Goal: Information Seeking & Learning: Compare options

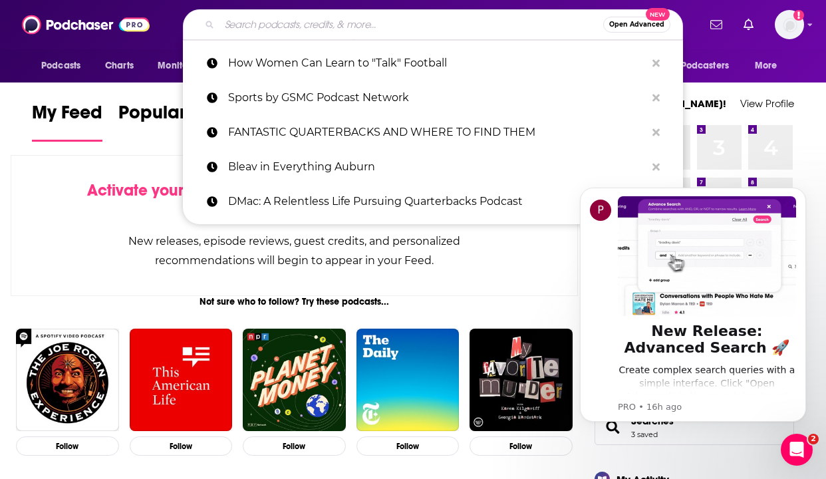
click at [290, 25] on input "Search podcasts, credits, & more..." at bounding box center [411, 24] width 384 height 21
paste input "Nonprofits Now: Leading [DATE] by Chronicle of Philanthropy"
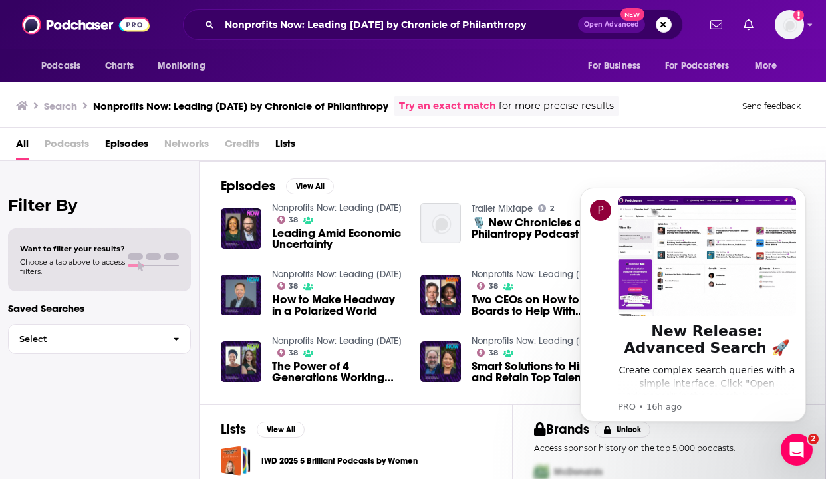
click at [265, 104] on h3 "Nonprofits Now: Leading [DATE] by Chronicle of Philanthropy" at bounding box center [240, 106] width 295 height 13
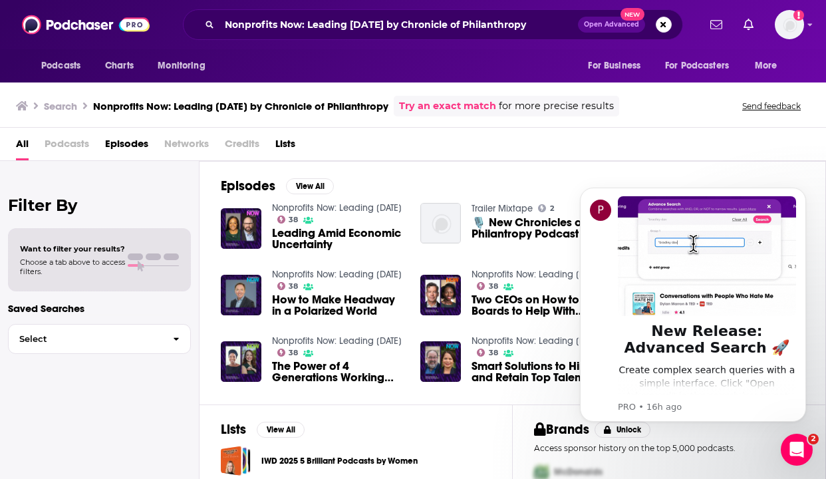
click at [60, 147] on span "Podcasts" at bounding box center [67, 146] width 45 height 27
click at [71, 138] on span "Podcasts" at bounding box center [67, 146] width 45 height 27
click at [22, 147] on span "All" at bounding box center [22, 146] width 13 height 27
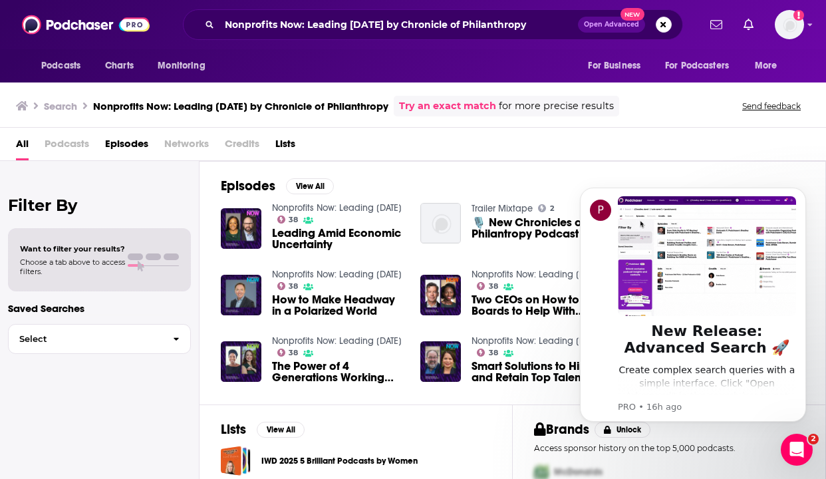
click at [91, 147] on div "All Podcasts Episodes Networks Credits Lists" at bounding box center [415, 146] width 799 height 27
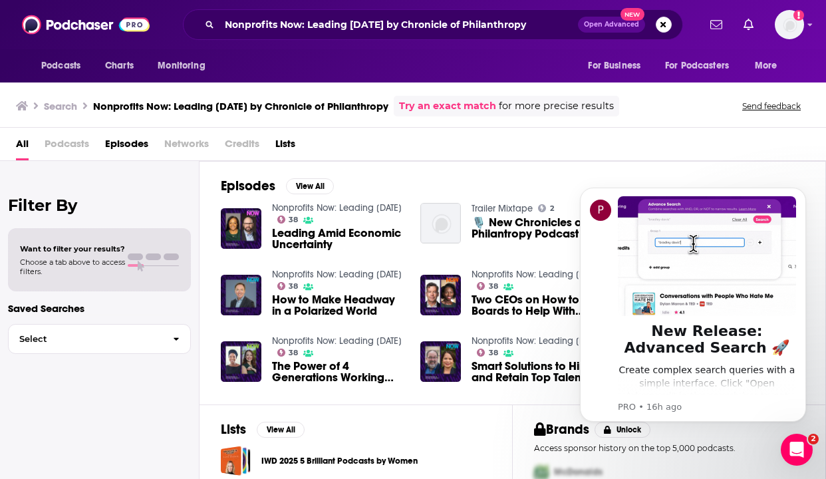
click at [127, 147] on span "Episodes" at bounding box center [126, 146] width 43 height 27
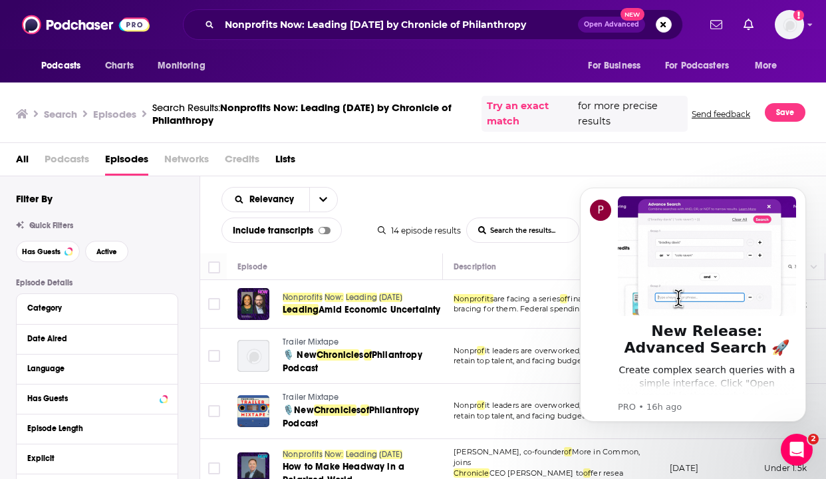
click at [64, 159] on span "Podcasts" at bounding box center [67, 161] width 45 height 27
click at [27, 160] on span "All" at bounding box center [22, 161] width 13 height 27
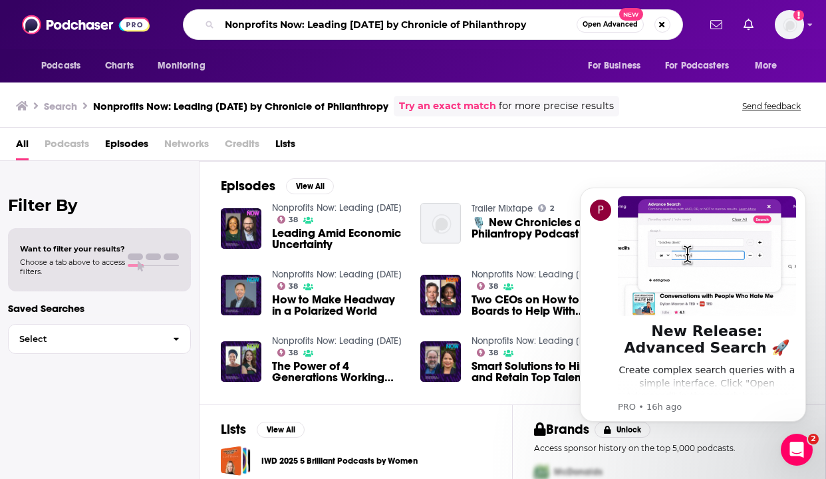
drag, startPoint x: 382, startPoint y: 23, endPoint x: 595, endPoint y: 27, distance: 213.4
click at [595, 27] on div "Nonprofits Now: Leading [DATE] by Chronicle of Philanthropy Open Advanced New" at bounding box center [433, 24] width 500 height 31
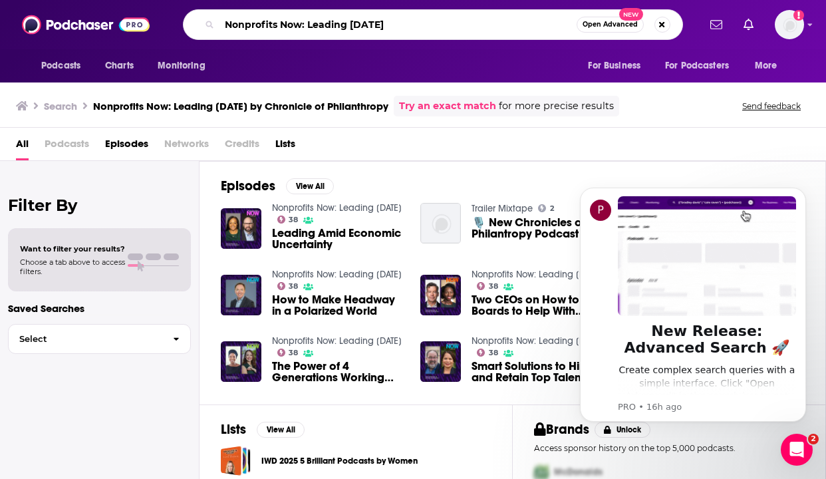
type input "Nonprofits Now: Leading [DATE]"
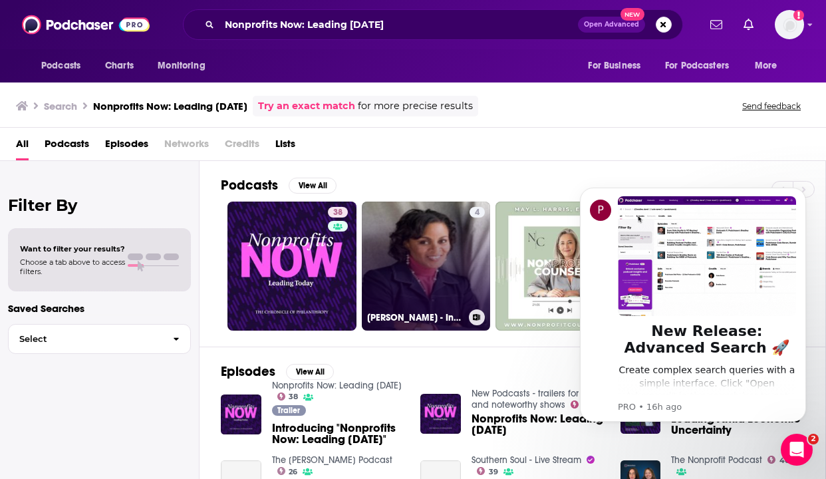
scroll to position [5, 0]
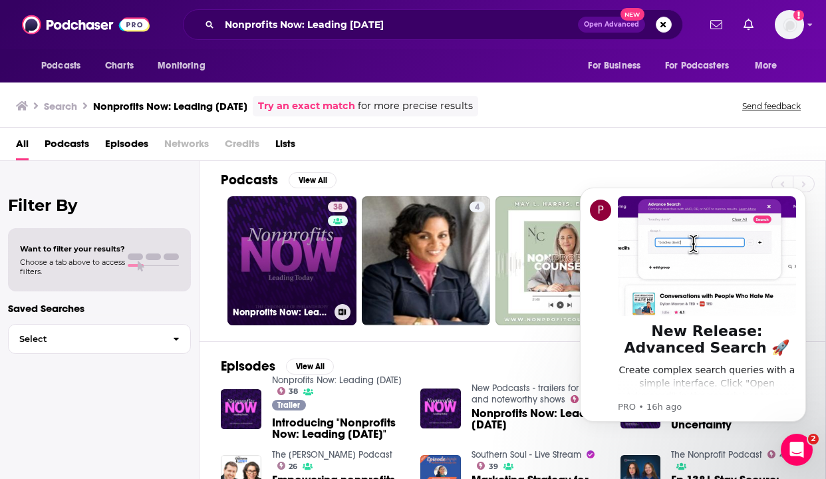
click at [289, 269] on link "38 Nonprofits Now: Leading [DATE]" at bounding box center [291, 260] width 129 height 129
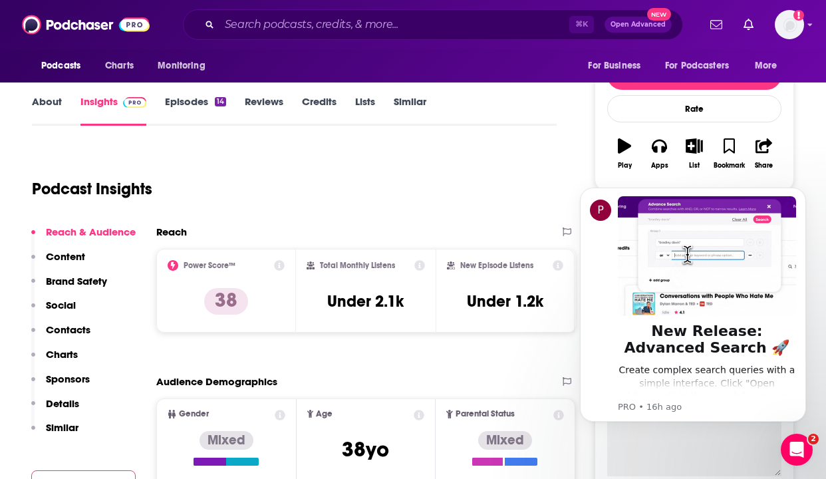
scroll to position [160, 0]
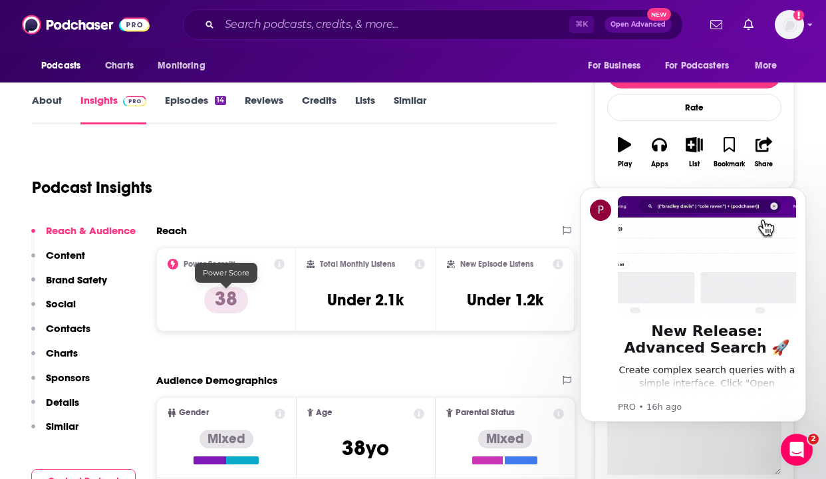
click at [224, 310] on p "38" at bounding box center [226, 300] width 44 height 27
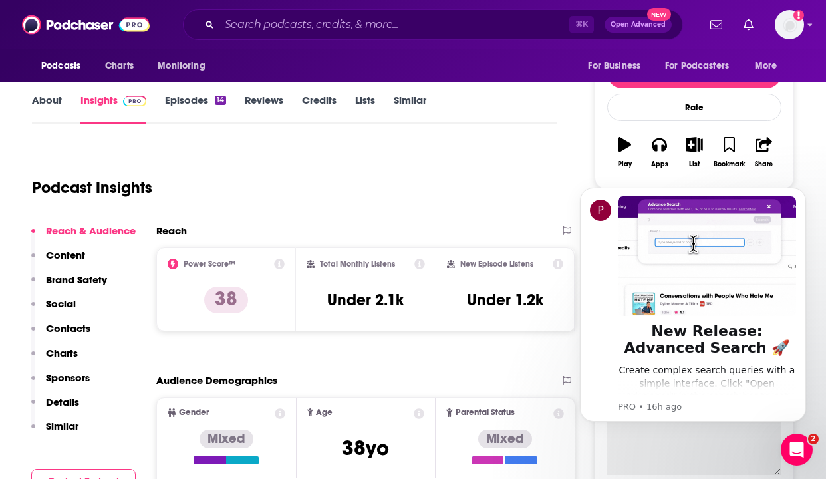
click at [282, 263] on icon at bounding box center [279, 264] width 11 height 11
click at [433, 174] on div "Podcast Insights" at bounding box center [289, 180] width 514 height 68
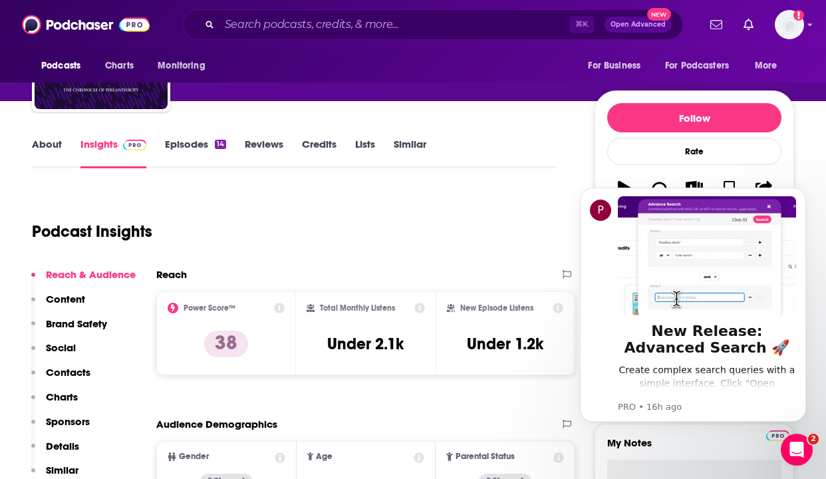
scroll to position [110, 0]
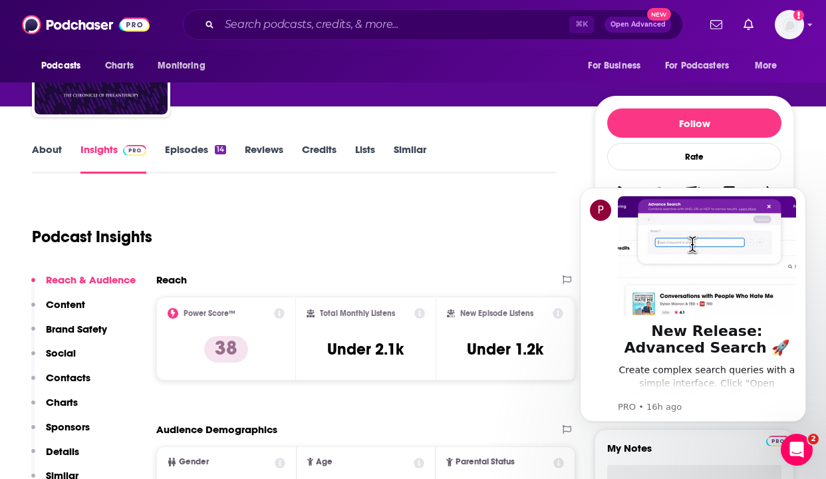
click at [483, 312] on h2 "New Episode Listens" at bounding box center [496, 312] width 73 height 9
click at [422, 312] on icon at bounding box center [419, 313] width 11 height 11
click at [304, 259] on div "Podcast Insights" at bounding box center [289, 229] width 514 height 68
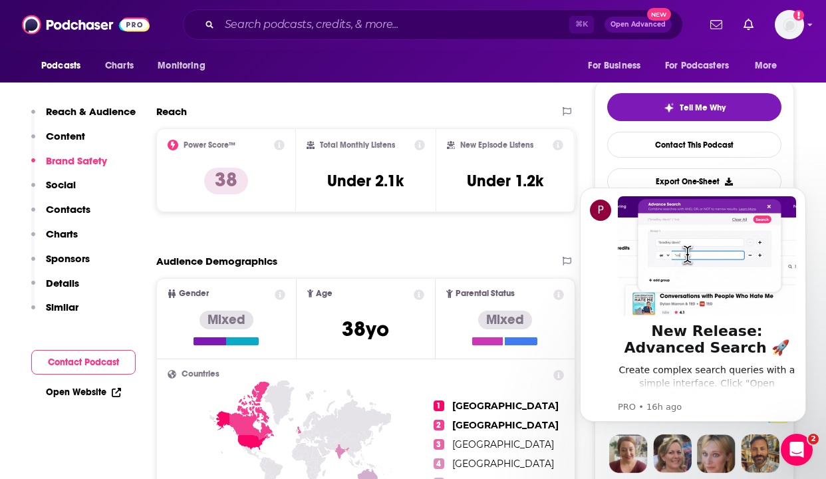
scroll to position [31, 0]
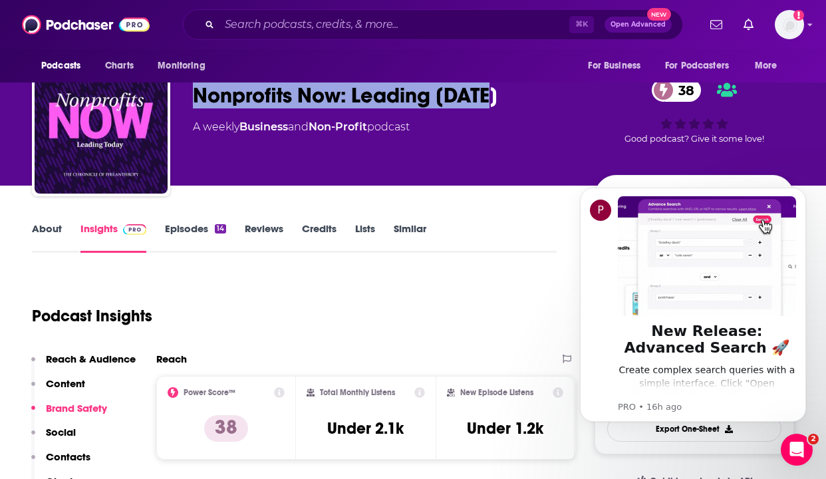
drag, startPoint x: 509, startPoint y: 98, endPoint x: 186, endPoint y: 96, distance: 323.1
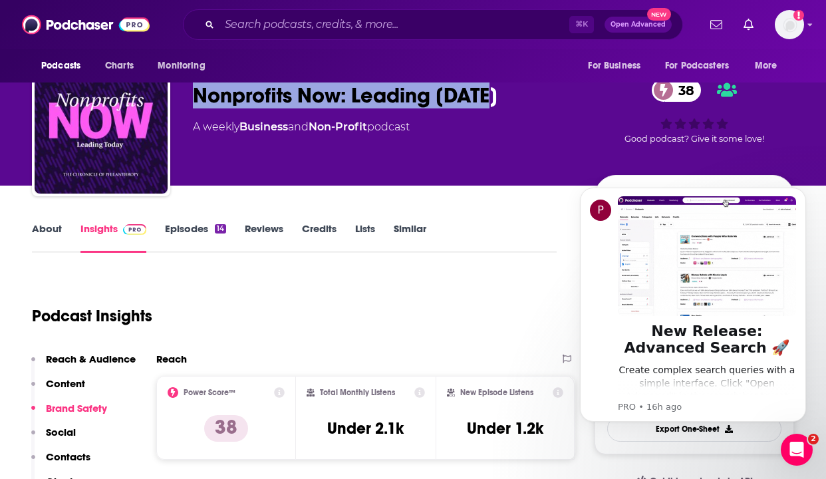
click at [186, 96] on div "The Chronicle of Philanthropy Nonprofits Now: Leading [DATE] 38 A weekly Busine…" at bounding box center [413, 130] width 762 height 144
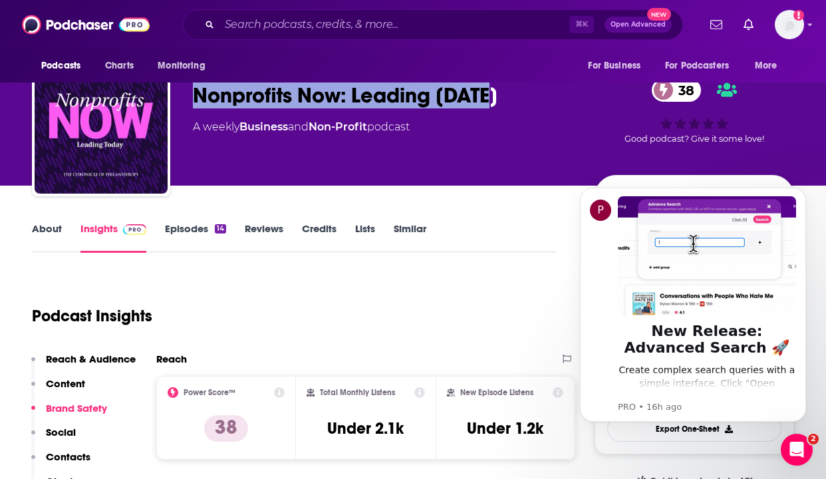
copy h2 "Nonprofits Now: Leading [DATE]"
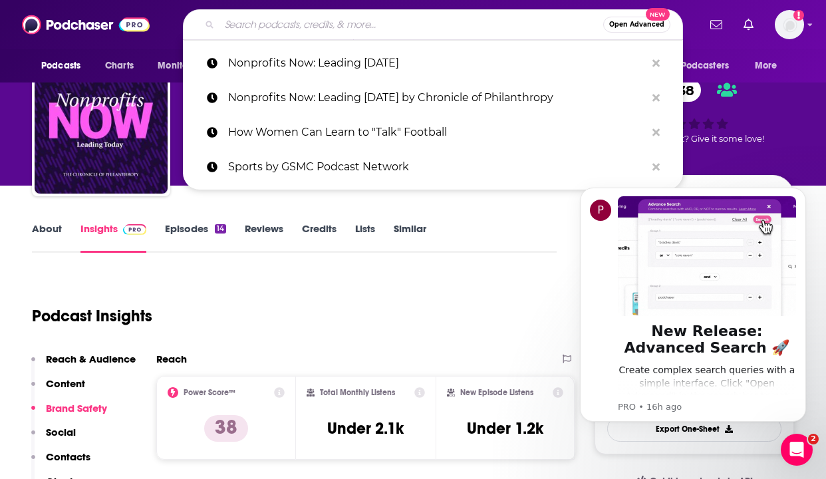
click at [271, 17] on input "Search podcasts, credits, & more..." at bounding box center [411, 24] width 384 height 21
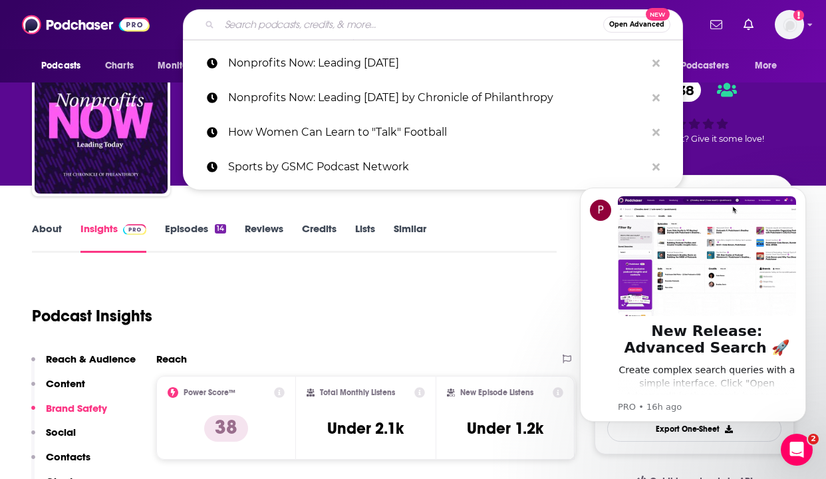
paste input "The Philanthropy Impact Podcast"
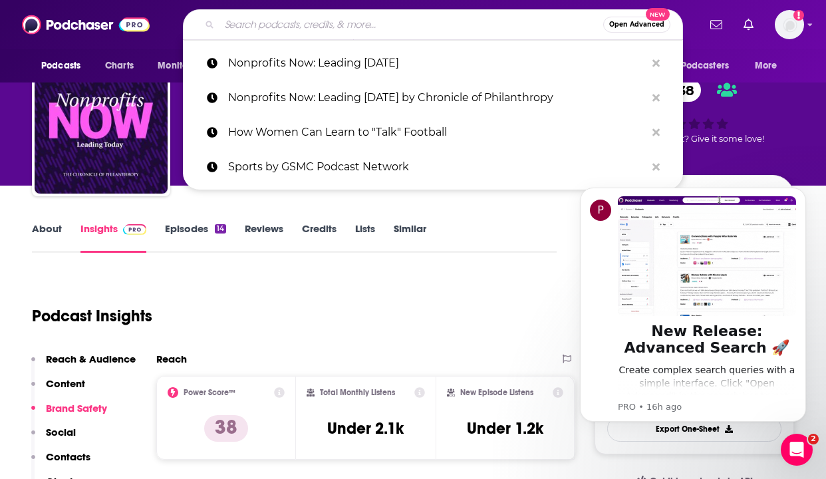
type input "The Philanthropy Impact Podcast"
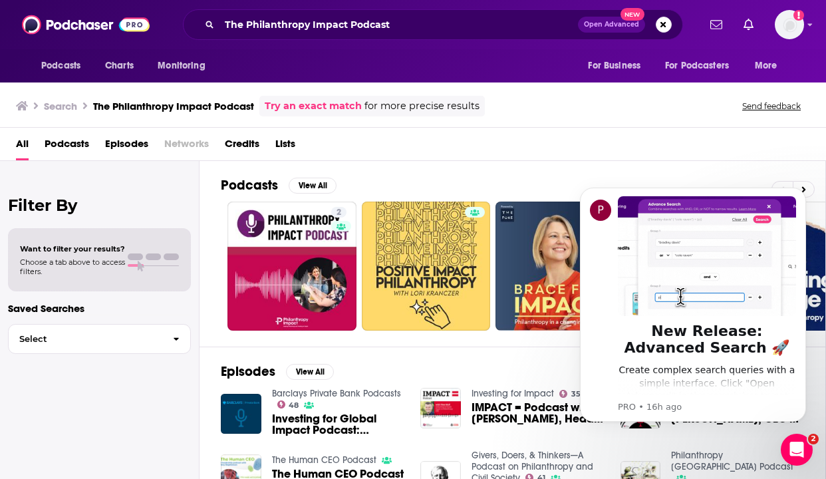
click at [174, 111] on h3 "The Philanthropy Impact Podcast" at bounding box center [173, 106] width 161 height 13
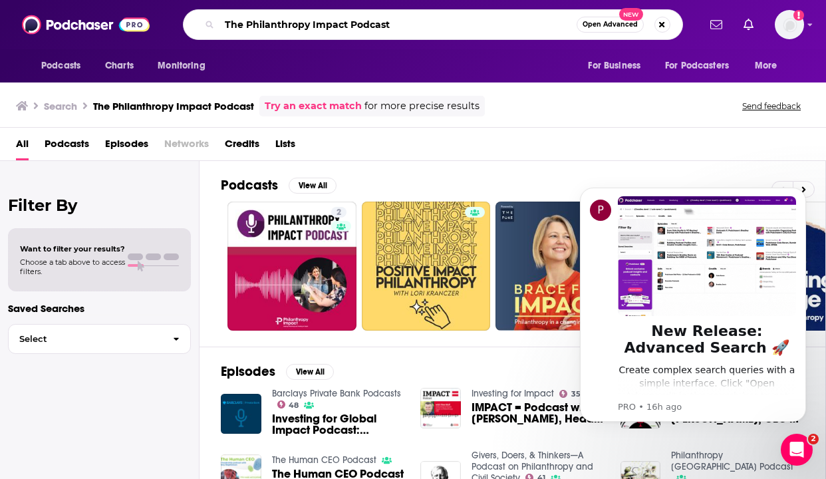
drag, startPoint x: 402, startPoint y: 23, endPoint x: 346, endPoint y: 23, distance: 55.8
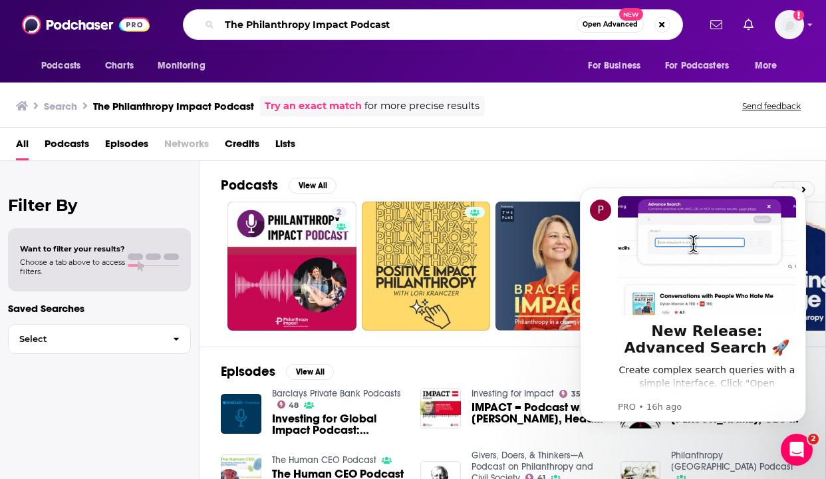
click at [346, 23] on input "The Philanthropy Impact Podcast" at bounding box center [397, 24] width 357 height 21
type input "The Philanthropy Impact"
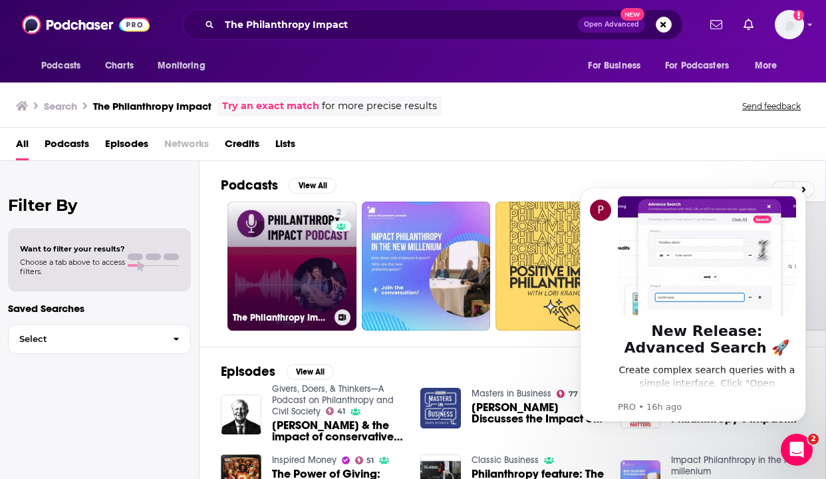
click at [314, 250] on link "2 The Philanthropy Impact Podcast" at bounding box center [291, 265] width 129 height 129
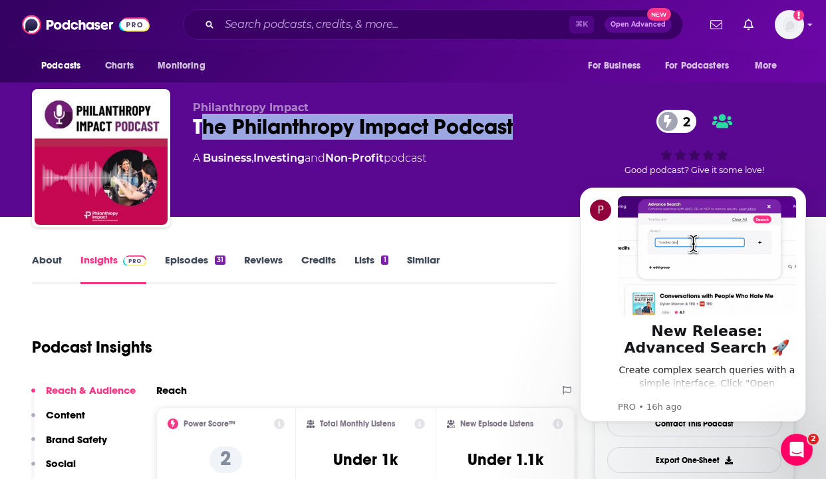
drag, startPoint x: 197, startPoint y: 116, endPoint x: 552, endPoint y: 116, distance: 354.4
click at [552, 116] on div "The Philanthropy Impact Podcast 2" at bounding box center [383, 127] width 380 height 26
copy h2 "he Philanthropy Impact Podcast"
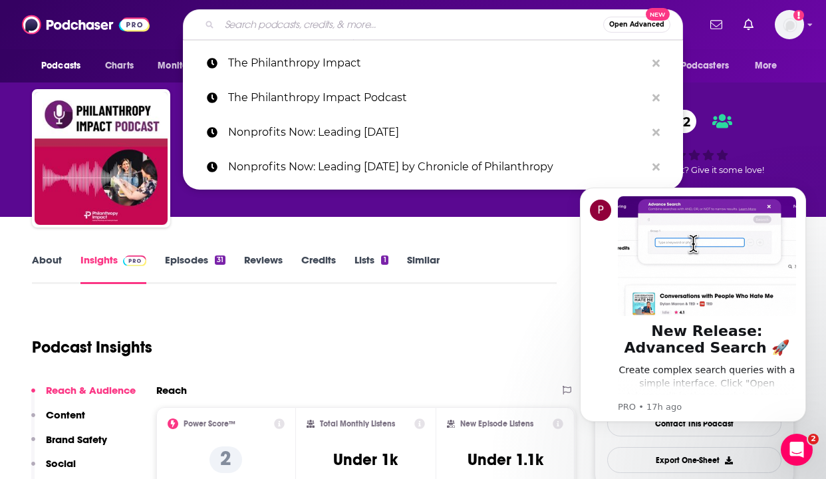
click at [264, 28] on input "Search podcasts, credits, & more..." at bounding box center [411, 24] width 384 height 21
paste input "HBR IdeaCast"
type input "HBR IdeaCast"
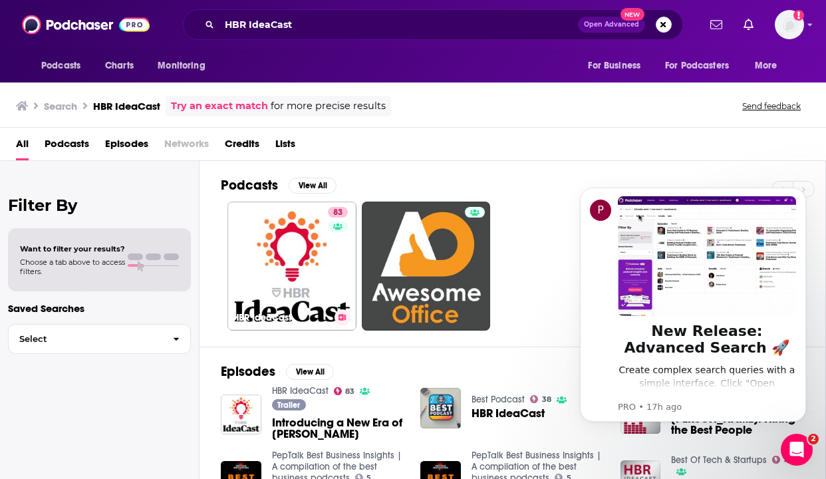
click at [249, 231] on link "83 [PERSON_NAME]" at bounding box center [291, 265] width 129 height 129
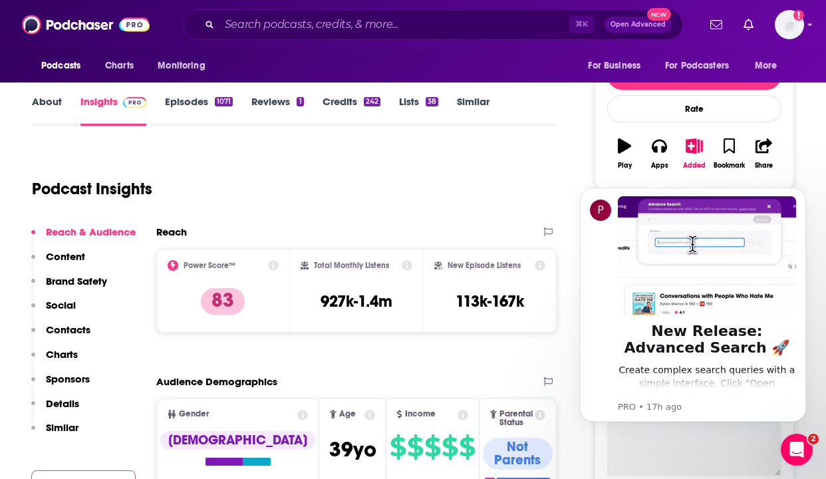
scroll to position [160, 0]
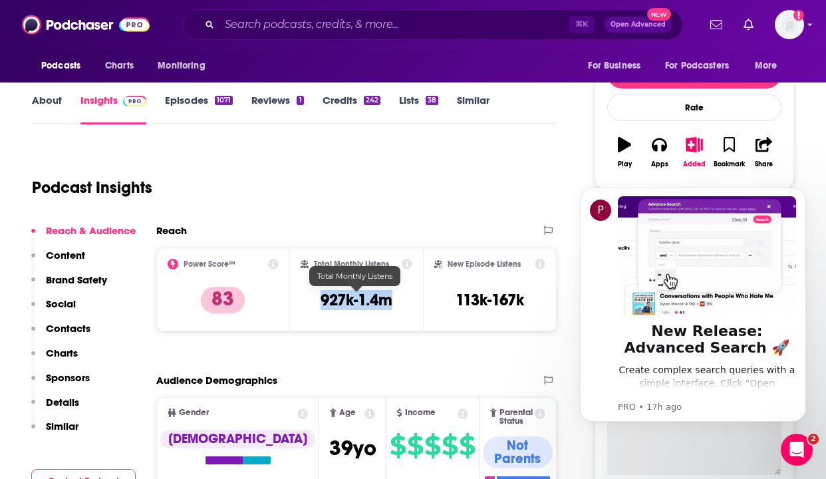
copy h3 "927k-1.4m"
drag, startPoint x: 316, startPoint y: 295, endPoint x: 393, endPoint y: 296, distance: 77.1
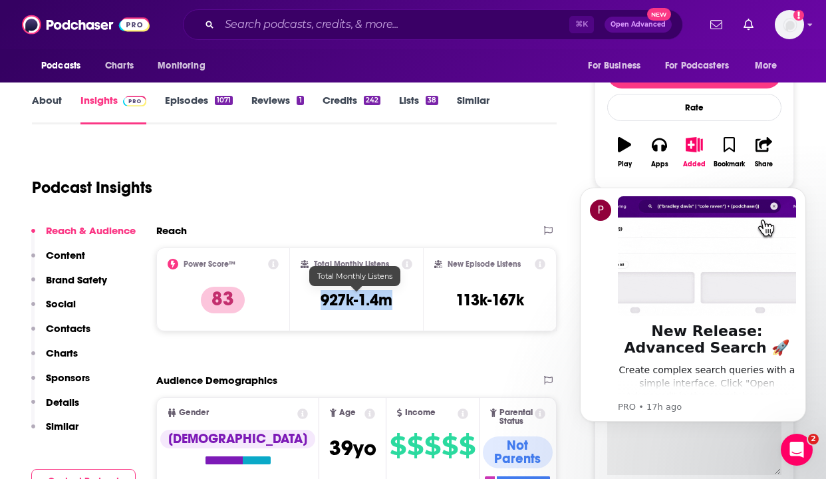
click at [393, 296] on div "Total Monthly Listens 927k-1.4m" at bounding box center [357, 289] width 112 height 61
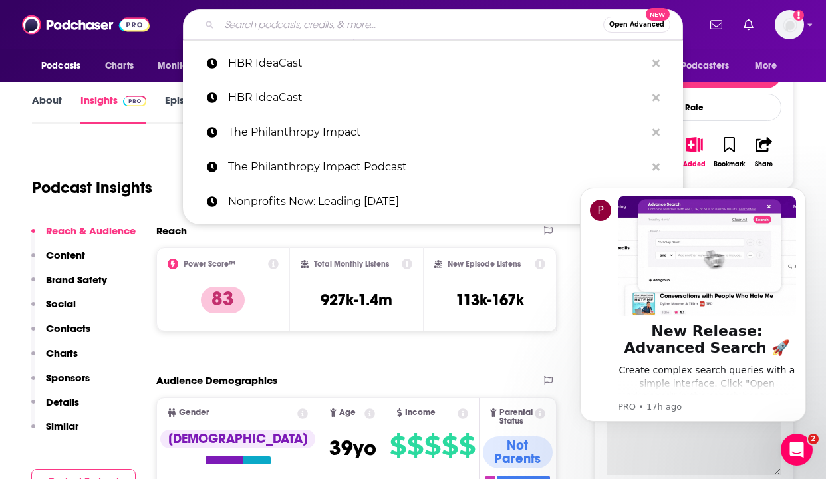
click at [271, 31] on input "Search podcasts, credits, & more..." at bounding box center [411, 24] width 384 height 21
paste input "Nonprofit Leadership Podcast"
type input "Nonprofit Leadership Podcast"
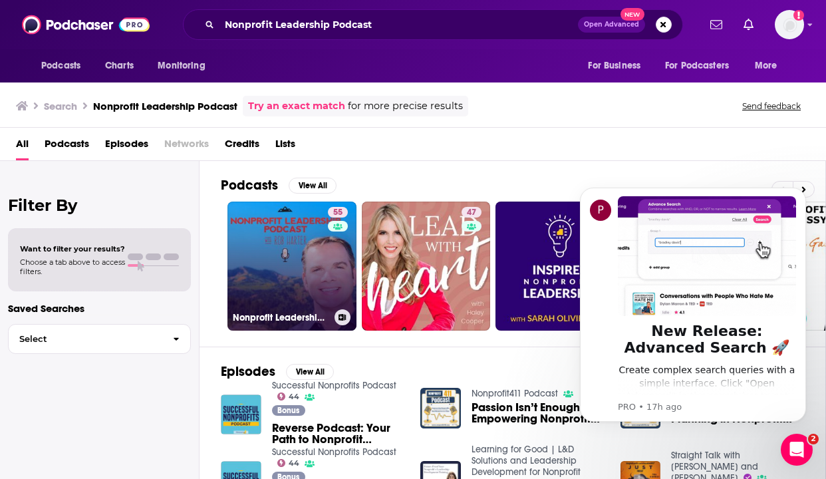
click at [302, 265] on link "55 Nonprofit Leadership Podcast" at bounding box center [291, 265] width 129 height 129
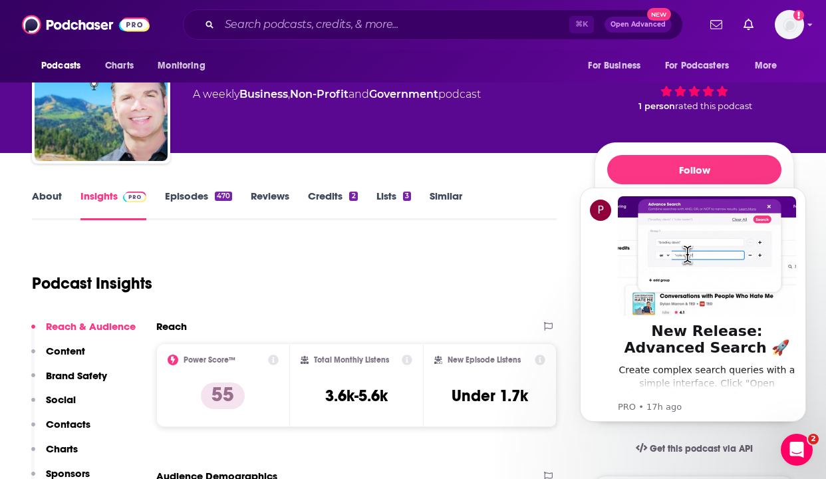
scroll to position [103, 0]
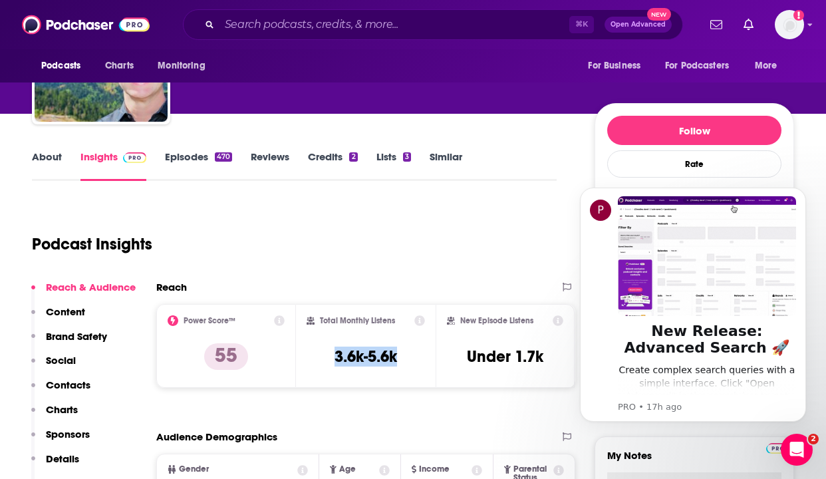
drag, startPoint x: 327, startPoint y: 356, endPoint x: 400, endPoint y: 356, distance: 72.5
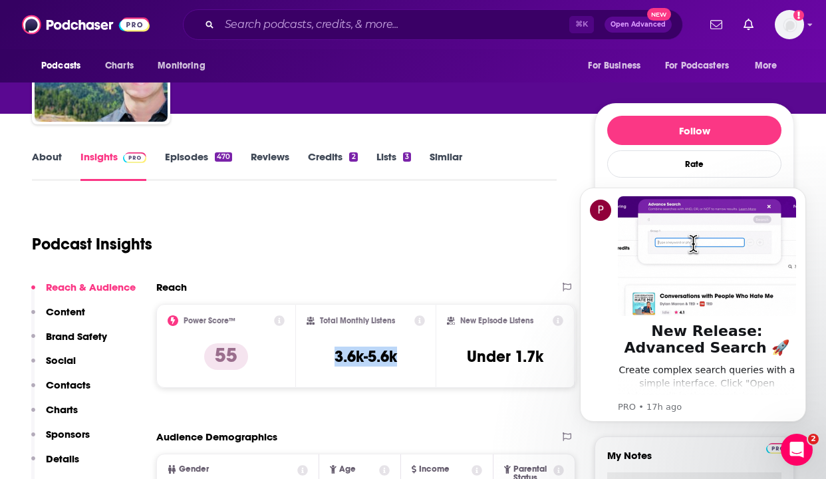
click at [400, 356] on div "Total Monthly Listens 3.6k-5.6k" at bounding box center [365, 345] width 118 height 61
copy h3 "3.6k-5.6k"
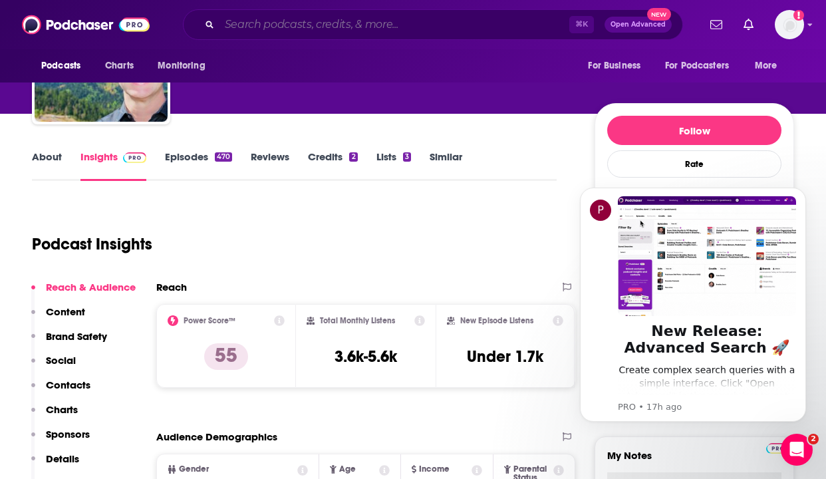
click at [247, 22] on input "Search podcasts, credits, & more..." at bounding box center [394, 24] width 350 height 21
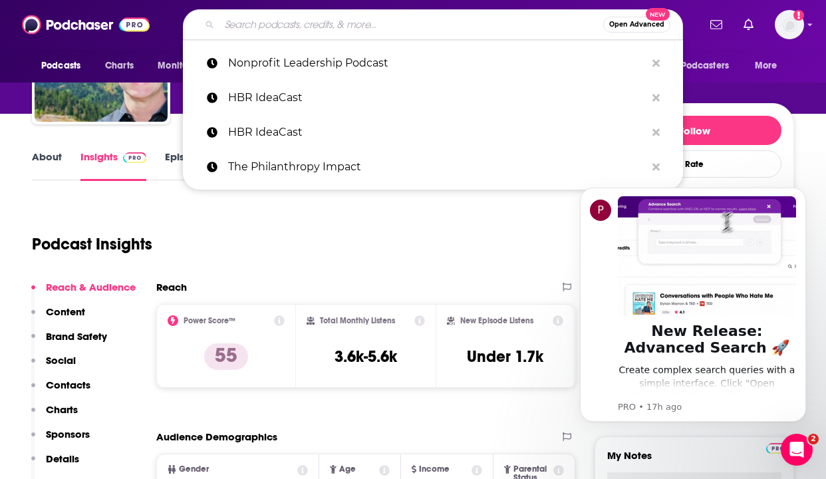
paste input "The Impact Room"
type input "The Impact Room"
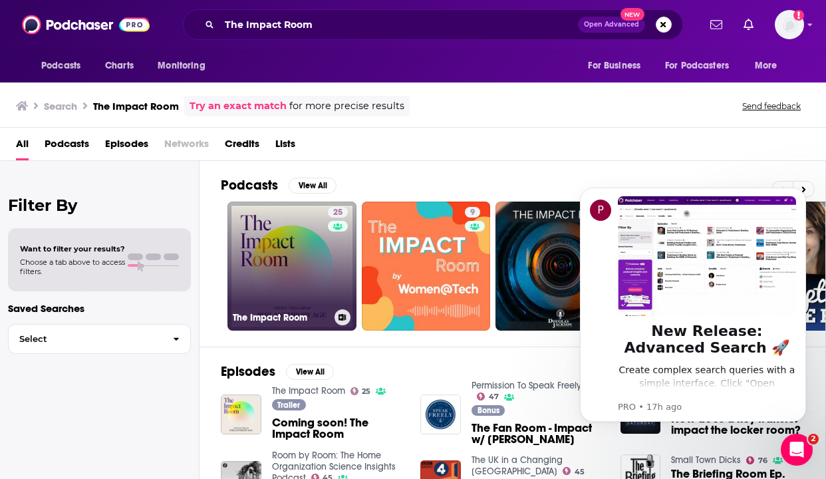
click at [297, 255] on link "25 The Impact Room" at bounding box center [291, 265] width 129 height 129
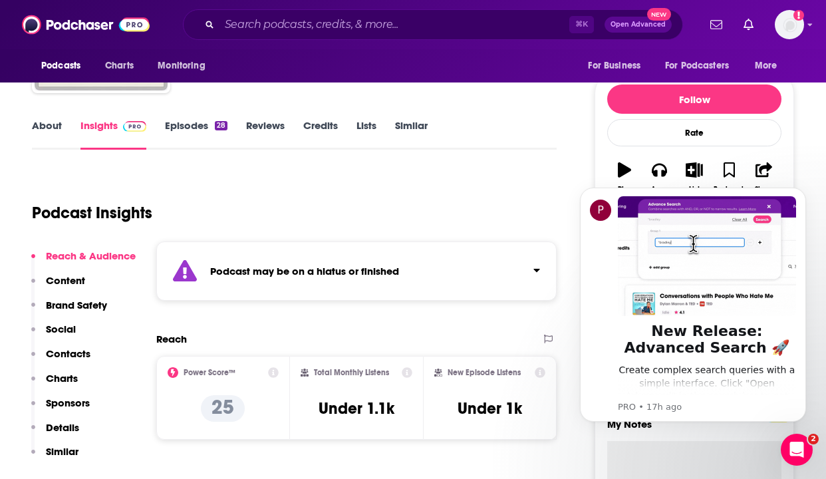
scroll to position [136, 0]
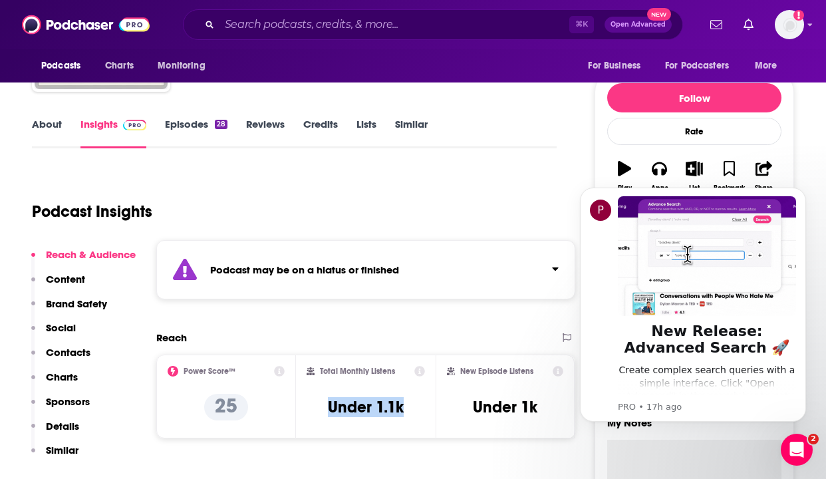
copy h3 "Under 1.1k"
drag, startPoint x: 316, startPoint y: 407, endPoint x: 416, endPoint y: 422, distance: 100.8
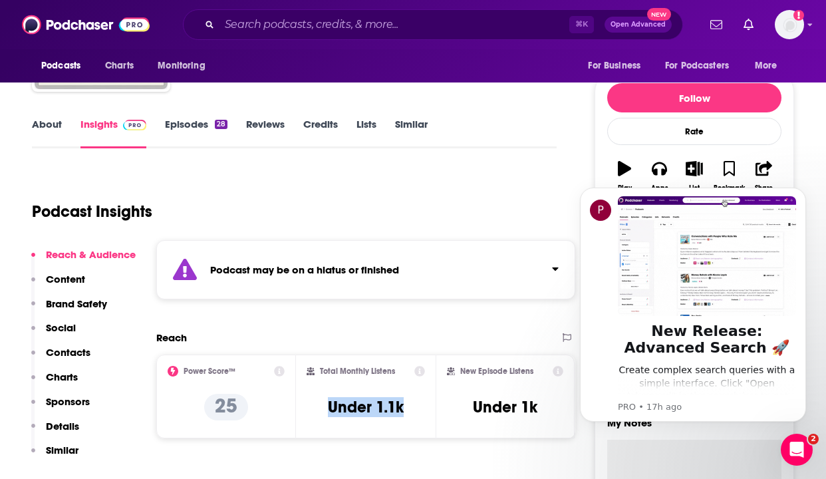
click at [416, 422] on div "Total Monthly Listens Under 1.1k" at bounding box center [365, 396] width 118 height 61
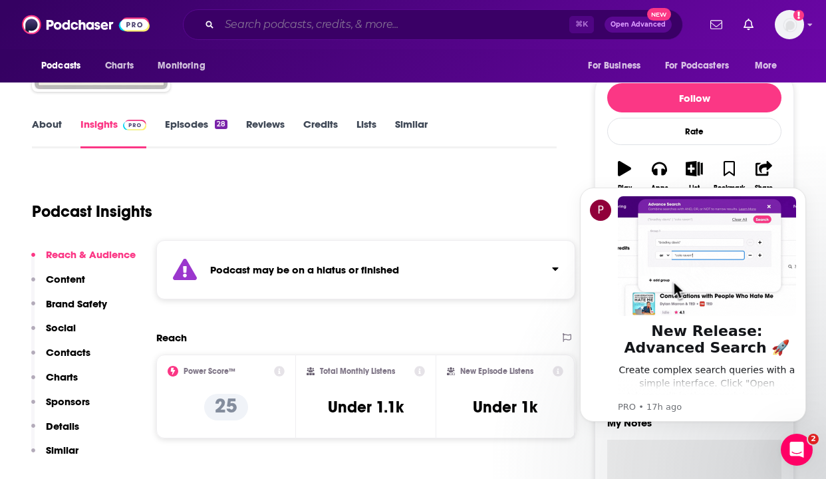
click at [271, 31] on input "Search podcasts, credits, & more..." at bounding box center [394, 24] width 350 height 21
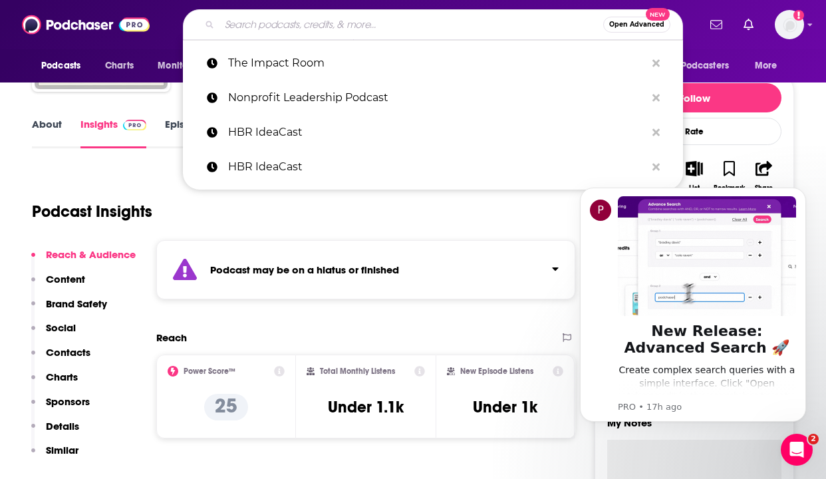
paste input "Add Passion and Stir"
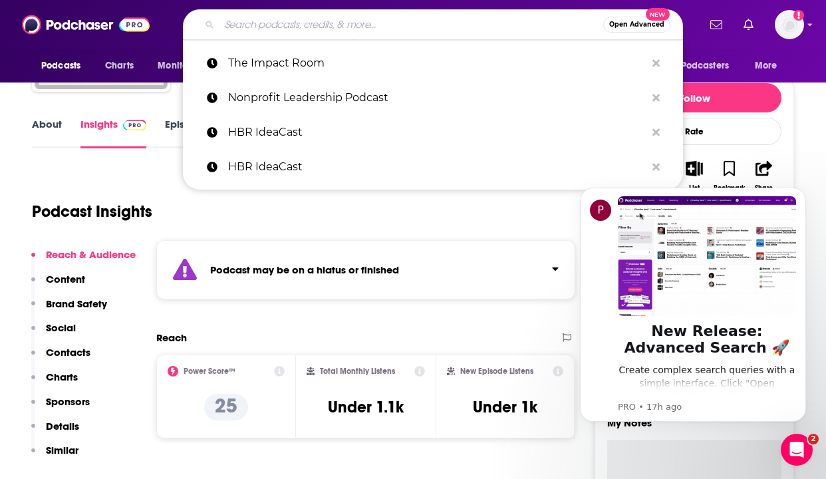
type input "Add Passion and Stir"
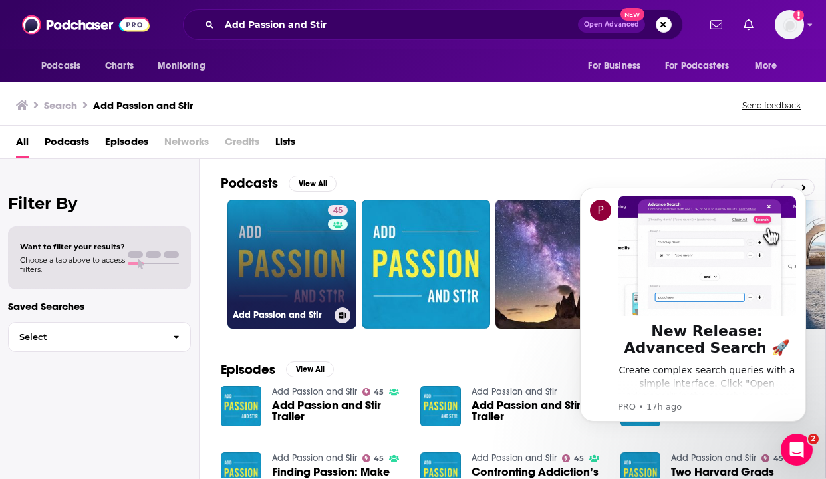
click at [273, 267] on link "45 Add Passion and Stir" at bounding box center [291, 263] width 129 height 129
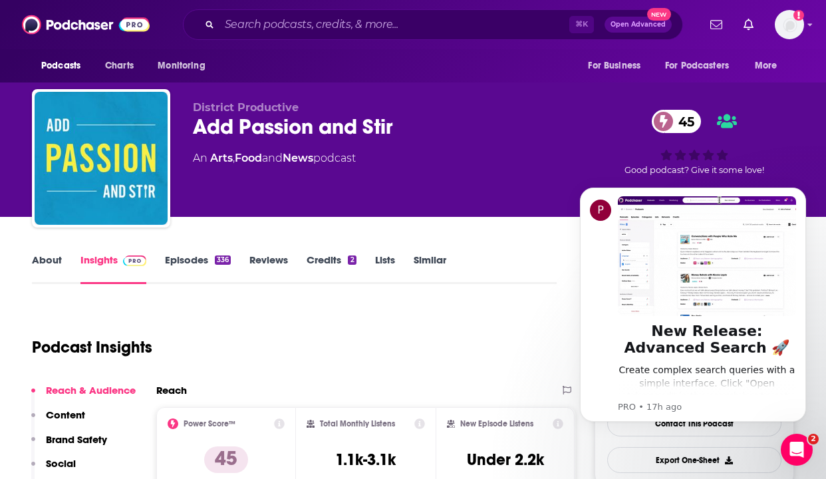
scroll to position [69, 0]
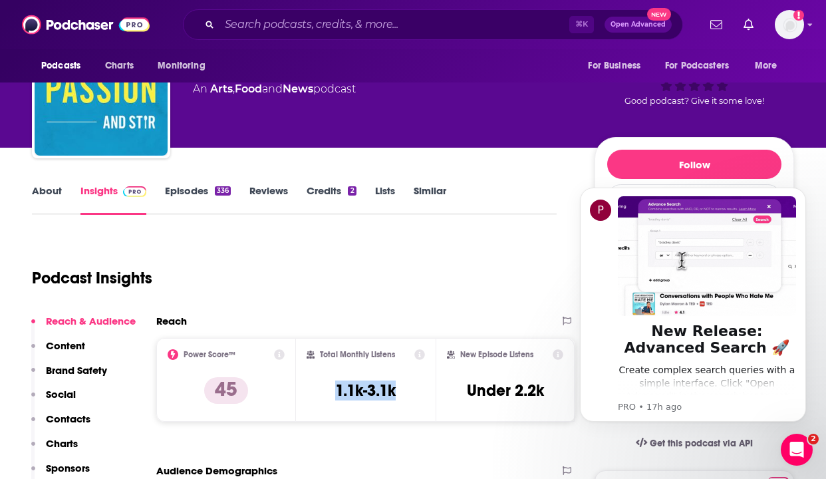
copy h3 "1.1k-3.1k"
drag, startPoint x: 328, startPoint y: 389, endPoint x: 403, endPoint y: 389, distance: 74.5
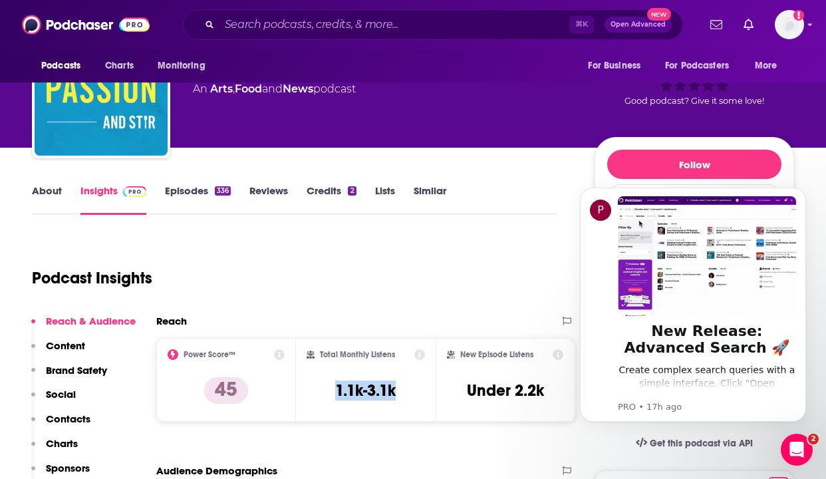
click at [403, 389] on div "Total Monthly Listens 1.1k-3.1k" at bounding box center [365, 379] width 118 height 61
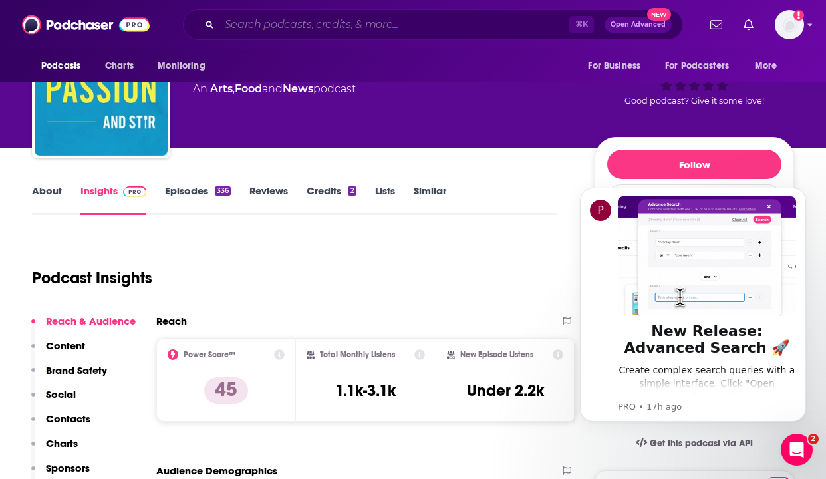
click at [251, 27] on input "Search podcasts, credits, & more..." at bounding box center [394, 24] width 350 height 21
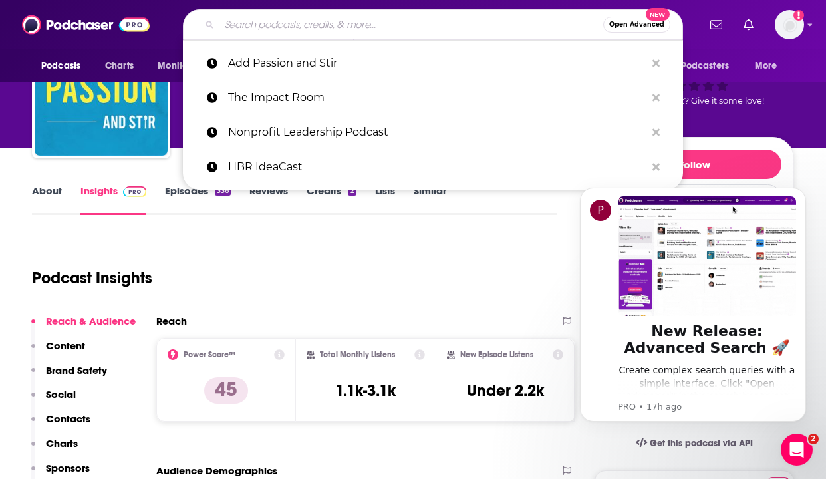
paste input "National League of Cities’ Podcast: CitiesSpeak"
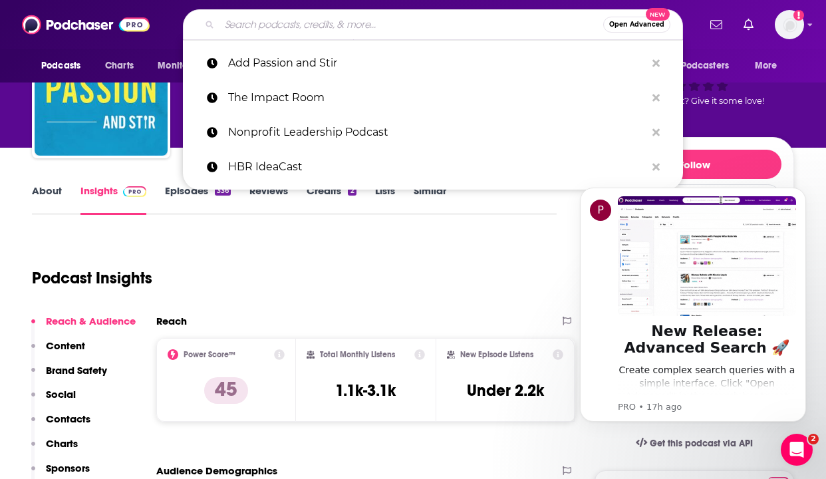
type input "National League of Cities’ Podcast: CitiesSpeak"
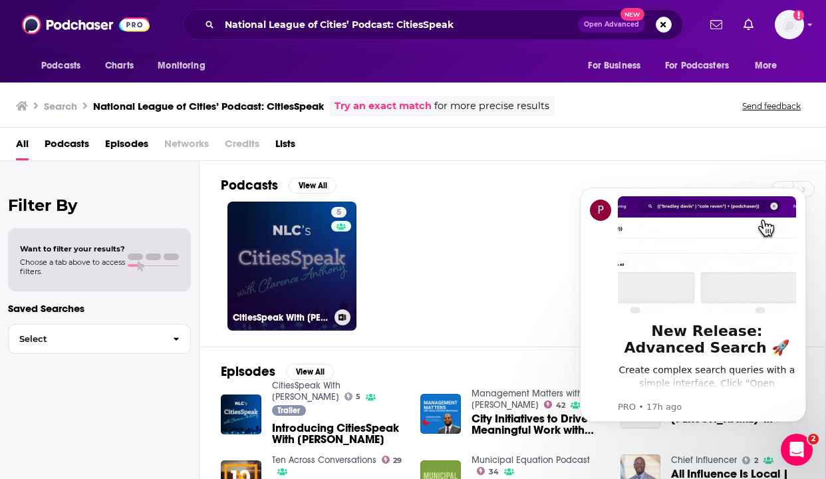
click at [302, 226] on link "5 CitiesSpeak With [PERSON_NAME]" at bounding box center [291, 265] width 129 height 129
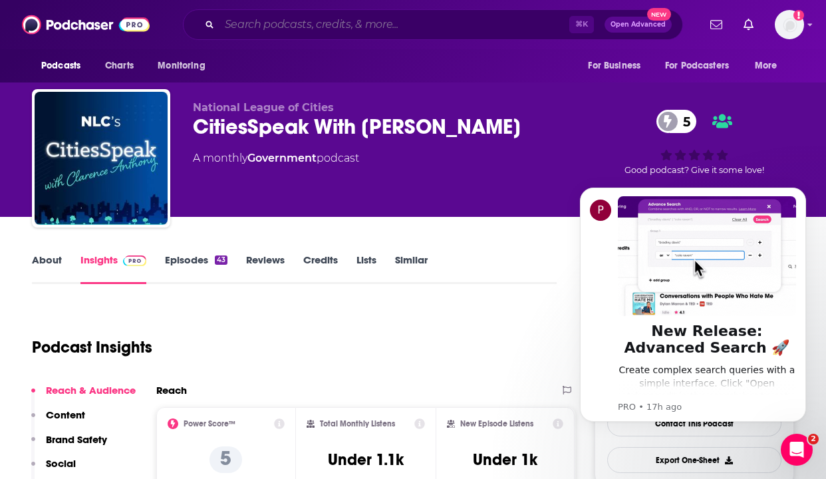
click at [300, 29] on input "Search podcasts, credits, & more..." at bounding box center [394, 24] width 350 height 21
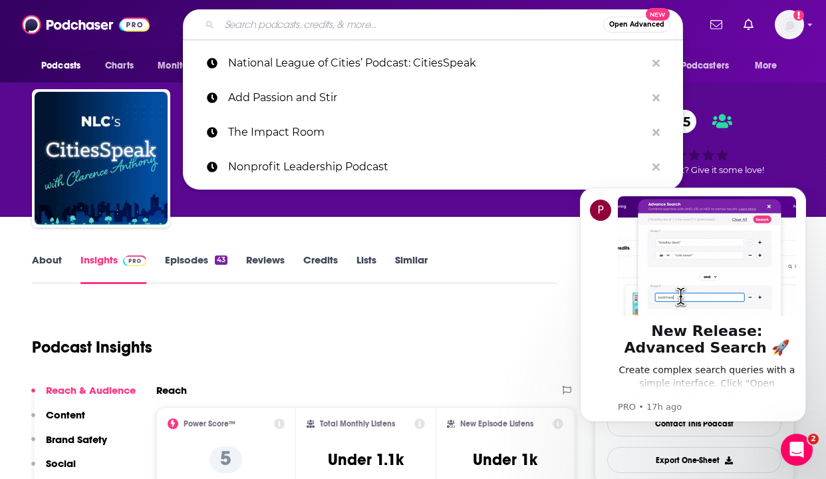
paste input "National League of Cities’ Podcast: CitiesSpeak"
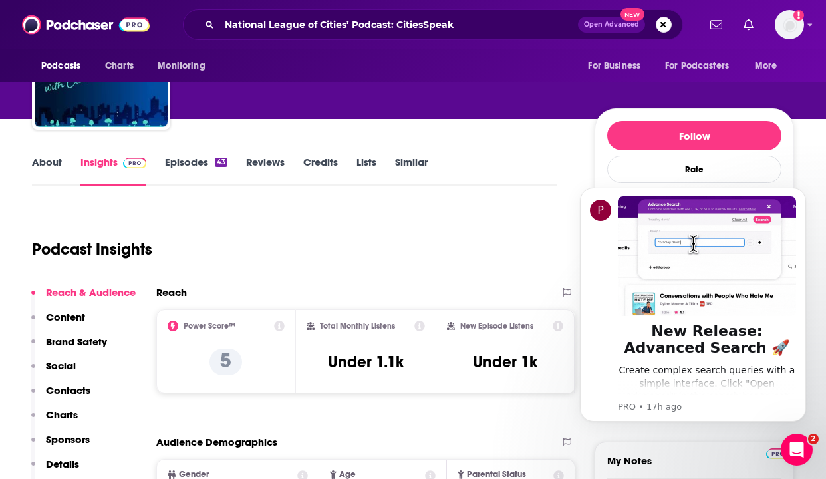
scroll to position [100, 0]
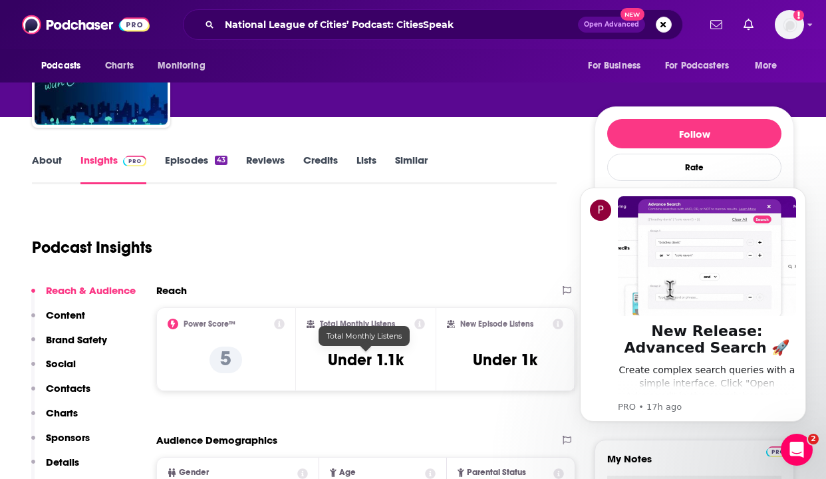
click at [374, 366] on h3 "Under 1.1k" at bounding box center [366, 360] width 76 height 20
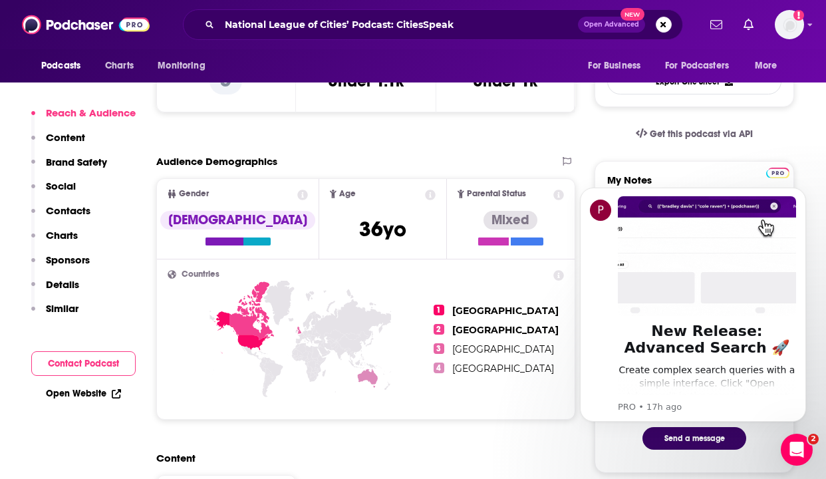
scroll to position [279, 0]
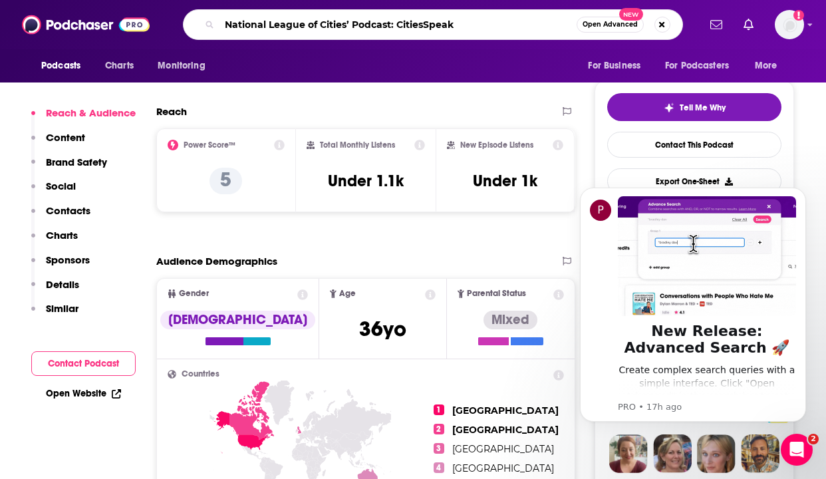
drag, startPoint x: 477, startPoint y: 27, endPoint x: 140, endPoint y: 27, distance: 336.4
click at [140, 27] on div "Podcasts Charts Monitoring National League of Cities’ Podcast: CitiesSpeak Open…" at bounding box center [413, 24] width 826 height 49
paste input "[PERSON_NAME]"
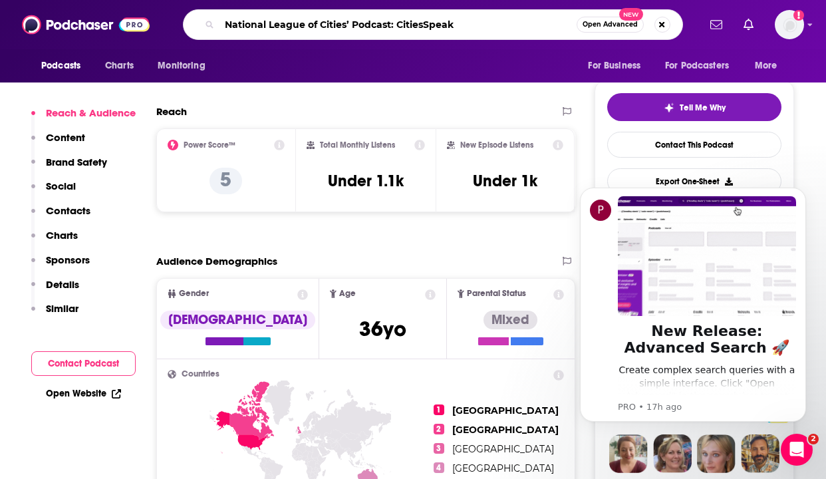
type input "[PERSON_NAME]"
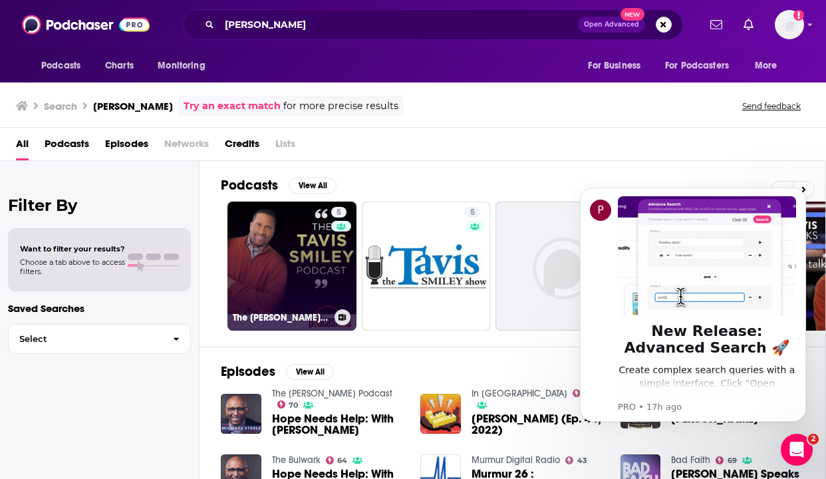
click at [297, 234] on link "5 The [PERSON_NAME] Podcast" at bounding box center [291, 265] width 129 height 129
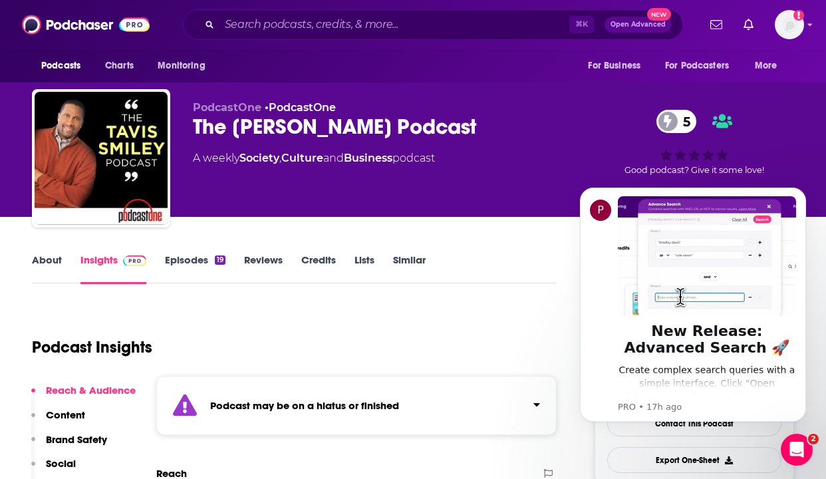
click at [197, 261] on link "Episodes 19" at bounding box center [195, 268] width 61 height 31
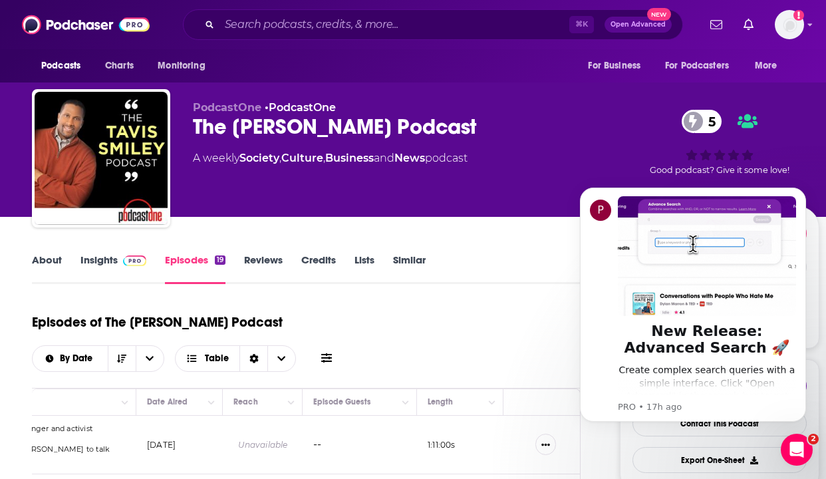
click at [33, 266] on link "About" at bounding box center [47, 268] width 30 height 31
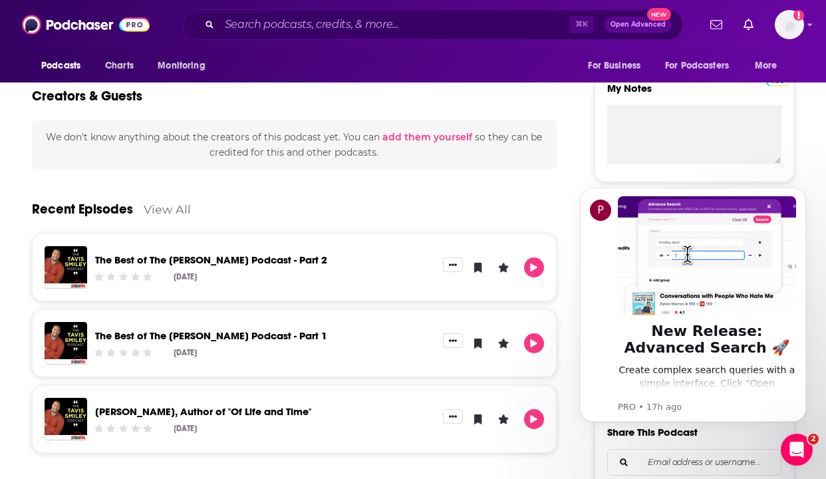
scroll to position [550, 0]
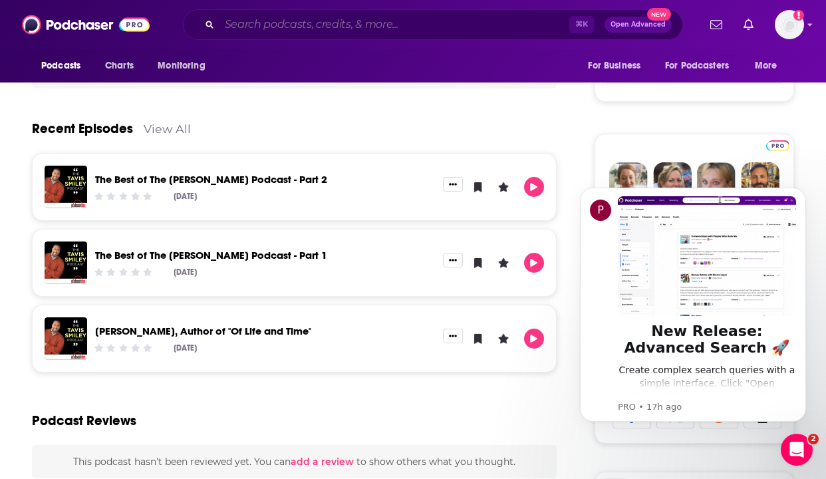
click at [280, 23] on input "Search podcasts, credits, & more..." at bounding box center [394, 24] width 350 height 21
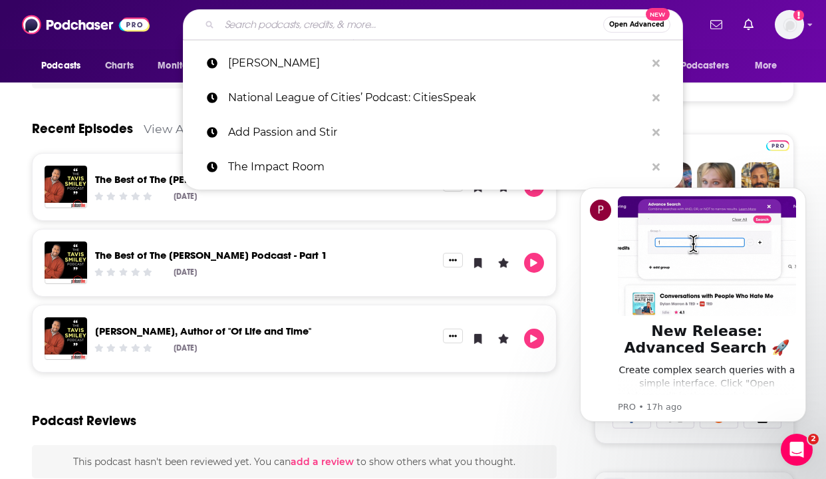
paste input "[US_STATE] Standard (NPR)"
type input "[US_STATE] Standard (NPR)"
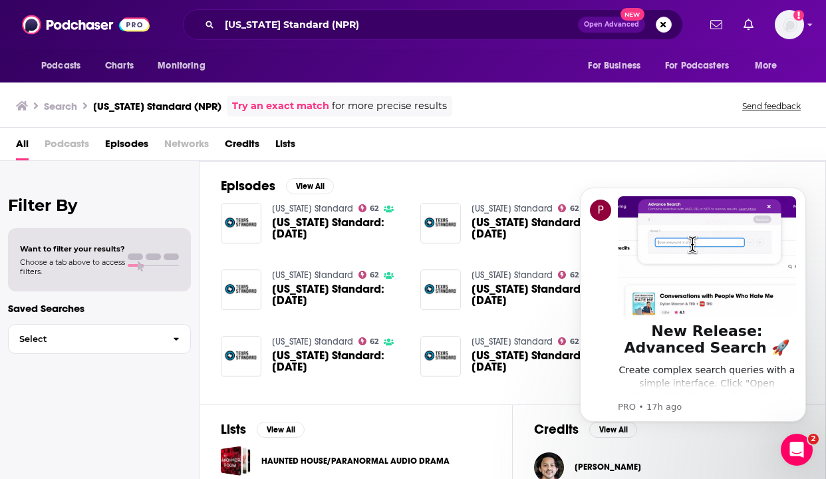
click at [304, 213] on link "[US_STATE] Standard" at bounding box center [312, 208] width 81 height 11
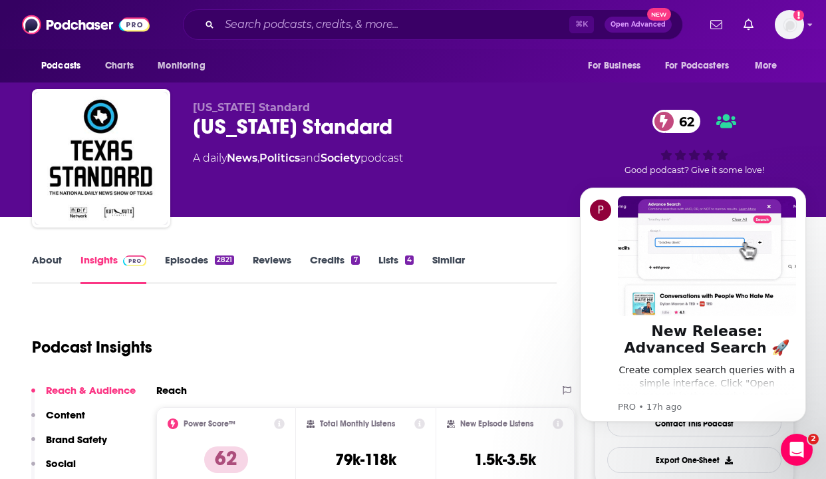
scroll to position [103, 0]
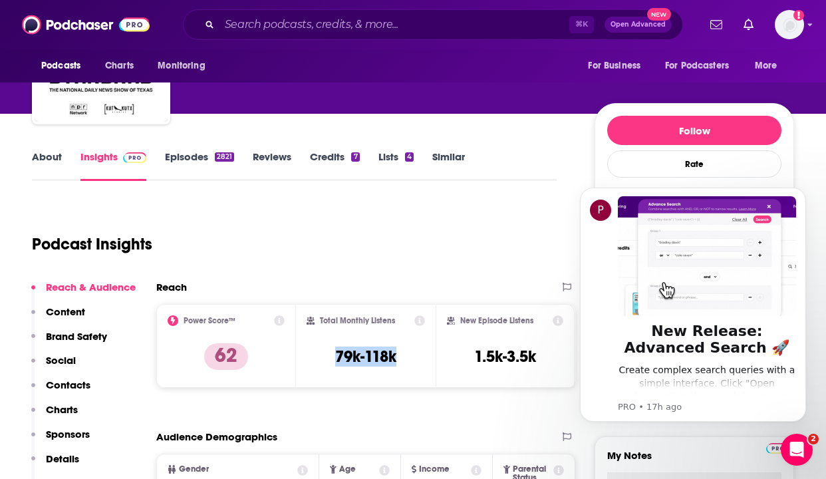
copy h3 "79k-118k"
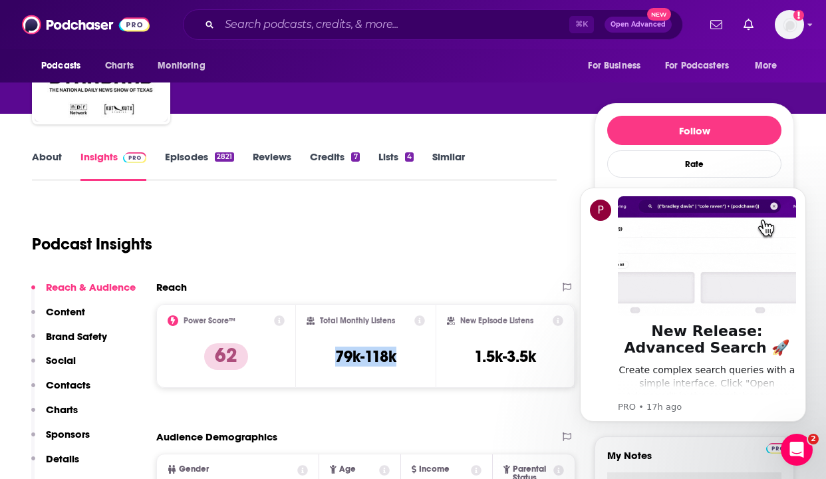
drag, startPoint x: 405, startPoint y: 351, endPoint x: 322, endPoint y: 355, distance: 82.5
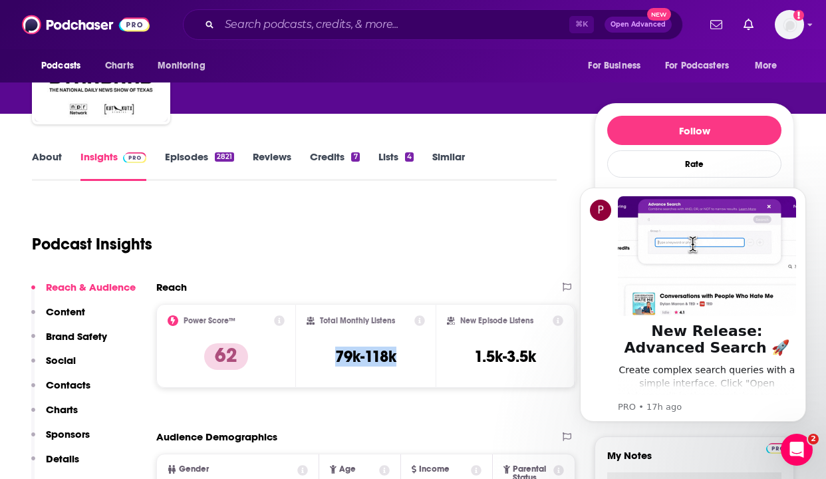
click at [322, 355] on div "Total Monthly Listens 79k-118k" at bounding box center [365, 345] width 118 height 61
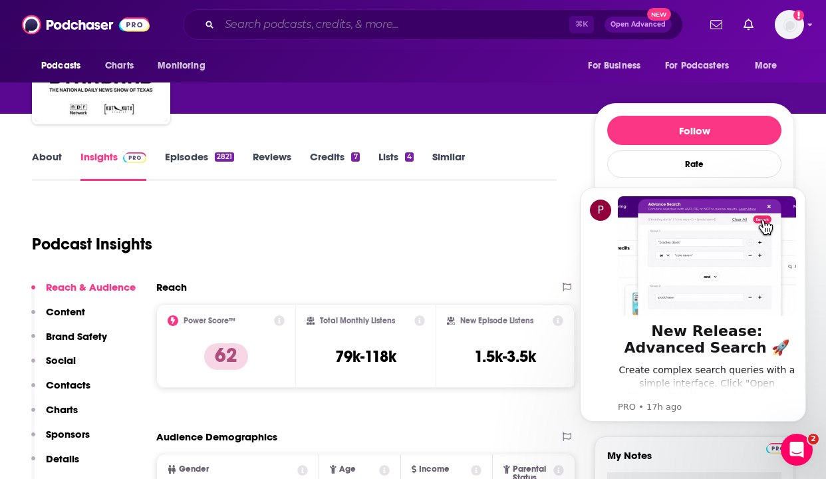
click at [267, 25] on input "Search podcasts, credits, & more..." at bounding box center [394, 24] width 350 height 21
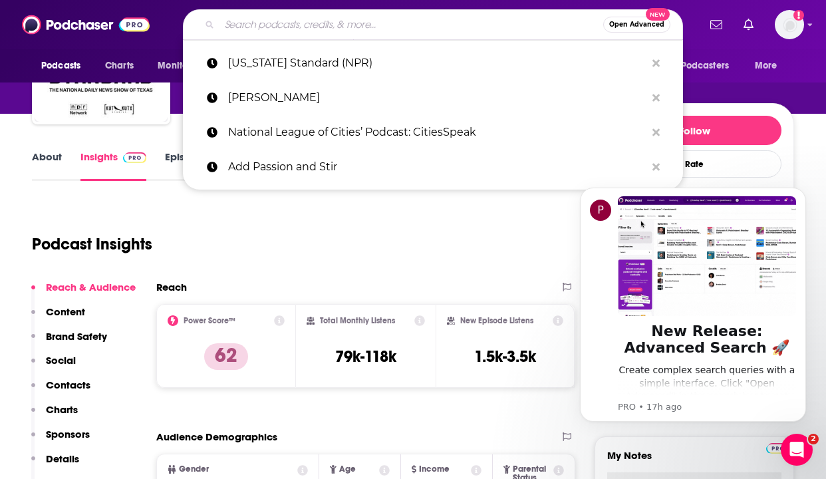
paste input "KQED's The [US_STATE] Report"
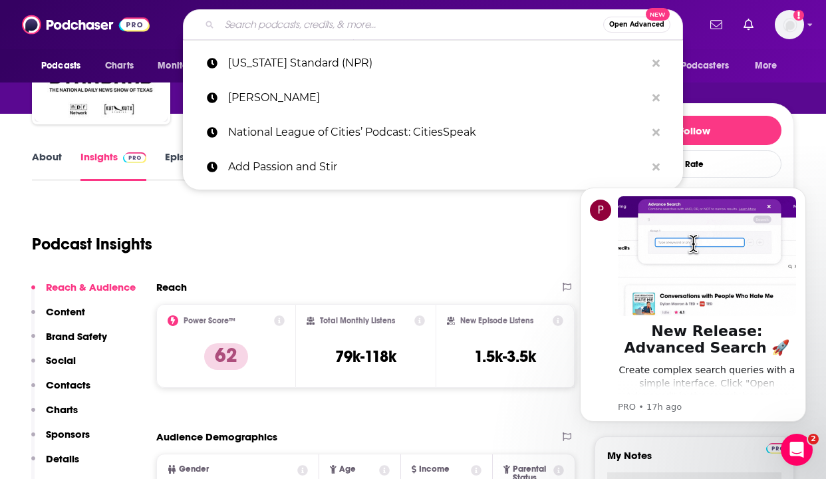
type input "KQED's The [US_STATE] Report"
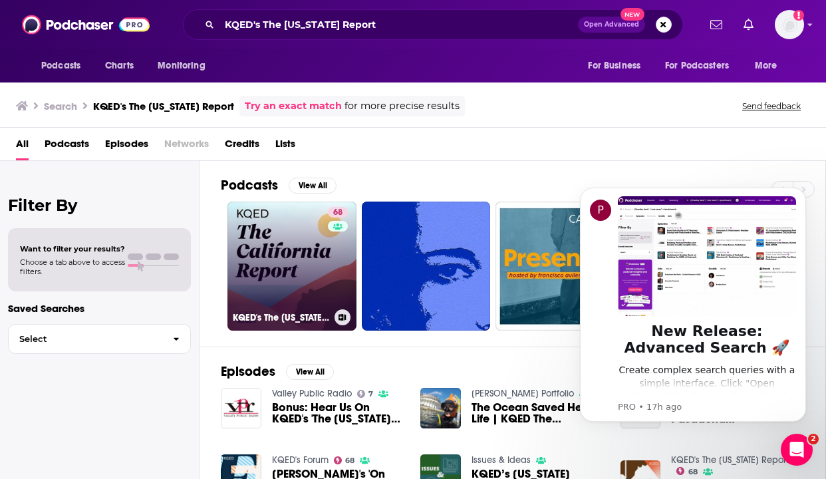
click at [288, 271] on link "68 KQED's The [US_STATE] Report" at bounding box center [291, 265] width 129 height 129
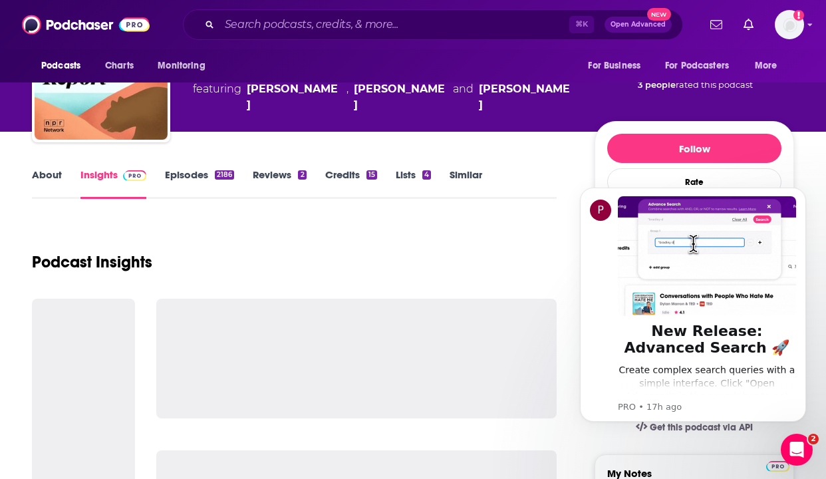
scroll to position [88, 0]
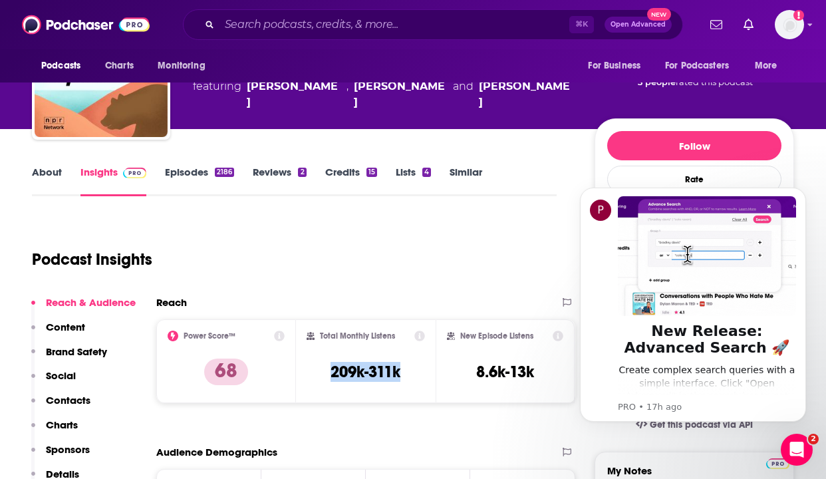
copy h3 "209k-311k"
drag, startPoint x: 402, startPoint y: 372, endPoint x: 316, endPoint y: 368, distance: 86.5
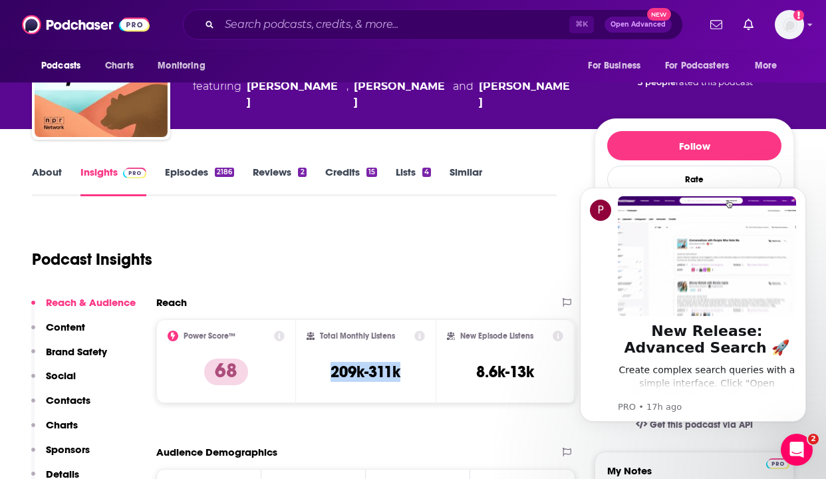
click at [316, 368] on div "Total Monthly Listens 209k-311k" at bounding box center [365, 360] width 118 height 61
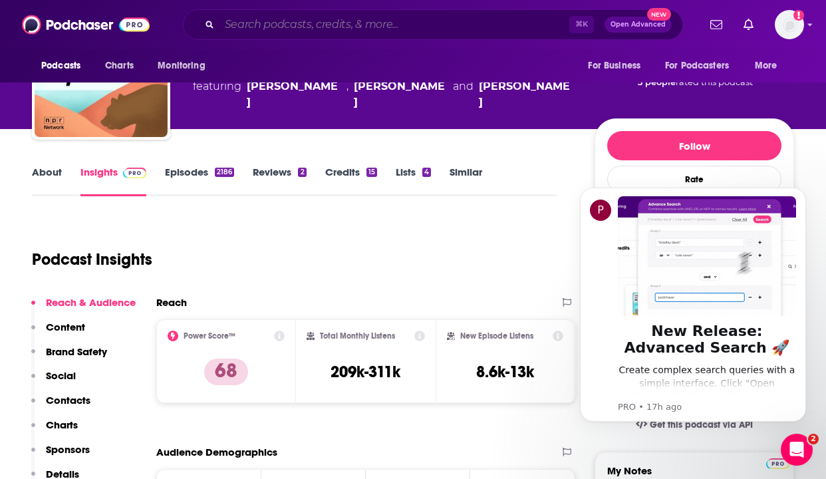
click at [275, 19] on input "Search podcasts, credits, & more..." at bounding box center [394, 24] width 350 height 21
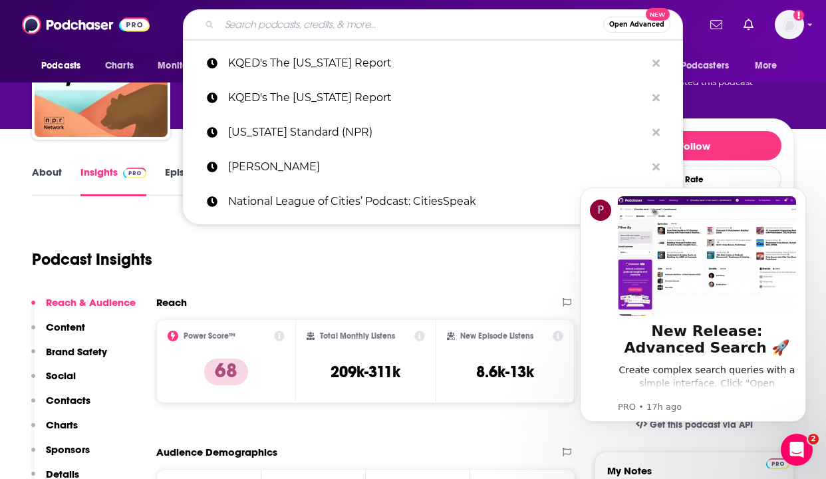
paste input "KQED's The [US_STATE] Report"
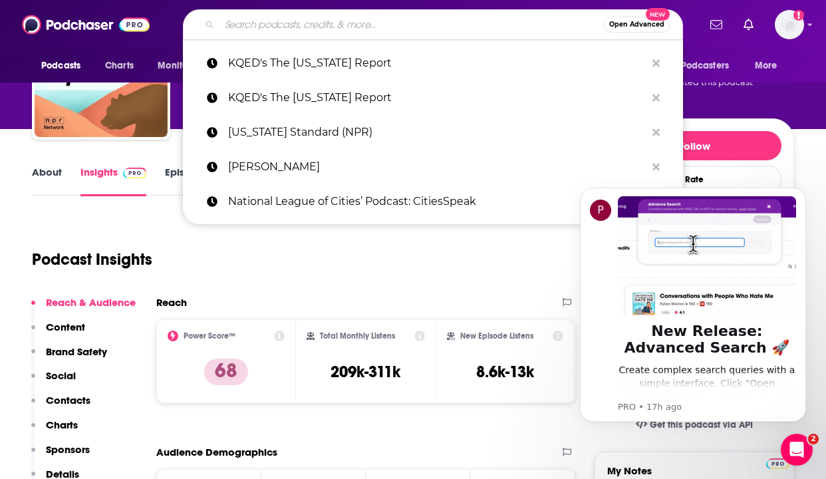
type input "KQED's The [US_STATE] Report"
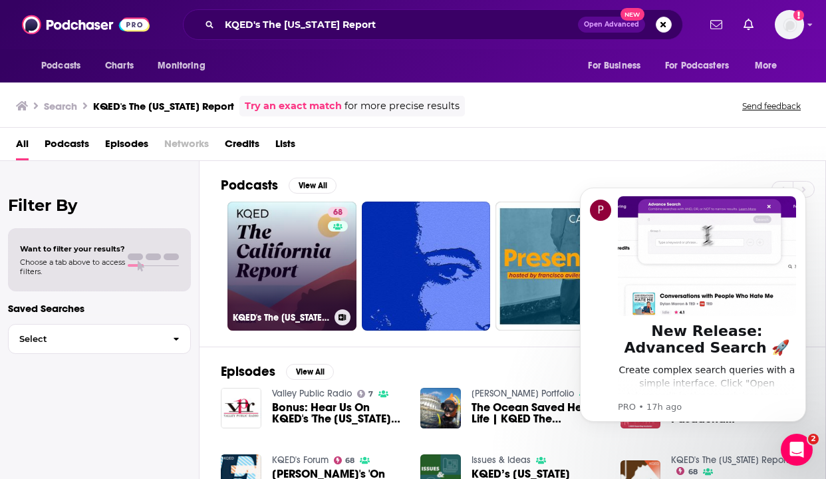
click at [304, 265] on link "68 KQED's The [US_STATE] Report" at bounding box center [291, 265] width 129 height 129
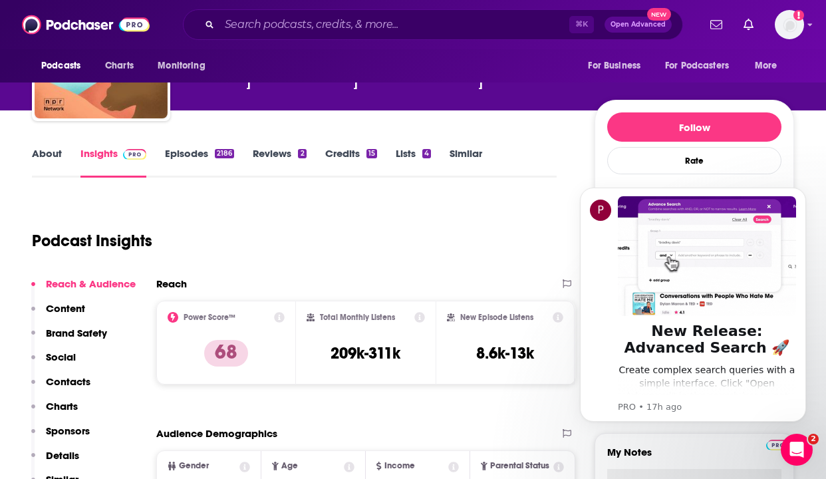
scroll to position [107, 0]
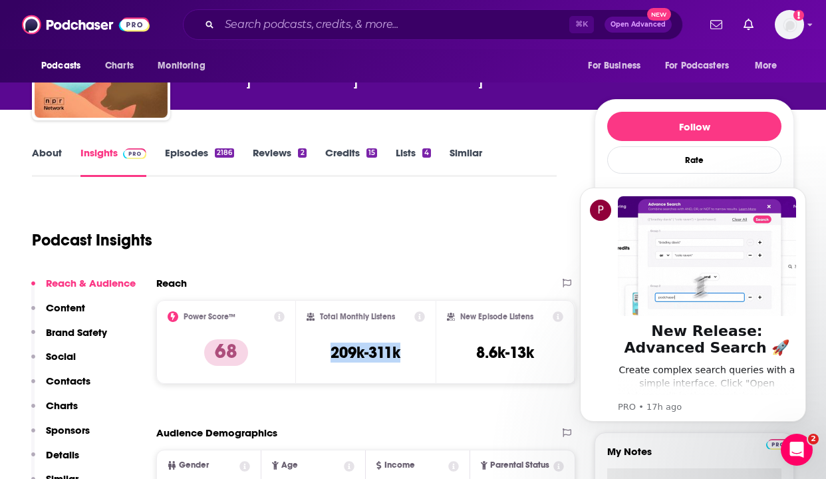
copy h3 "209k-311k"
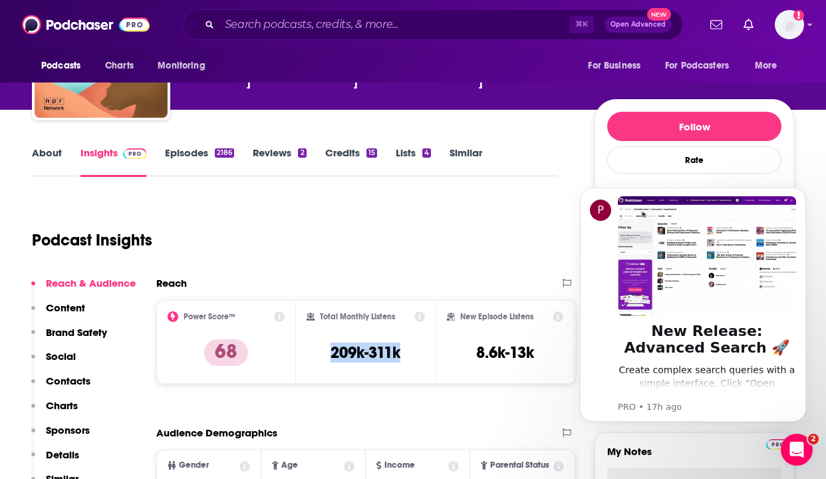
drag, startPoint x: 412, startPoint y: 351, endPoint x: 310, endPoint y: 351, distance: 101.7
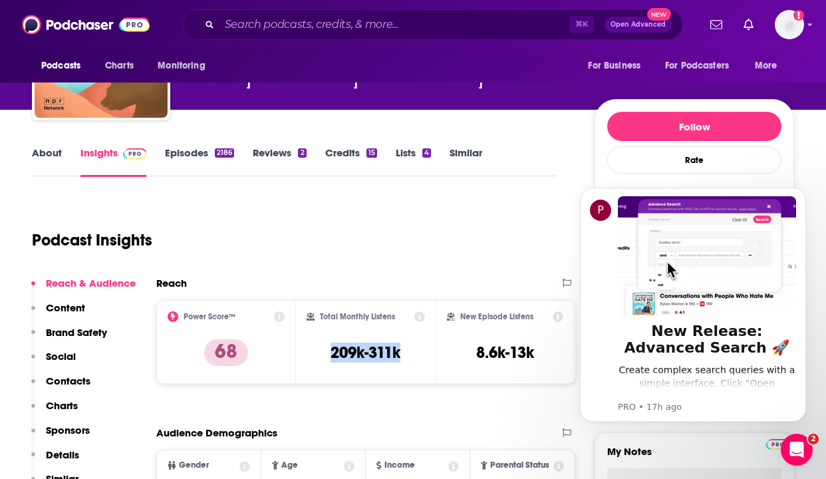
click at [310, 351] on div "Total Monthly Listens 209k-311k" at bounding box center [365, 341] width 118 height 61
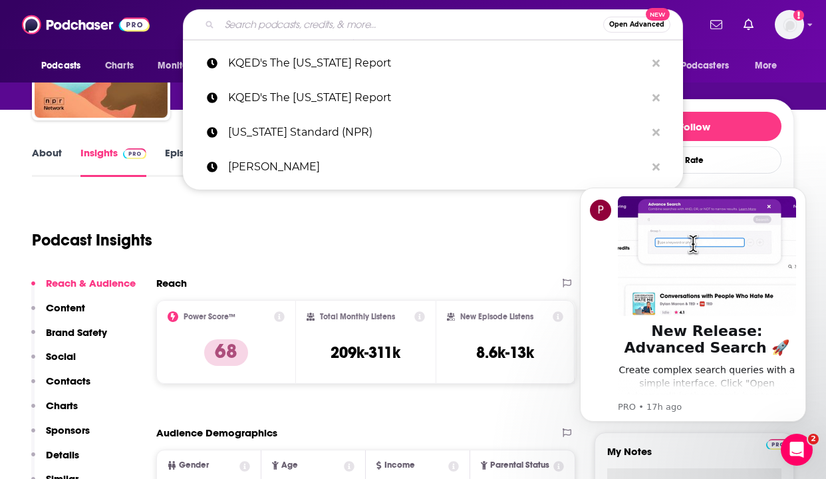
click at [286, 24] on input "Search podcasts, credits, & more..." at bounding box center [411, 24] width 384 height 21
paste input "Fast Company’s Most Innovative Companies"
type input "Fast Company’s Most Innovative Companies"
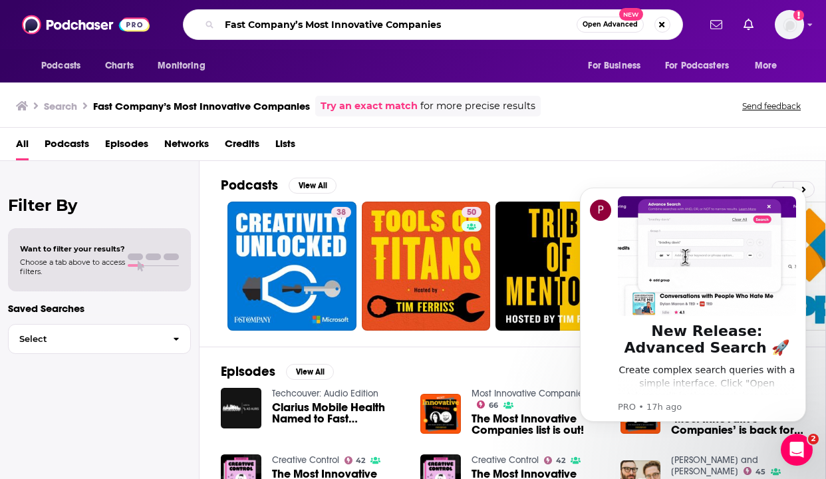
drag, startPoint x: 462, startPoint y: 23, endPoint x: 130, endPoint y: 23, distance: 331.8
click at [130, 23] on div "Podcasts Charts Monitoring Fast Company’s Most Innovative Companies Open Advanc…" at bounding box center [413, 24] width 826 height 49
paste input "Most Innovative Companies Podcast"
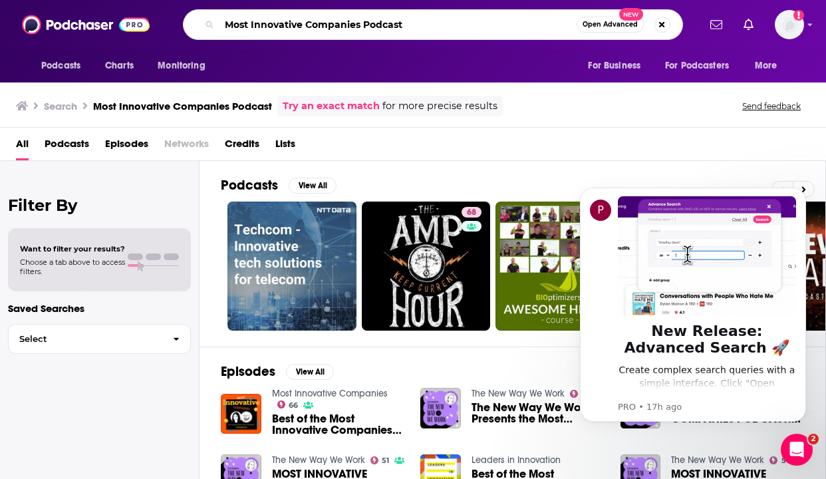
drag, startPoint x: 418, startPoint y: 24, endPoint x: 362, endPoint y: 28, distance: 55.3
click at [362, 28] on input "Most Innovative Companies Podcast" at bounding box center [397, 24] width 357 height 21
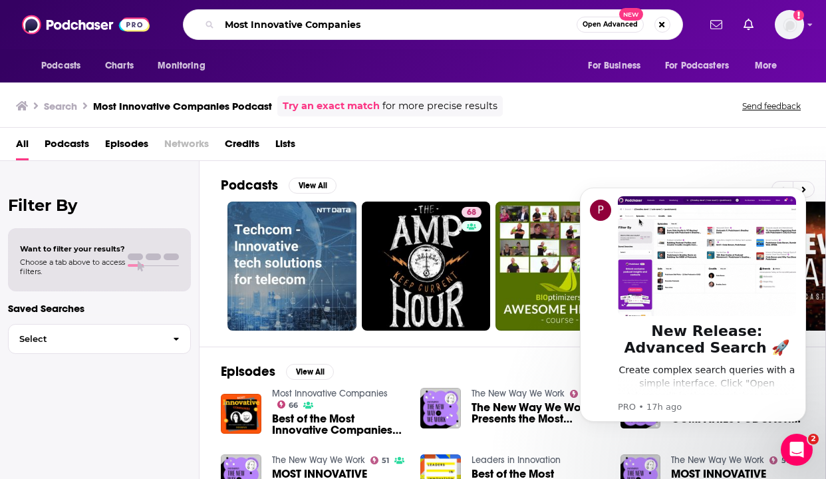
type input "Most Innovative Companies"
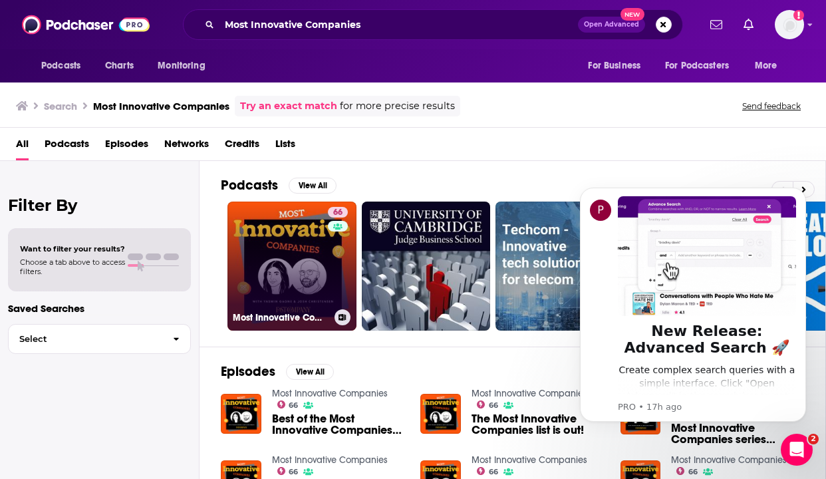
click at [292, 279] on link "66 Most Innovative Companies" at bounding box center [291, 265] width 129 height 129
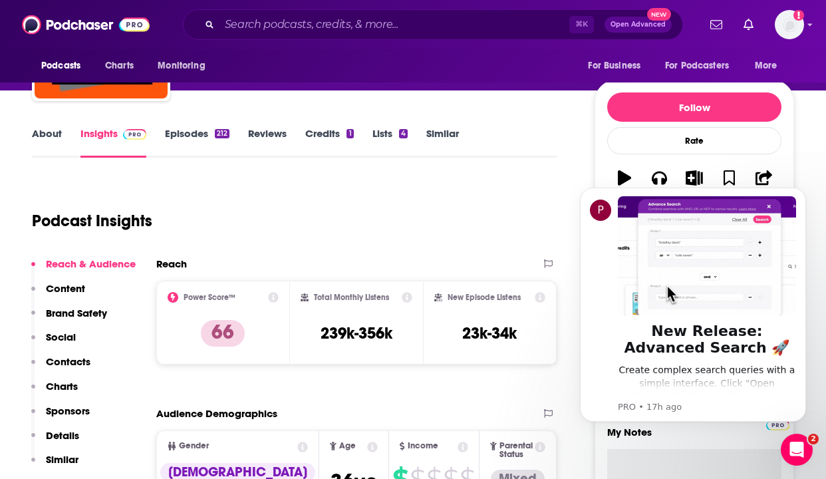
scroll to position [134, 0]
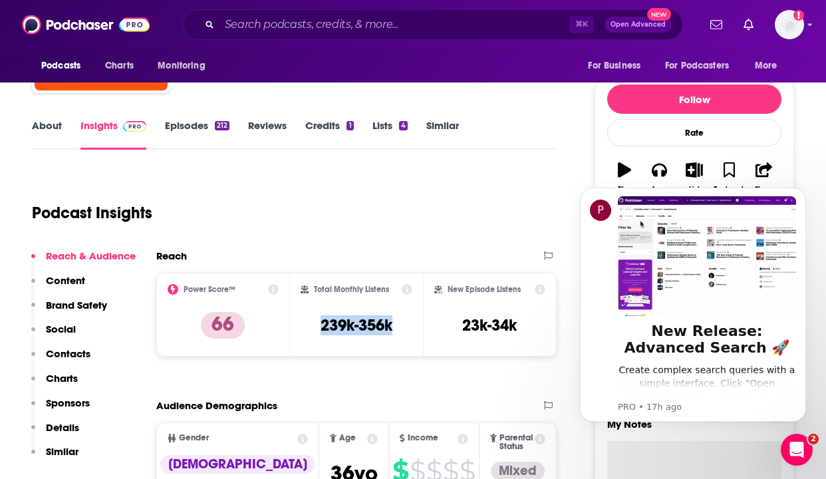
drag, startPoint x: 400, startPoint y: 330, endPoint x: 312, endPoint y: 327, distance: 87.8
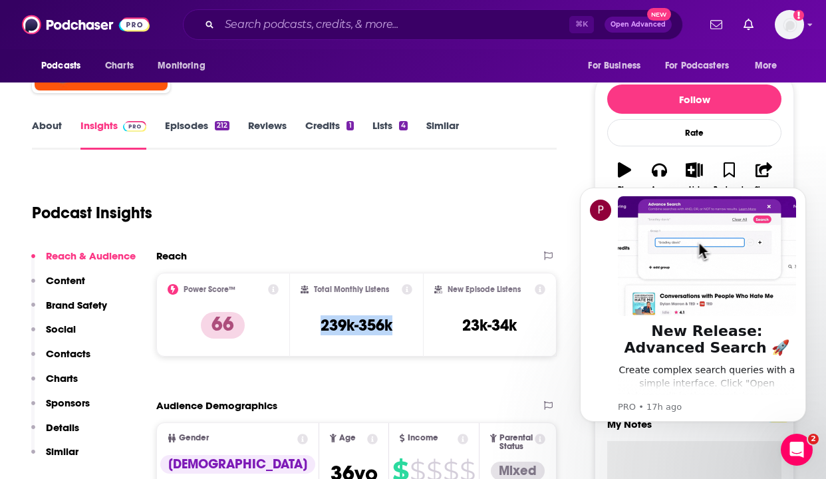
click at [312, 327] on div "Total Monthly Listens 239k-356k" at bounding box center [357, 314] width 112 height 61
copy h3 "239k-356k"
click at [232, 29] on input "Search podcasts, credits, & more..." at bounding box center [394, 24] width 350 height 21
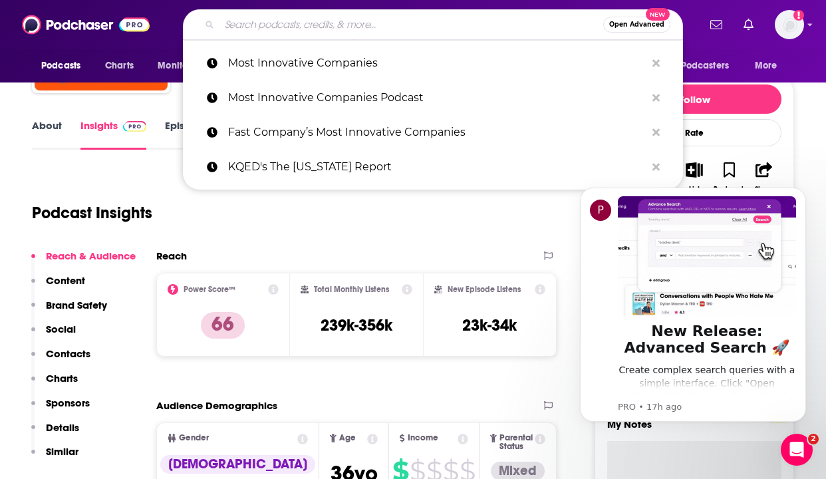
paste input "The Bottom Line by Harvard Ventures"
type input "The Bottom Line by Harvard Ventures"
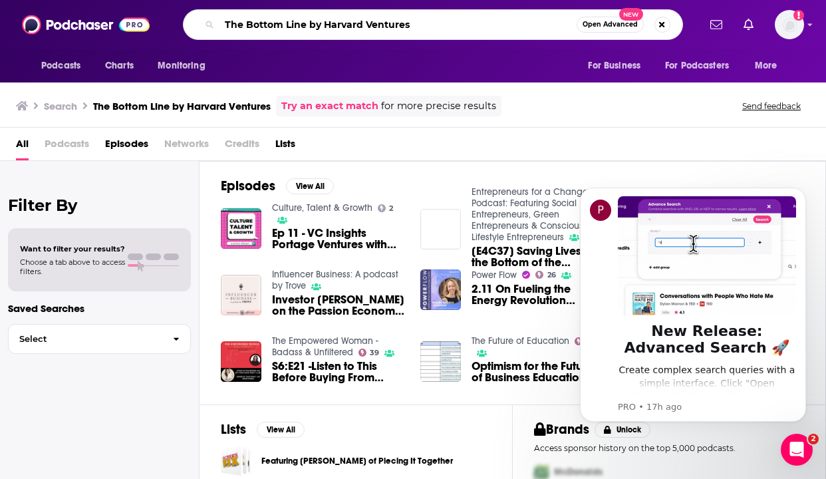
drag, startPoint x: 308, startPoint y: 19, endPoint x: 454, endPoint y: 19, distance: 146.3
click at [454, 19] on input "The Bottom Line by Harvard Ventures" at bounding box center [397, 24] width 357 height 21
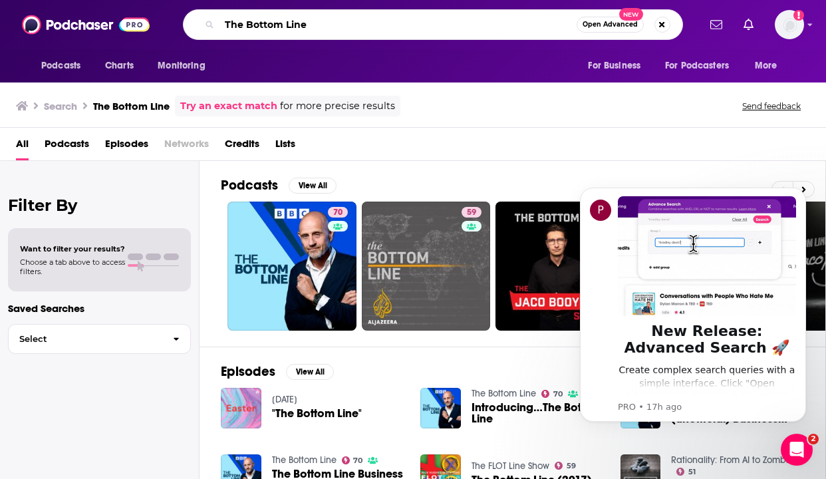
click at [367, 30] on input "The Bottom Line" at bounding box center [397, 24] width 357 height 21
paste input "by Harvard Ventures"
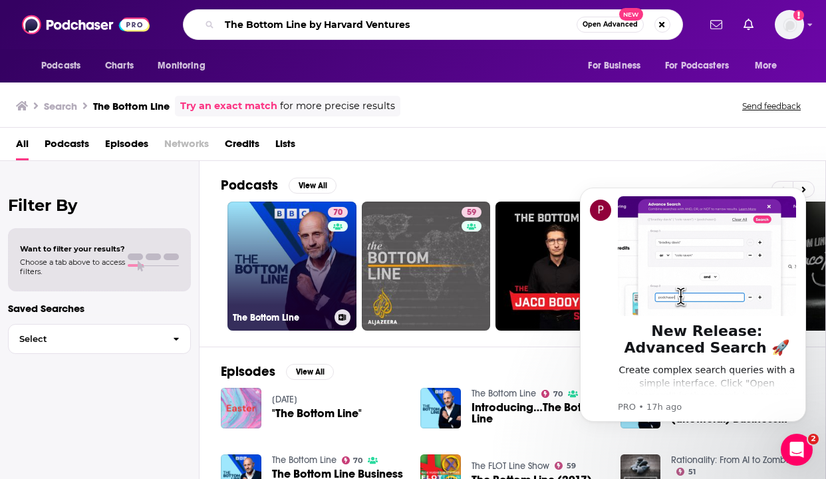
type input "The Bottom Line by Harvard Ventures"
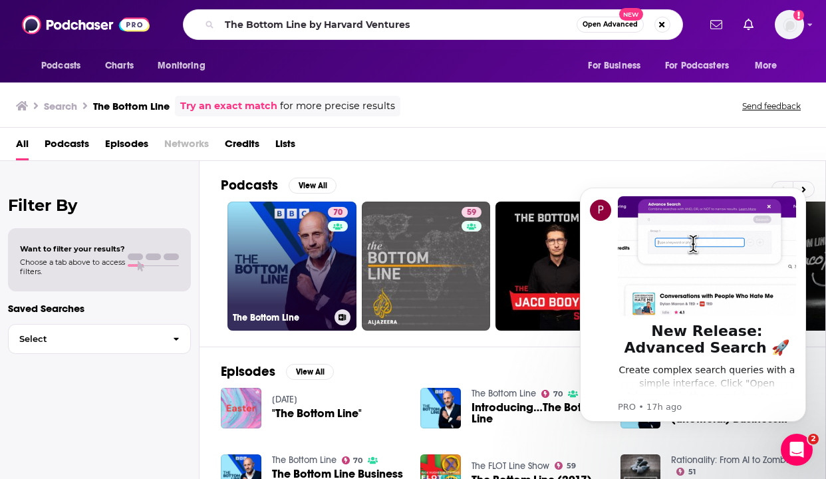
click at [291, 246] on link "70 The Bottom Line" at bounding box center [291, 265] width 129 height 129
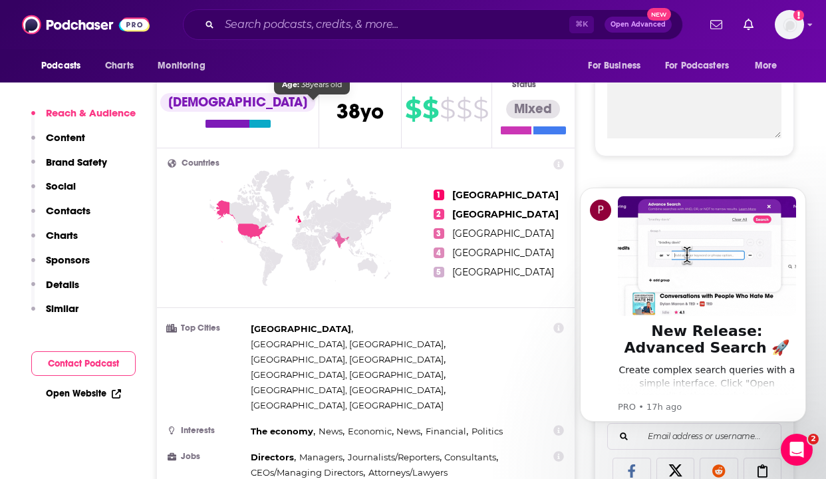
scroll to position [493, 0]
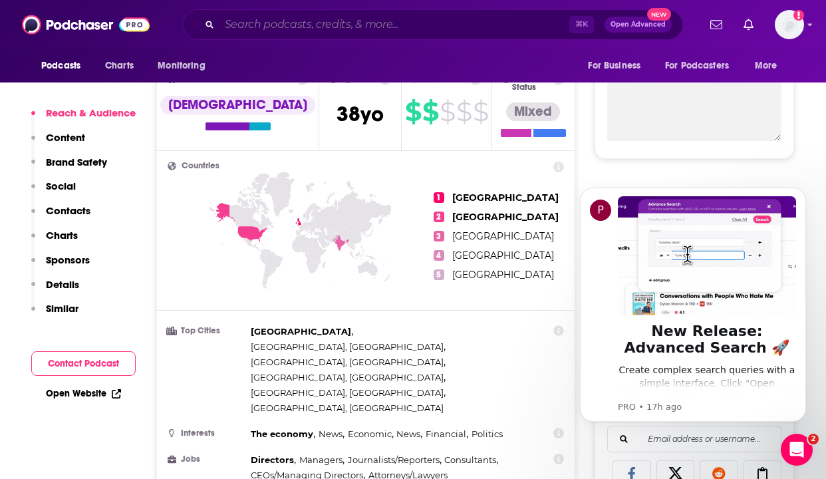
click at [289, 33] on input "Search podcasts, credits, & more..." at bounding box center [394, 24] width 350 height 21
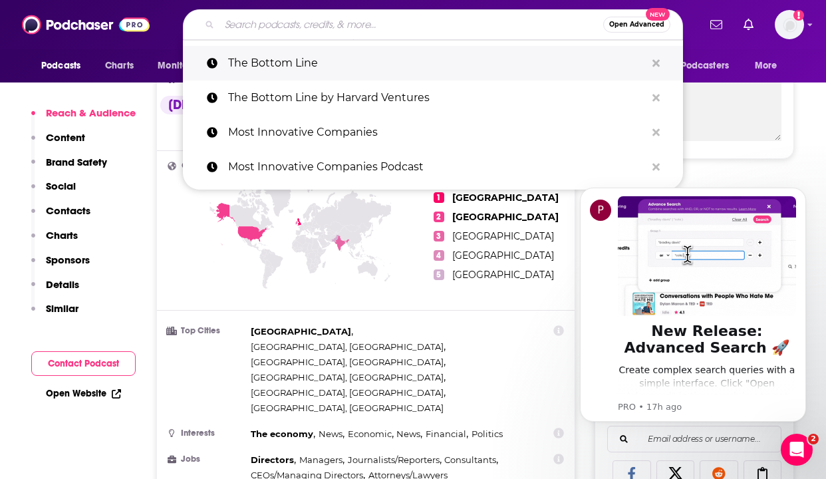
click at [291, 50] on p "The Bottom Line" at bounding box center [437, 63] width 418 height 35
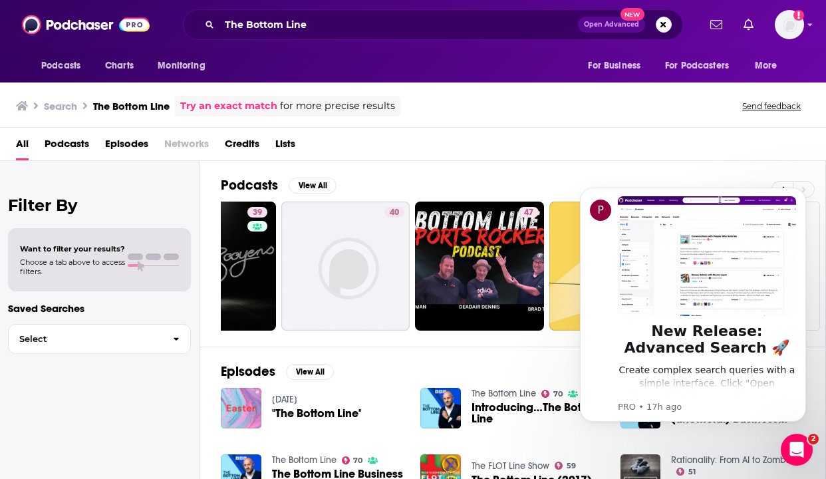
click at [66, 148] on span "Podcasts" at bounding box center [67, 146] width 45 height 27
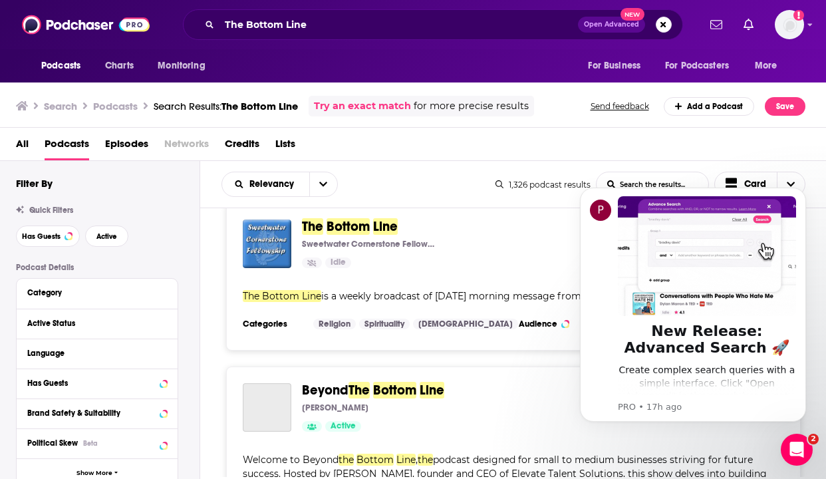
scroll to position [4667, 0]
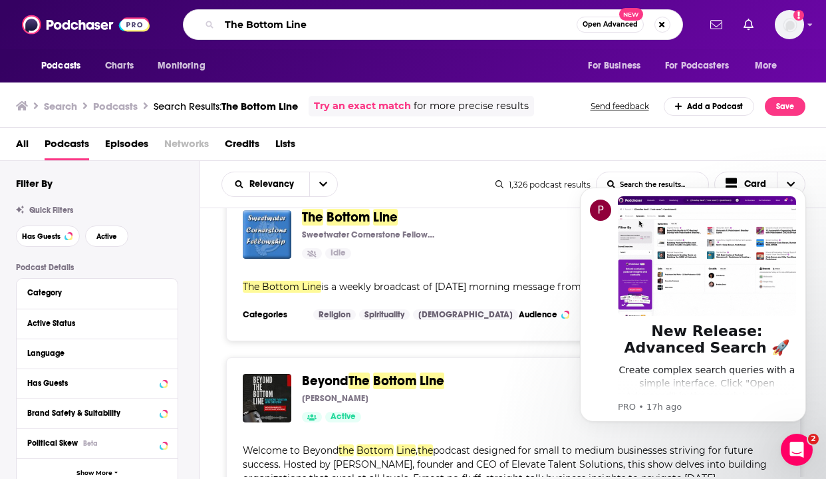
drag, startPoint x: 322, startPoint y: 23, endPoint x: 83, endPoint y: 23, distance: 238.7
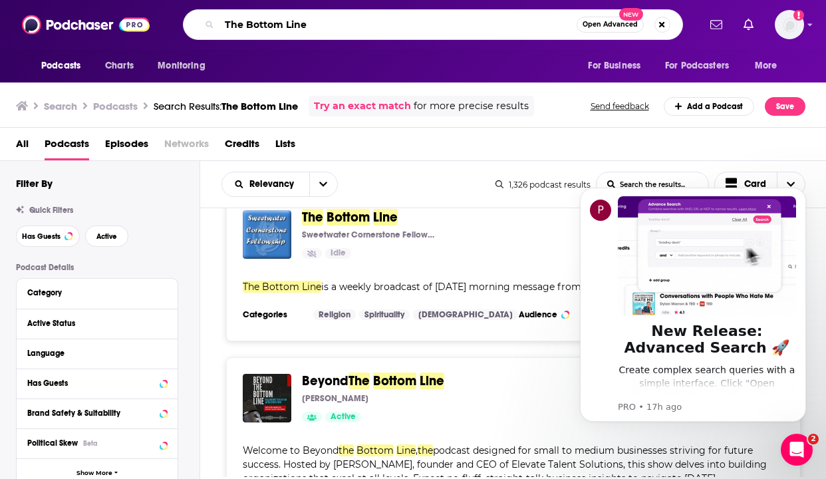
click at [83, 23] on div "Podcasts Charts Monitoring The Bottom Line Open Advanced New For Business For P…" at bounding box center [413, 24] width 826 height 49
paste input "by Harvard Ventures"
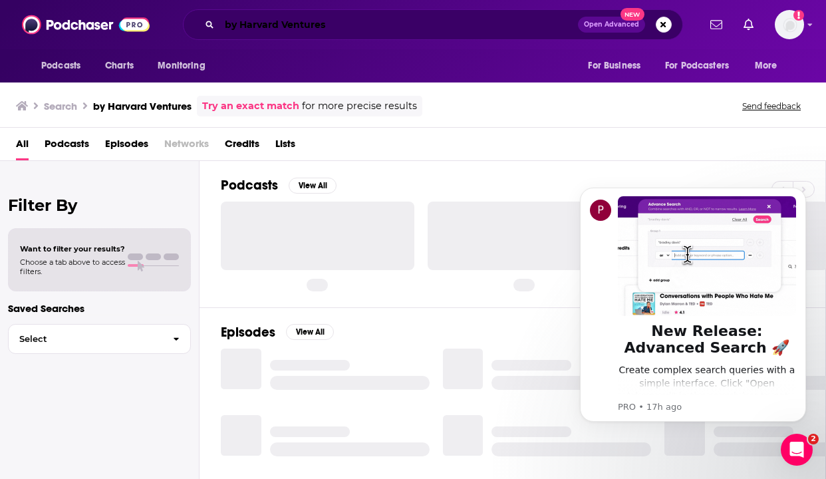
click at [237, 25] on input "by Harvard Ventures" at bounding box center [398, 24] width 358 height 21
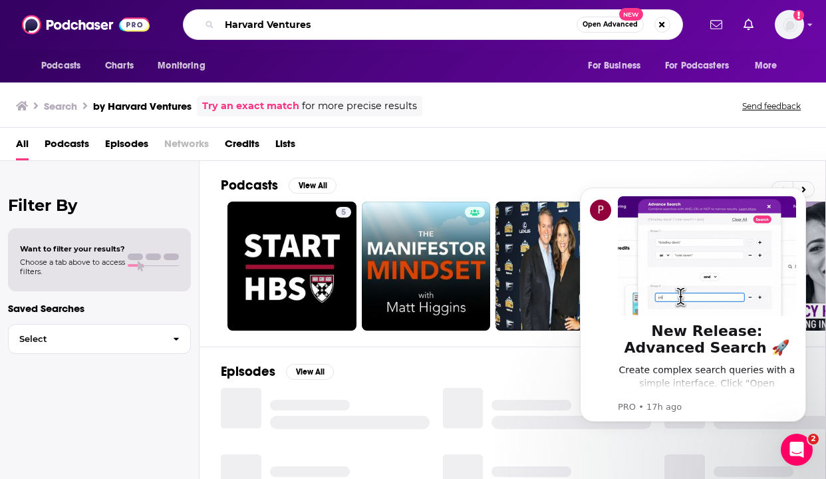
type input "Harvard Ventures"
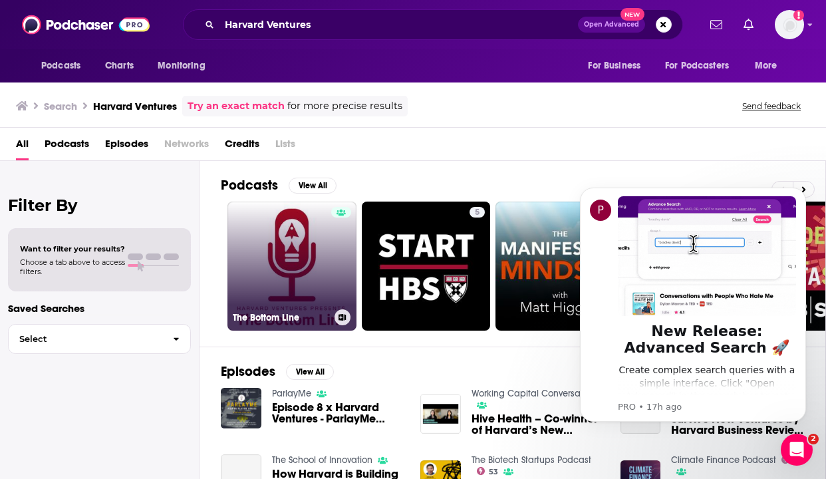
click at [299, 265] on link "The Bottom Line" at bounding box center [291, 265] width 129 height 129
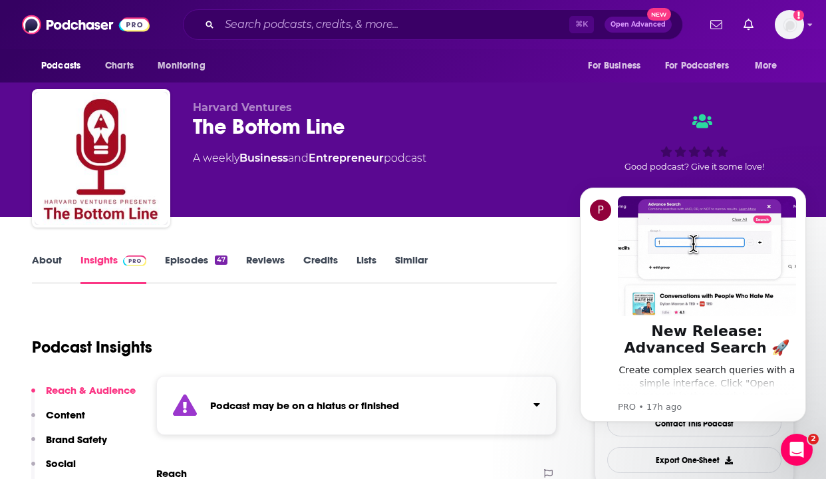
click at [201, 260] on link "Episodes 47" at bounding box center [196, 268] width 62 height 31
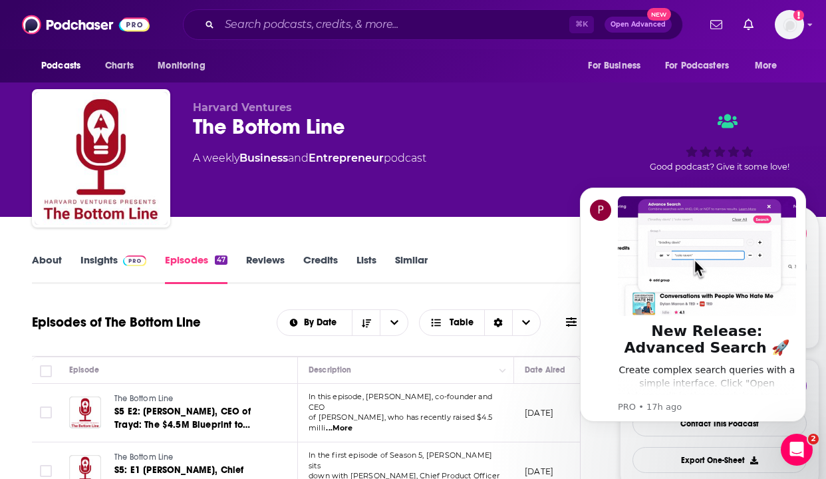
click at [49, 261] on link "About" at bounding box center [47, 268] width 30 height 31
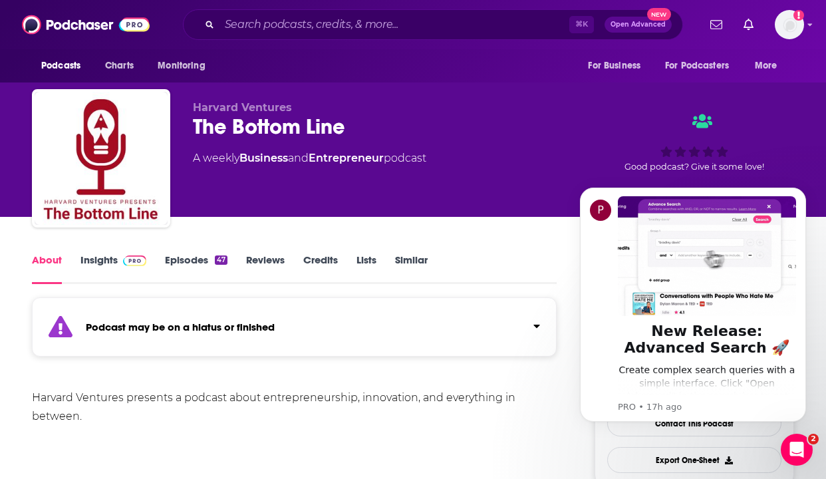
click at [82, 257] on link "Insights" at bounding box center [113, 268] width 66 height 31
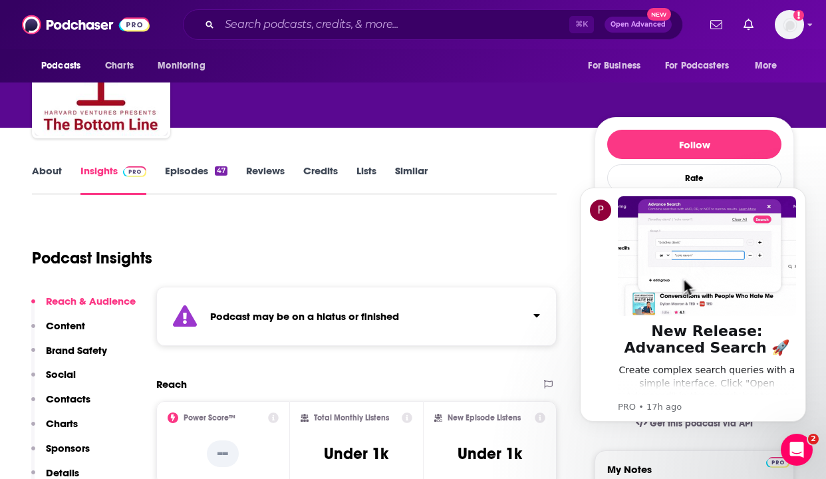
scroll to position [109, 0]
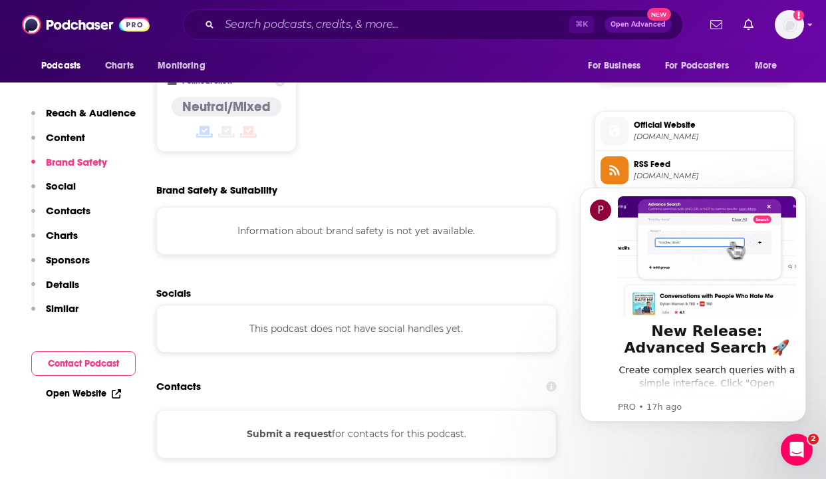
scroll to position [963, 0]
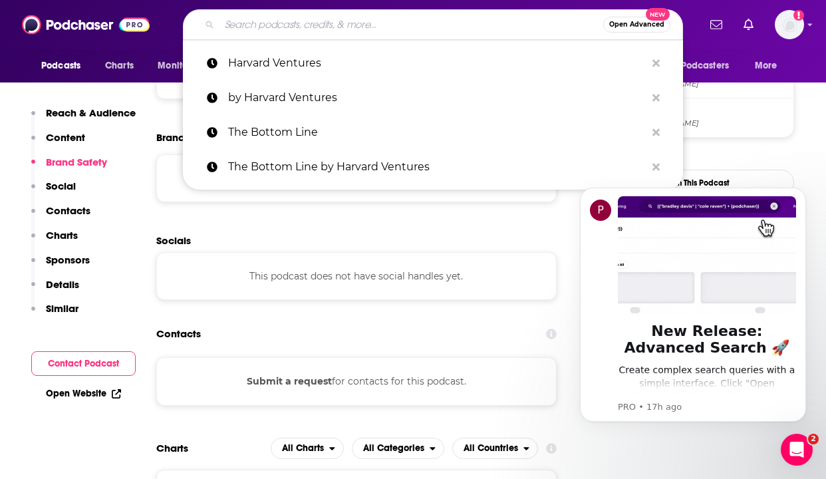
click at [270, 23] on input "Search podcasts, credits, & more..." at bounding box center [411, 24] width 384 height 21
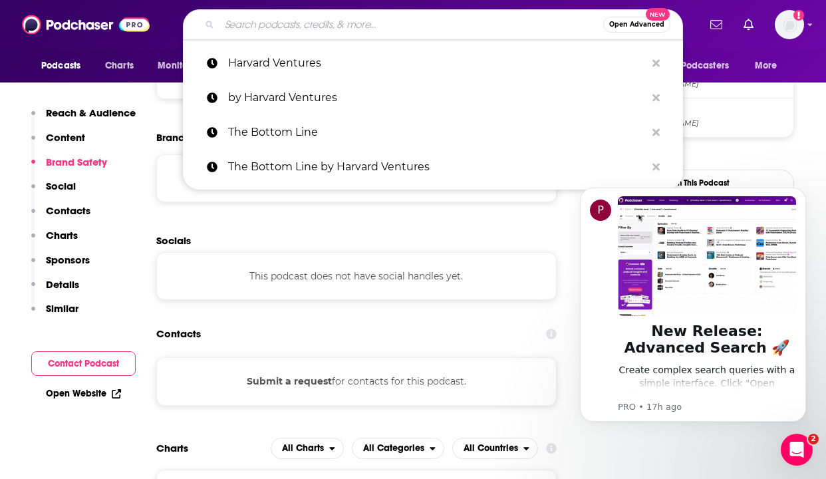
paste input "Meet The Leader Podcast by WEF"
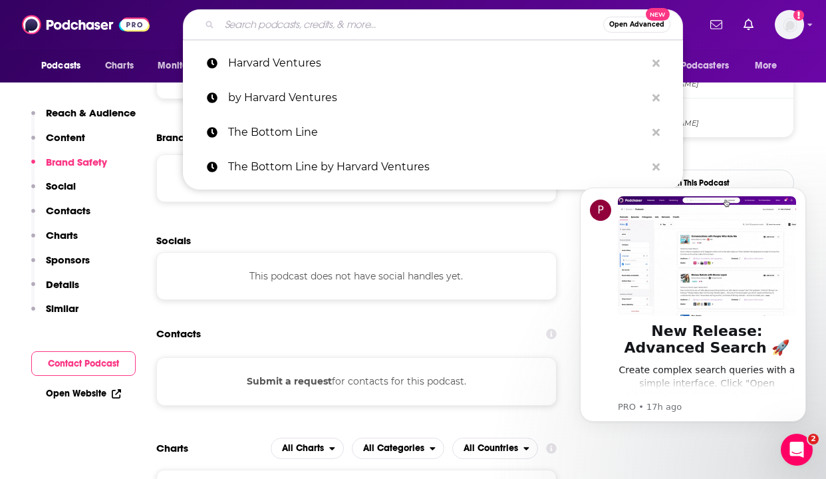
type input "Meet The Leader Podcast by WEF"
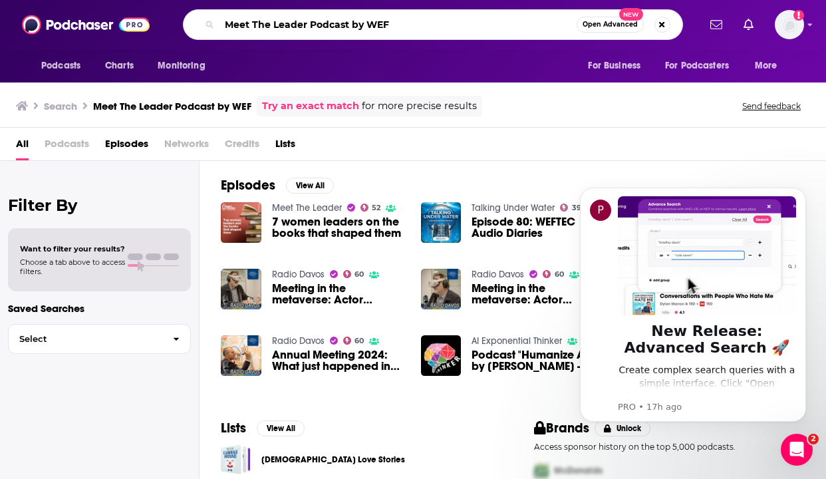
drag, startPoint x: 393, startPoint y: 27, endPoint x: 308, endPoint y: 29, distance: 85.1
click at [308, 29] on input "Meet The Leader Podcast by WEF" at bounding box center [397, 24] width 357 height 21
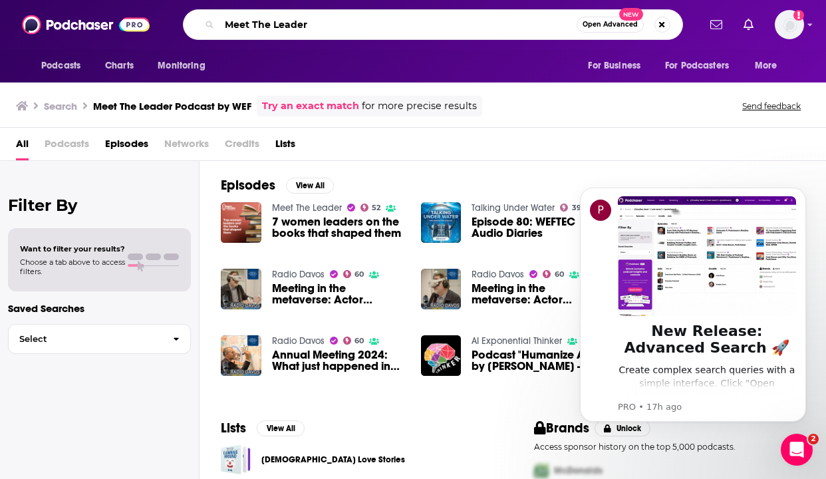
type input "Meet The Leader"
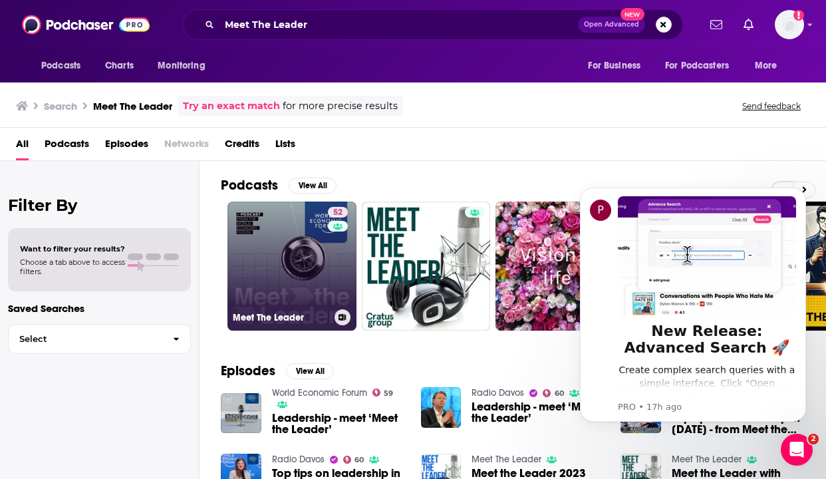
click at [298, 261] on link "52 Meet The Leader" at bounding box center [291, 265] width 129 height 129
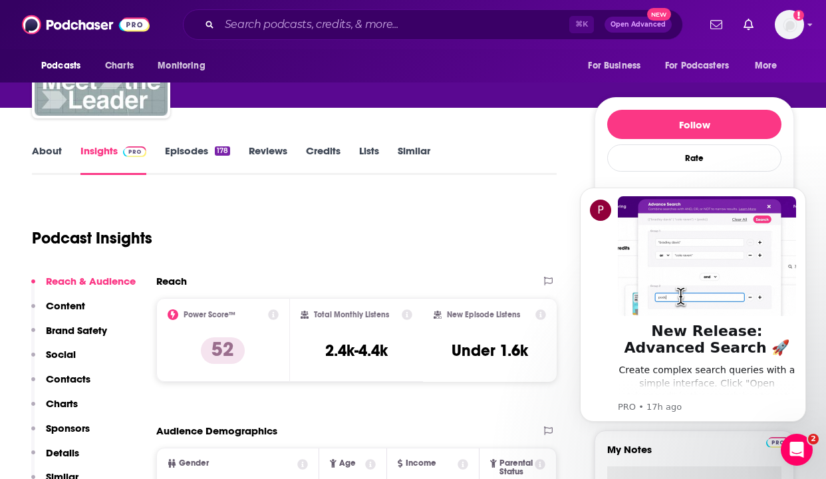
scroll to position [124, 0]
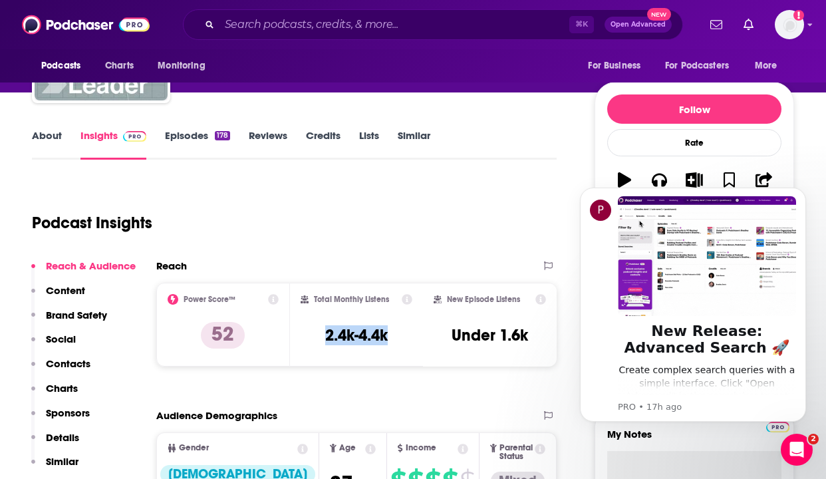
copy h3 "2.4k-4.4k"
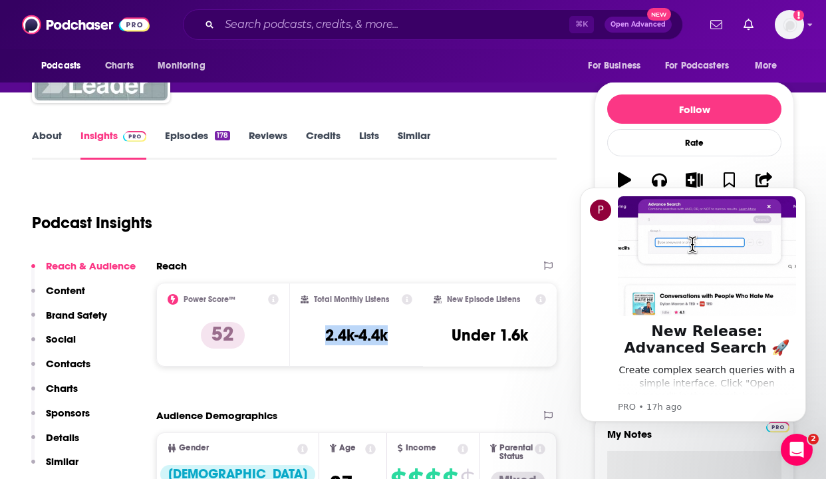
drag, startPoint x: 320, startPoint y: 328, endPoint x: 408, endPoint y: 328, distance: 88.4
click at [408, 328] on div "Total Monthly Listens 2.4k-4.4k" at bounding box center [357, 324] width 112 height 61
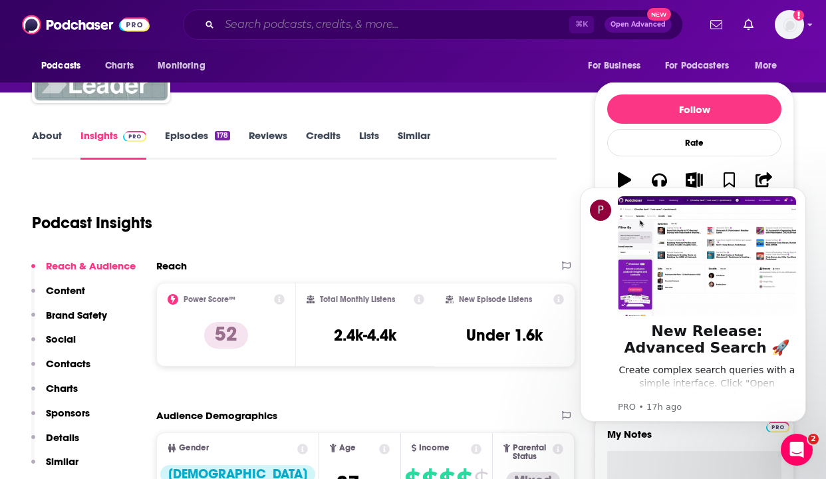
click at [256, 30] on input "Search podcasts, credits, & more..." at bounding box center [394, 24] width 350 height 21
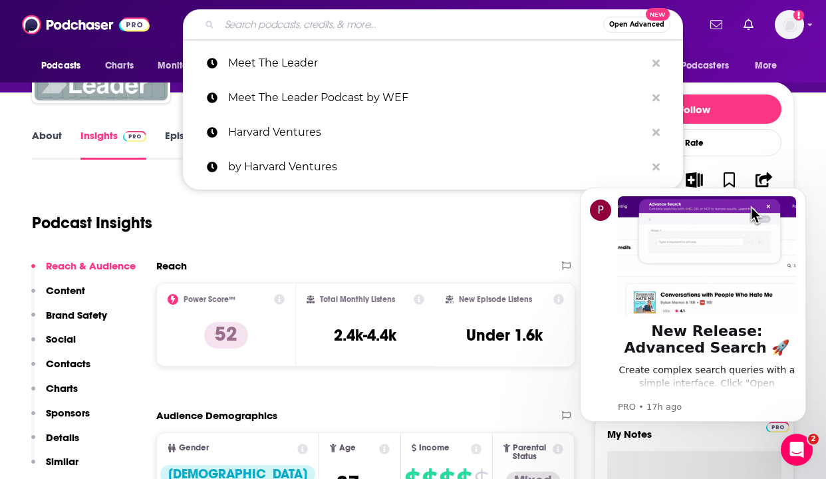
paste input "Marketplace Tech Podcast"
type input "Marketplace Tech Podcast"
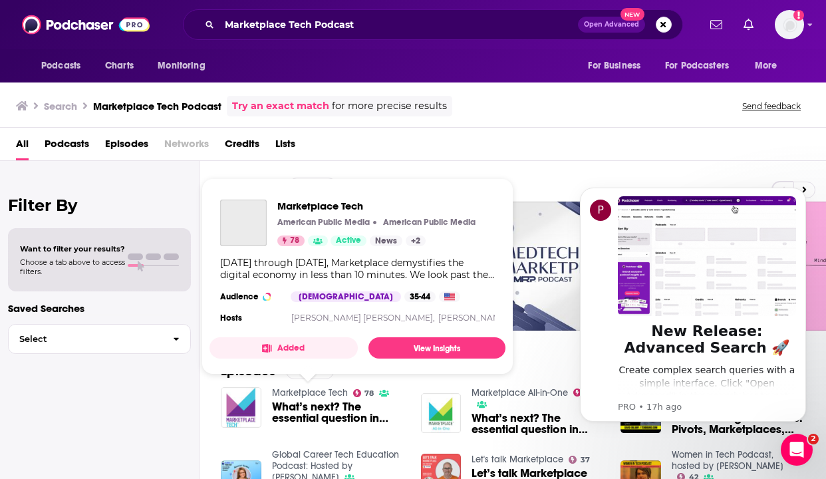
click at [305, 390] on link "Marketplace Tech" at bounding box center [310, 392] width 76 height 11
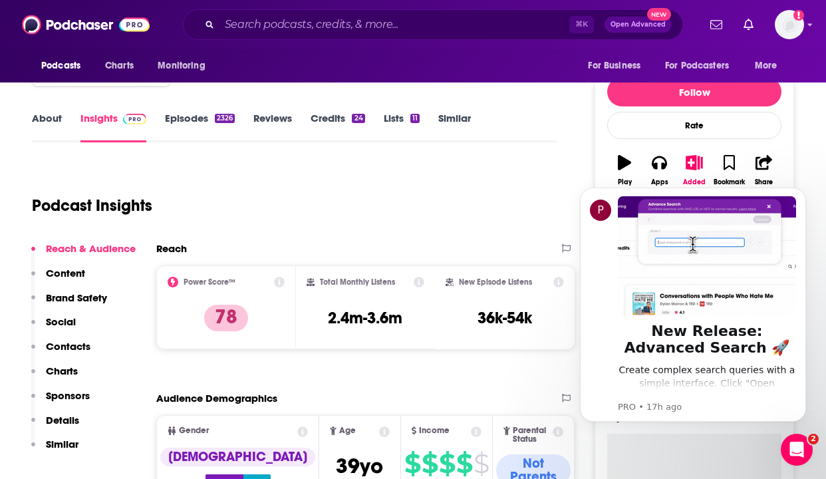
scroll to position [143, 0]
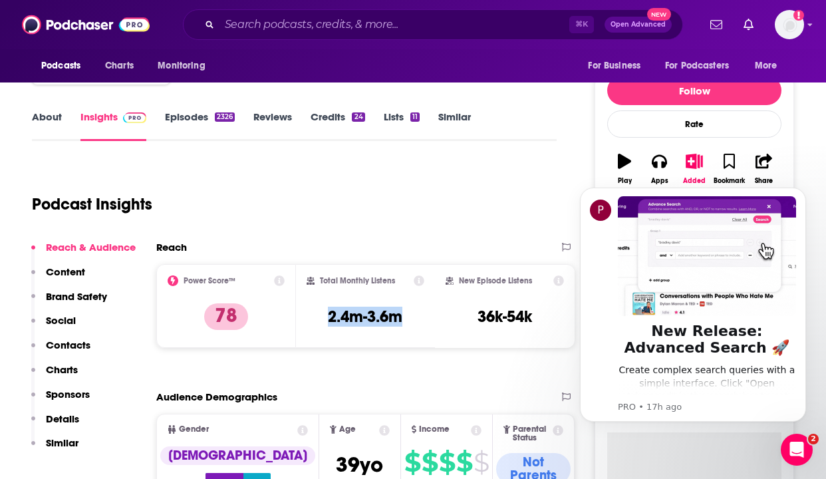
drag, startPoint x: 418, startPoint y: 314, endPoint x: 319, endPoint y: 314, distance: 99.1
click at [319, 314] on div "Total Monthly Listens 2.4m-3.6m" at bounding box center [365, 305] width 118 height 61
copy h3 "2.4m-3.6m"
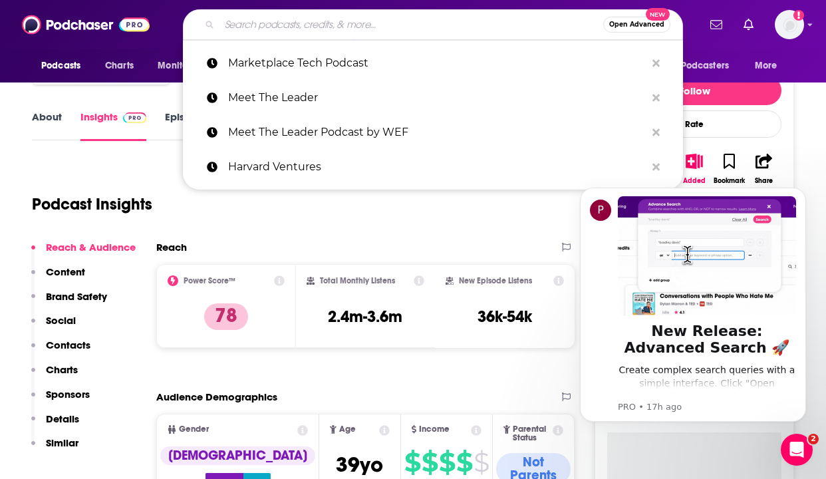
click at [258, 29] on input "Search podcasts, credits, & more..." at bounding box center [411, 24] width 384 height 21
paste input "Fortune Leadership Next Podcast"
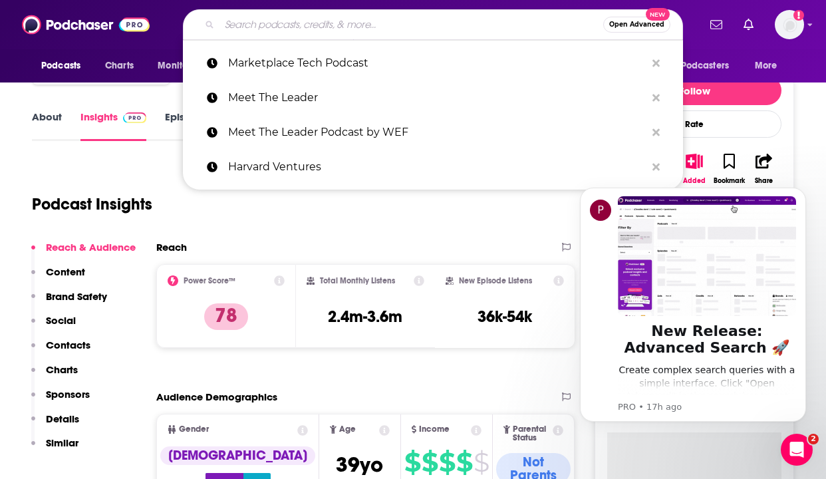
type input "Fortune Leadership Next Podcast"
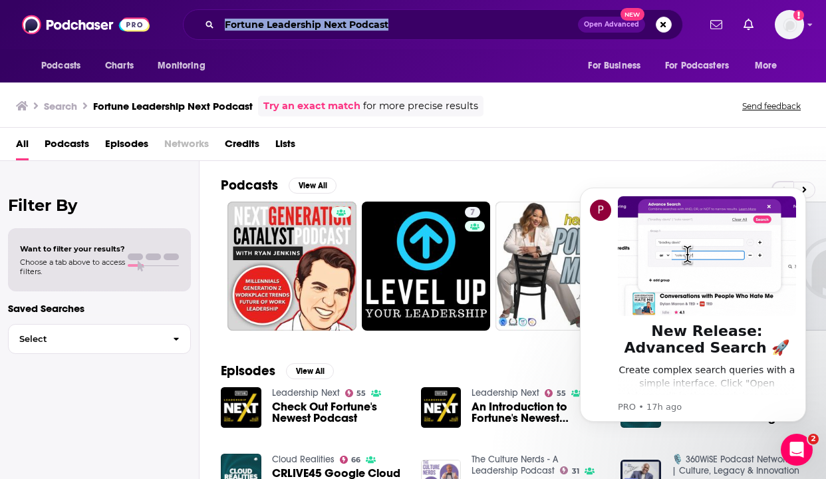
drag, startPoint x: 404, startPoint y: 35, endPoint x: 352, endPoint y: 24, distance: 53.1
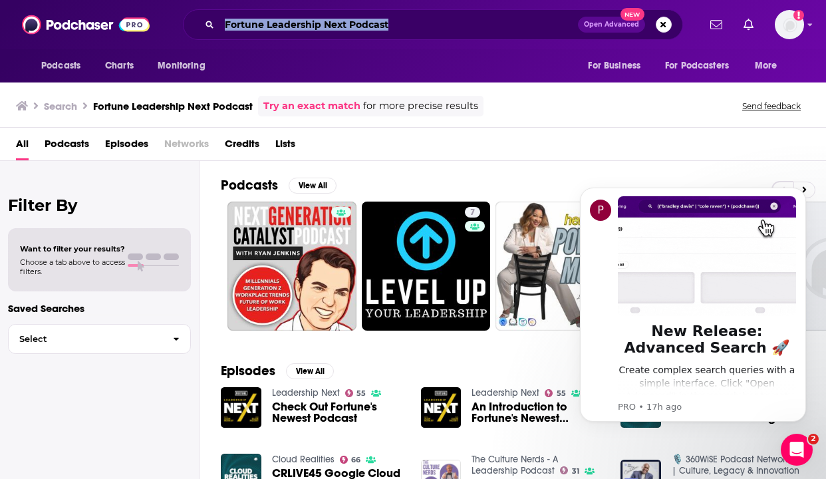
click at [352, 24] on div "Fortune Leadership Next Podcast Open Advanced New" at bounding box center [433, 24] width 500 height 31
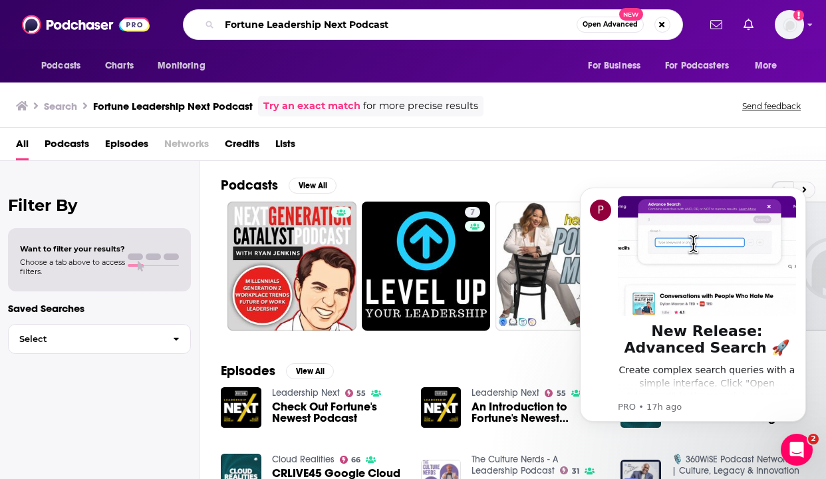
drag, startPoint x: 348, startPoint y: 24, endPoint x: 449, endPoint y: 24, distance: 101.7
click at [449, 24] on input "Fortune Leadership Next Podcast" at bounding box center [397, 24] width 357 height 21
type input "Fortune Leadership Next"
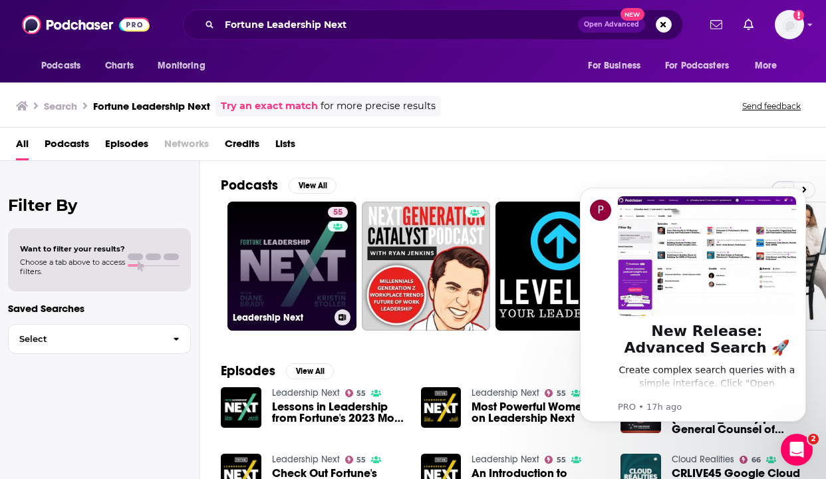
click at [306, 285] on link "55 Leadership Next" at bounding box center [291, 265] width 129 height 129
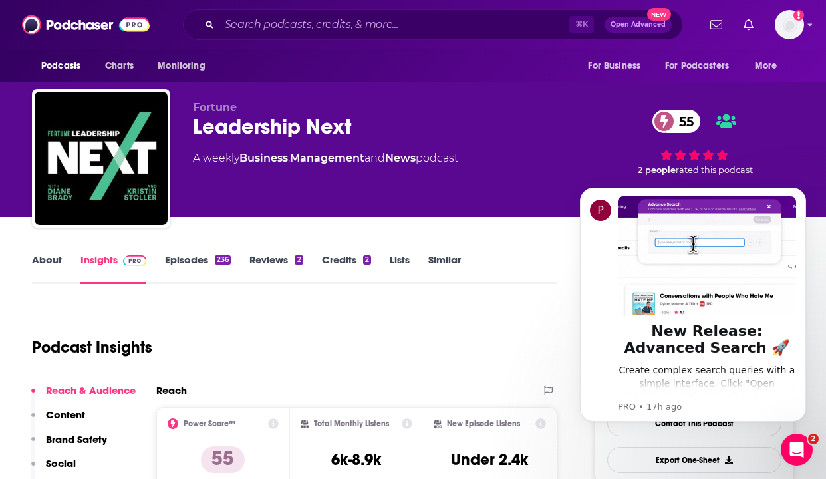
scroll to position [72, 0]
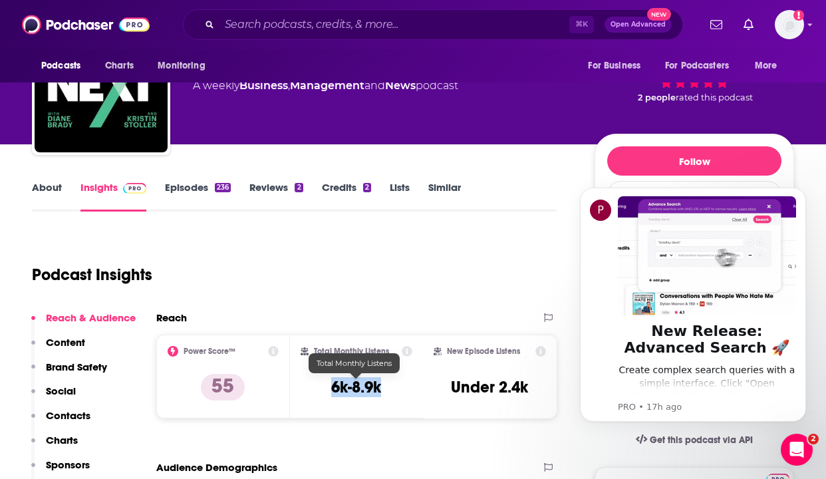
copy h3 "6k-8.9k"
drag, startPoint x: 326, startPoint y: 380, endPoint x: 384, endPoint y: 384, distance: 58.0
click at [384, 384] on div "Total Monthly Listens 6k-8.9k" at bounding box center [357, 376] width 112 height 61
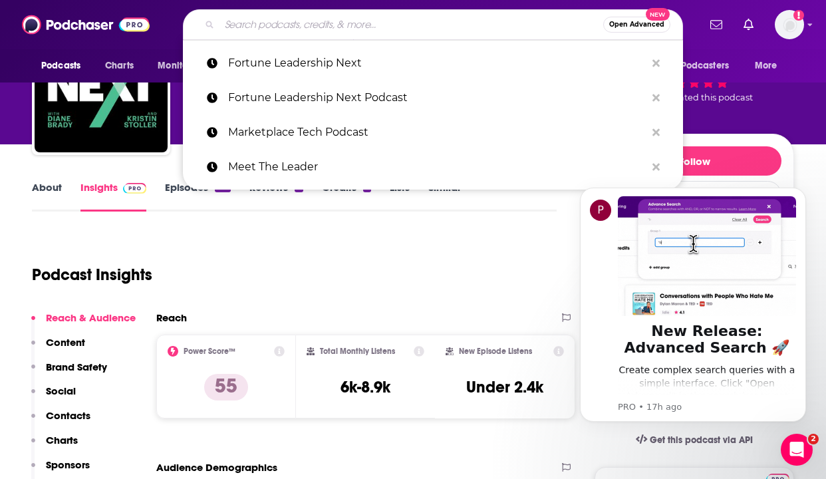
click at [257, 25] on input "Search podcasts, credits, & more..." at bounding box center [411, 24] width 384 height 21
paste input "Rapid Response"
type input "Rapid Response"
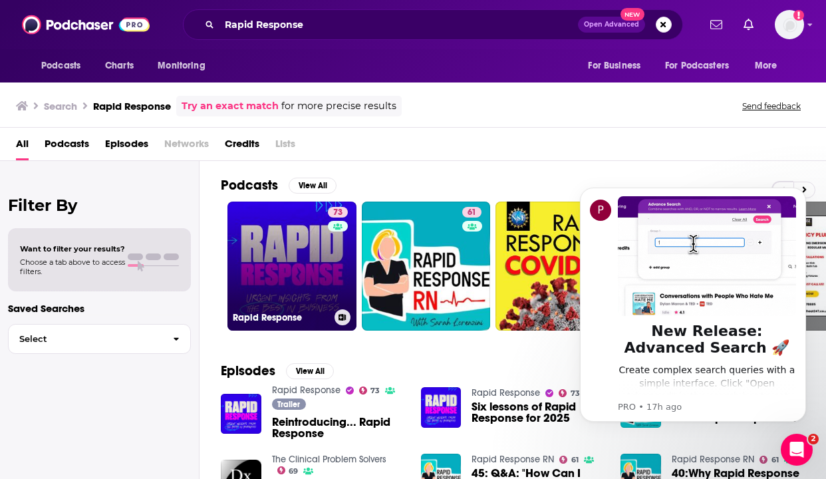
click at [280, 261] on link "73 Rapid Response" at bounding box center [291, 265] width 129 height 129
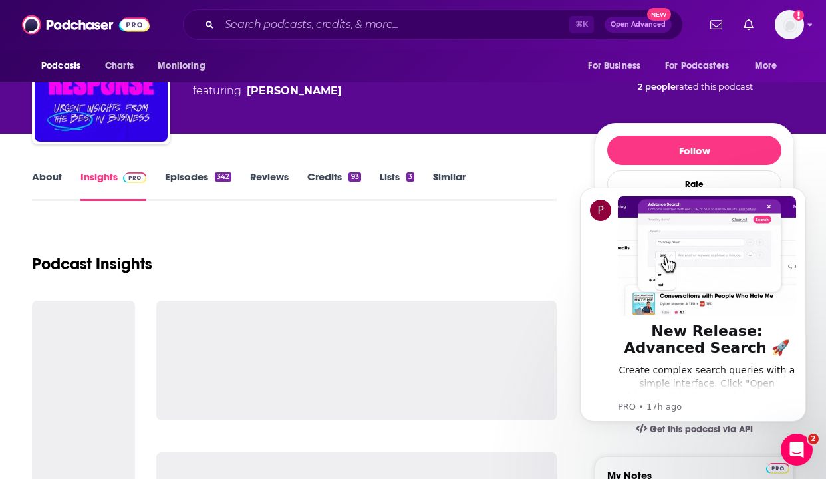
scroll to position [84, 0]
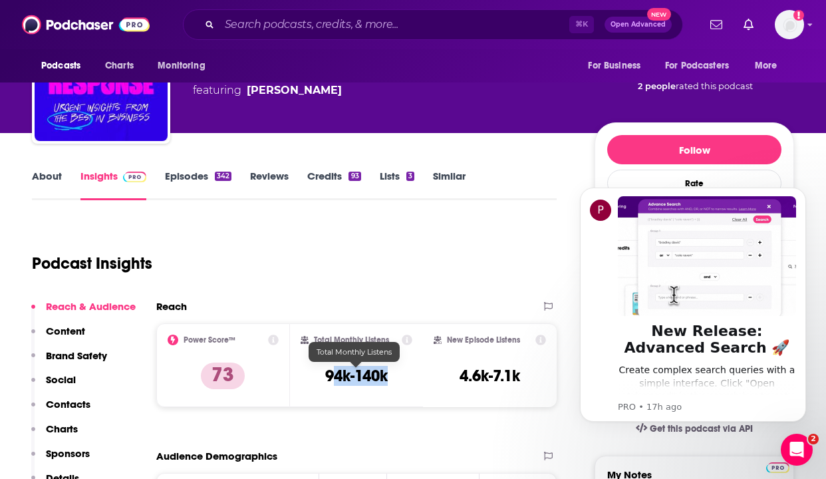
copy h3 "4k-140k"
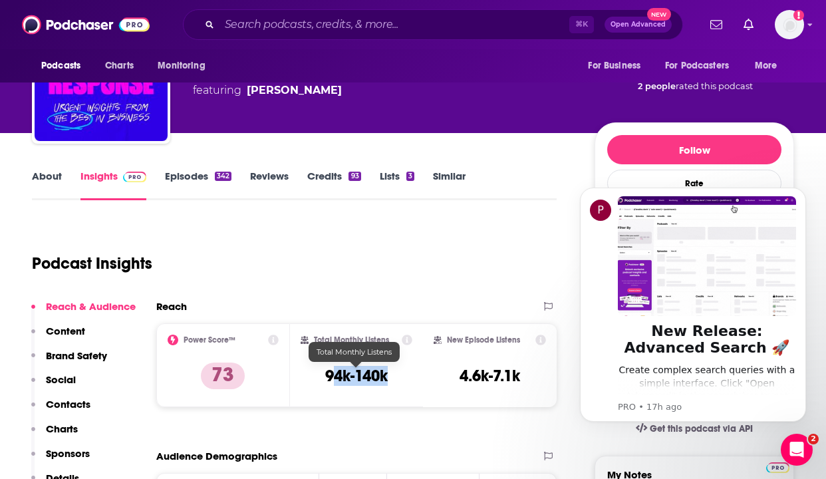
drag, startPoint x: 402, startPoint y: 373, endPoint x: 333, endPoint y: 374, distance: 69.1
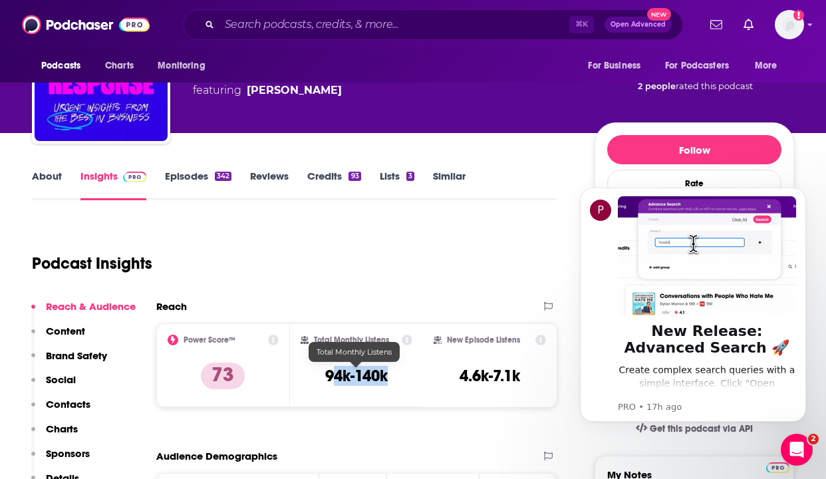
click at [332, 374] on div "Total Monthly Listens 94k-140k" at bounding box center [357, 364] width 112 height 61
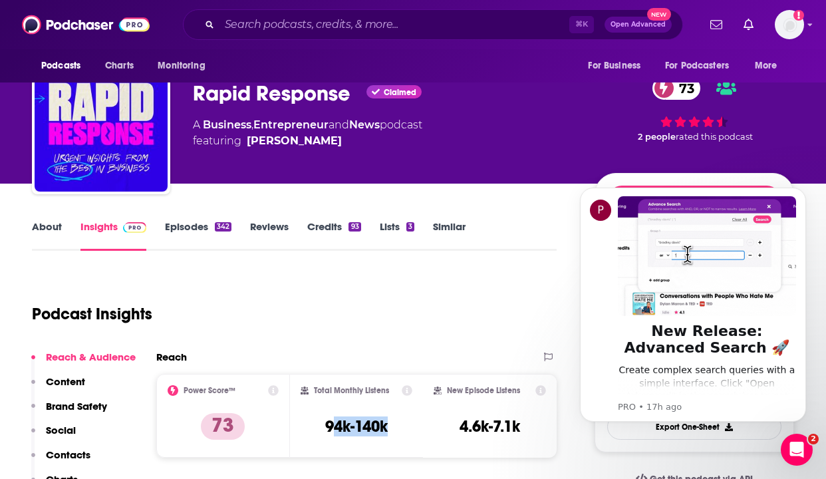
scroll to position [35, 0]
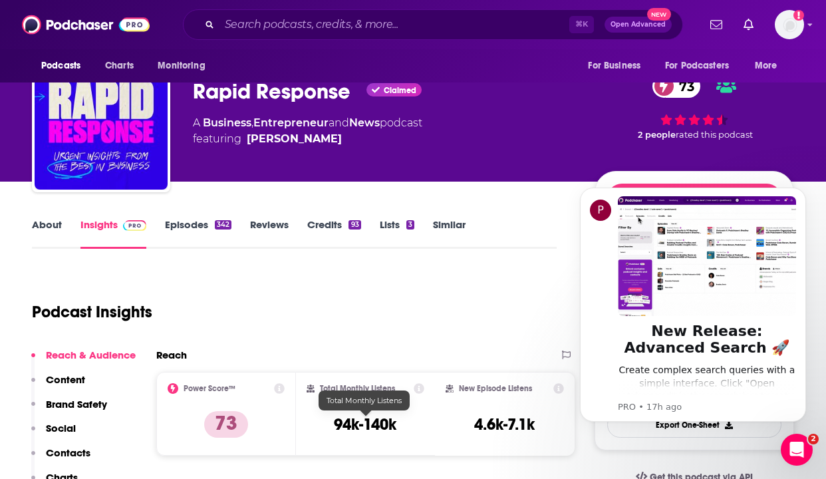
click at [396, 419] on h3 "94k-140k" at bounding box center [365, 424] width 62 height 20
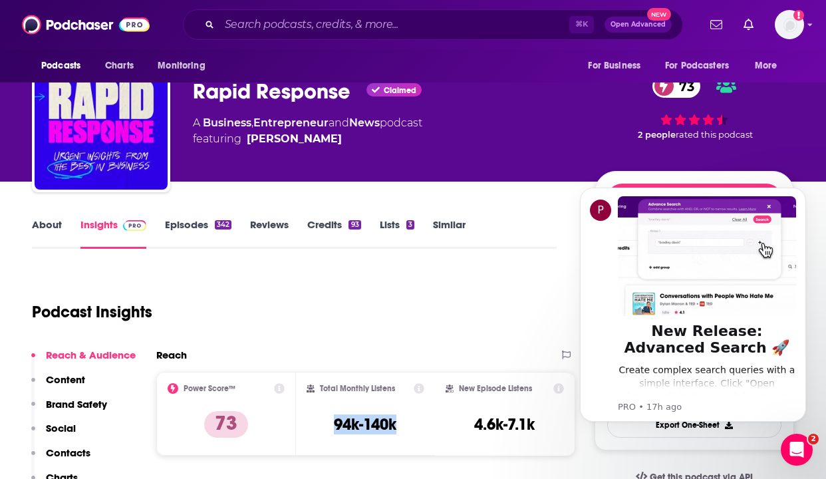
drag, startPoint x: 399, startPoint y: 422, endPoint x: 322, endPoint y: 422, distance: 76.5
click at [322, 422] on div "Total Monthly Listens 94k-140k" at bounding box center [365, 413] width 118 height 61
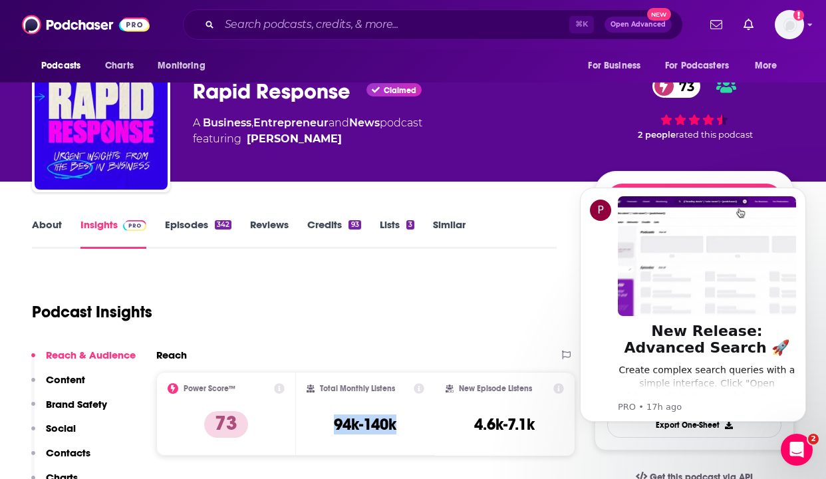
copy h3 "94k-140k"
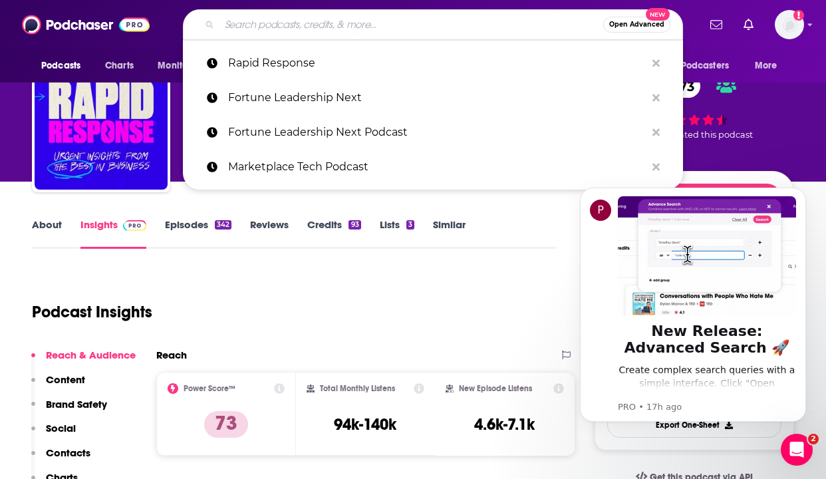
click at [251, 29] on input "Search podcasts, credits, & more..." at bounding box center [411, 24] width 384 height 21
paste input "The Climate Resilience Podcast"
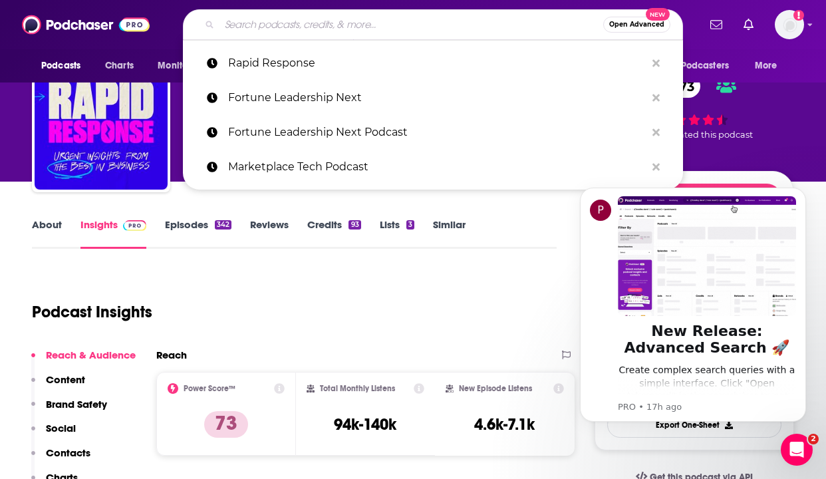
type input "The Climate Resilience Podcast"
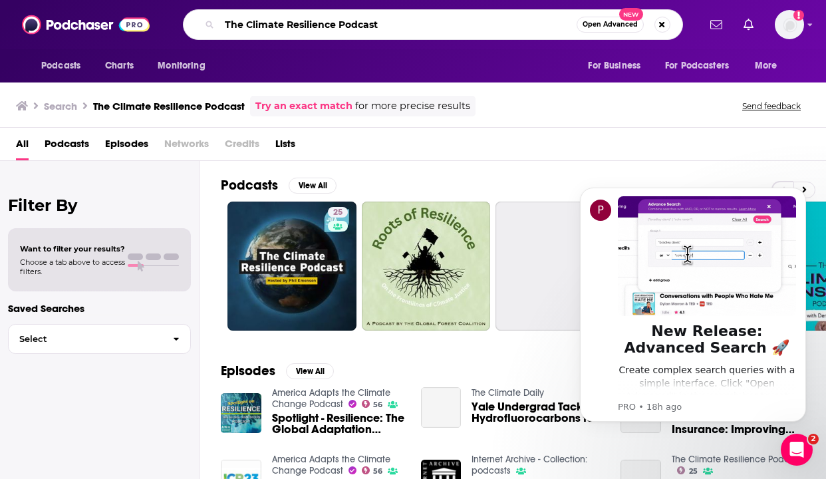
drag, startPoint x: 414, startPoint y: 33, endPoint x: 338, endPoint y: 25, distance: 75.5
click at [338, 25] on input "The Climate Resilience Podcast" at bounding box center [397, 24] width 357 height 21
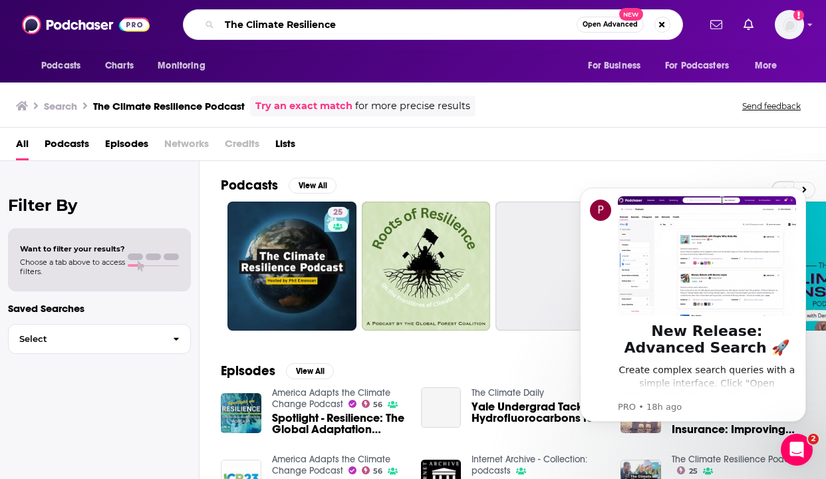
type input "The Climate Resilience"
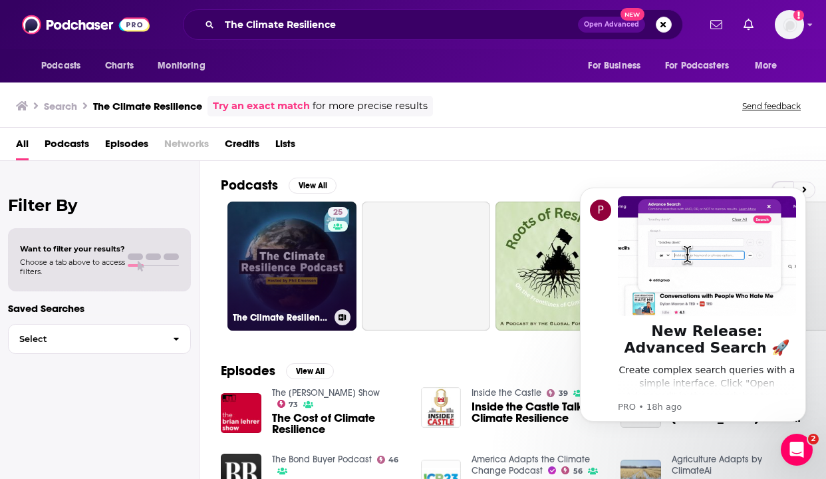
click at [297, 255] on link "25 The Climate Resilience Podcast" at bounding box center [291, 265] width 129 height 129
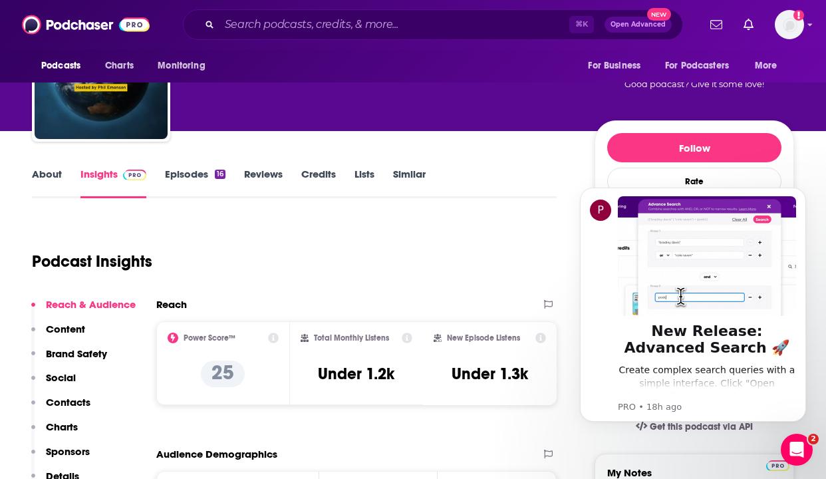
scroll to position [85, 0]
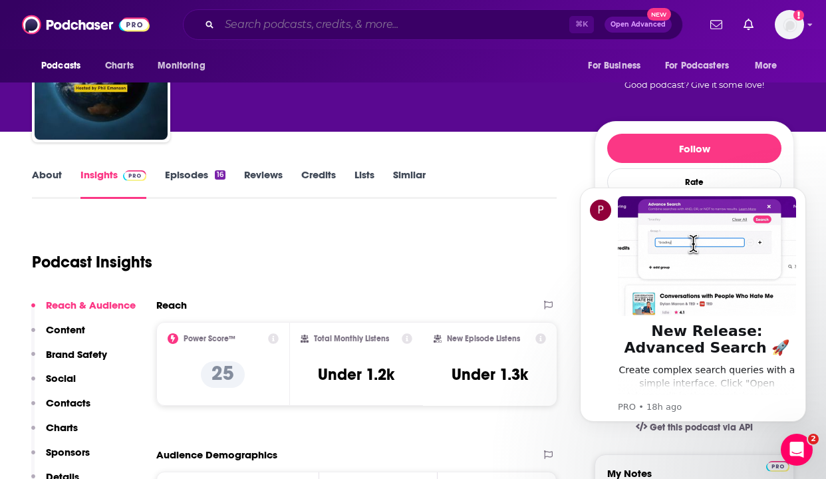
click at [244, 16] on input "Search podcasts, credits, & more..." at bounding box center [394, 24] width 350 height 21
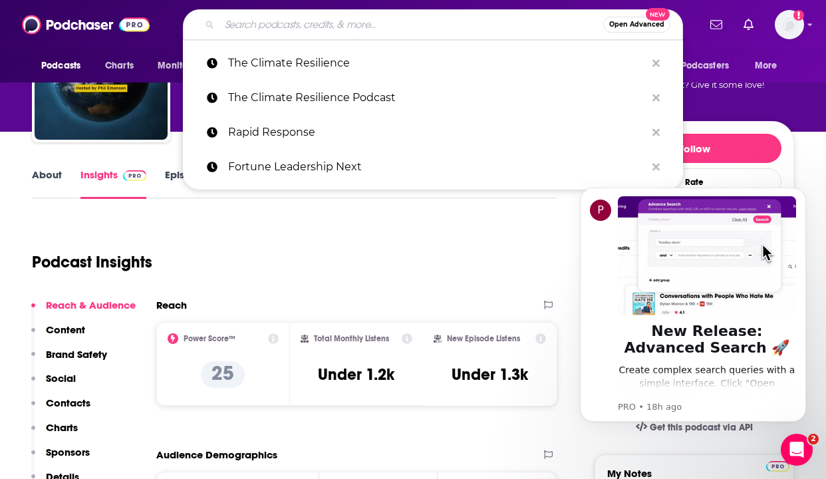
paste input "The Next Big Idea Daily - Podcast"
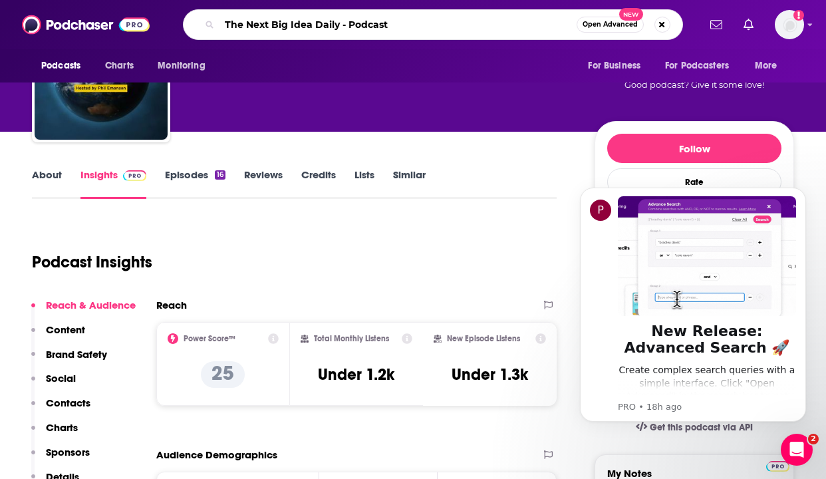
drag, startPoint x: 337, startPoint y: 25, endPoint x: 417, endPoint y: 24, distance: 79.8
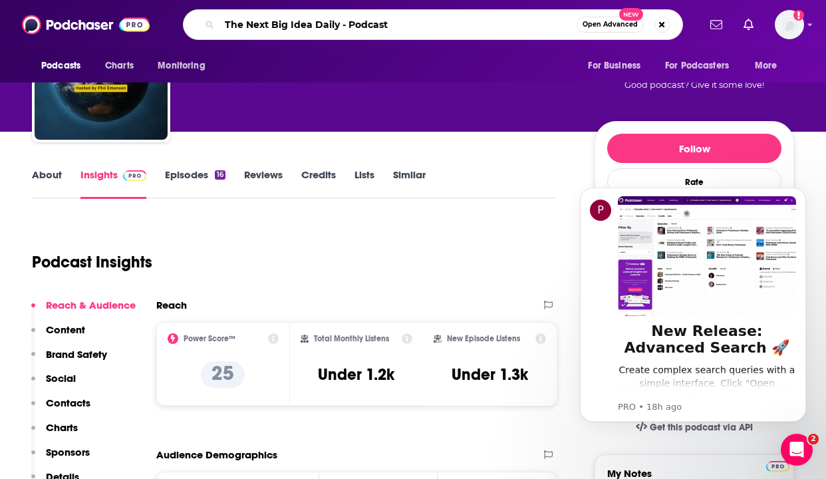
click at [417, 24] on input "The Next Big Idea Daily - Podcast" at bounding box center [397, 24] width 357 height 21
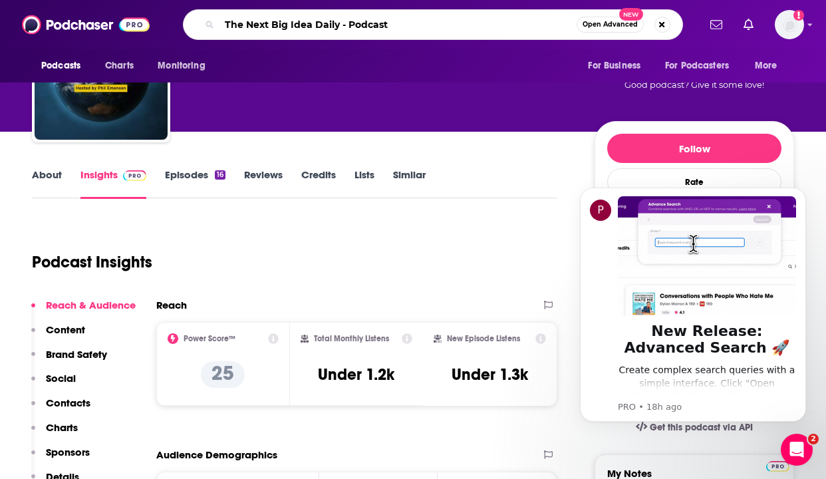
type input "The Next Big Idea Daily"
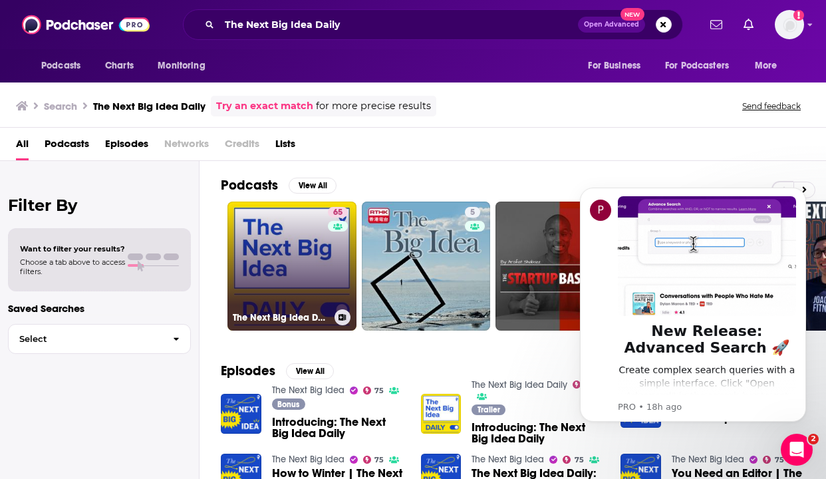
click at [279, 237] on link "65 The Next Big Idea Daily" at bounding box center [291, 265] width 129 height 129
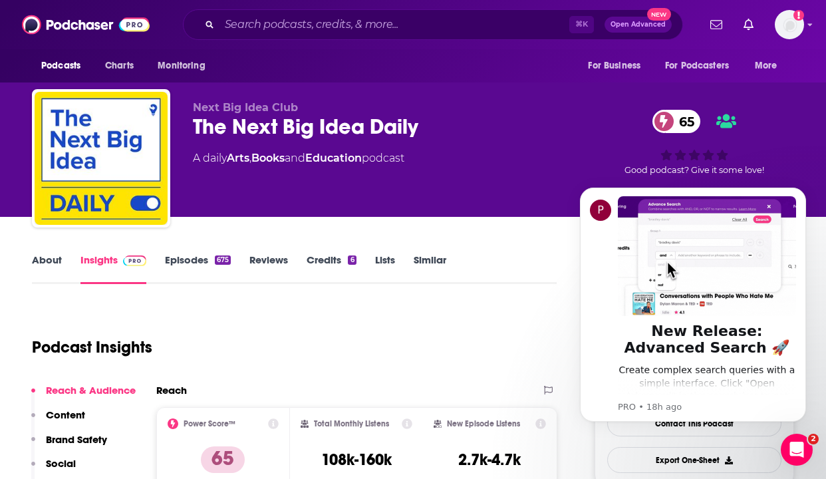
scroll to position [73, 0]
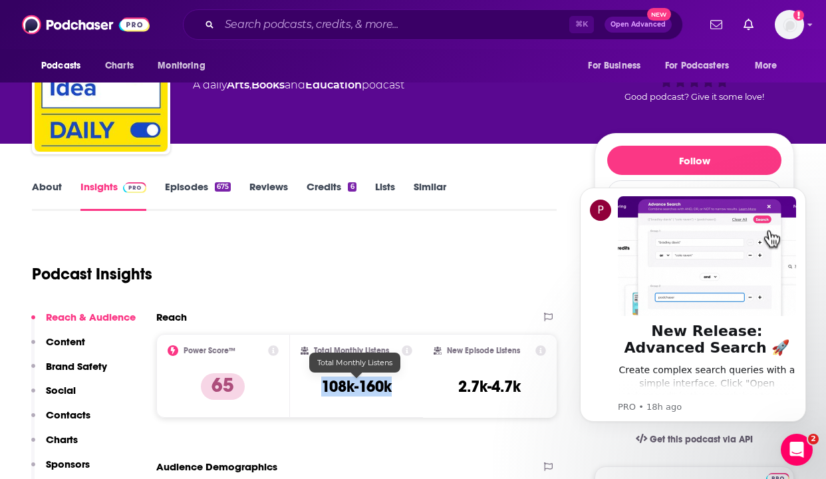
drag, startPoint x: 400, startPoint y: 391, endPoint x: 323, endPoint y: 390, distance: 76.5
click at [323, 390] on div "Total Monthly Listens 108k-160k" at bounding box center [357, 375] width 112 height 61
copy h3 "108k-160k"
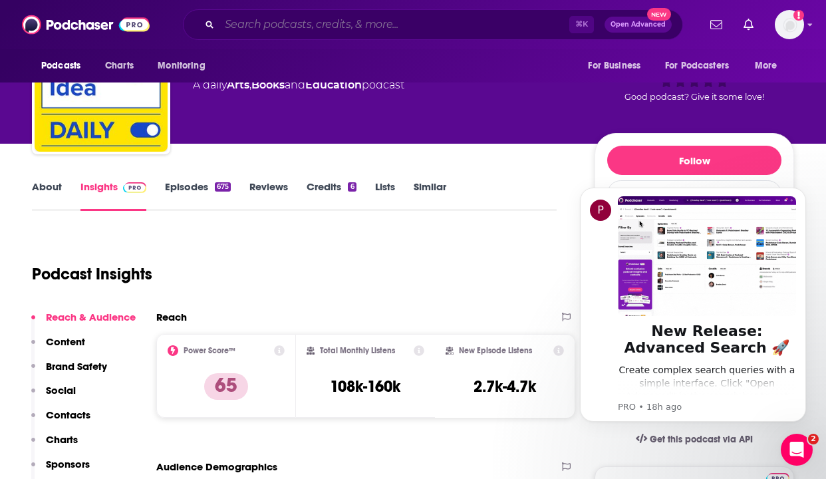
click at [270, 26] on input "Search podcasts, credits, & more..." at bounding box center [394, 24] width 350 height 21
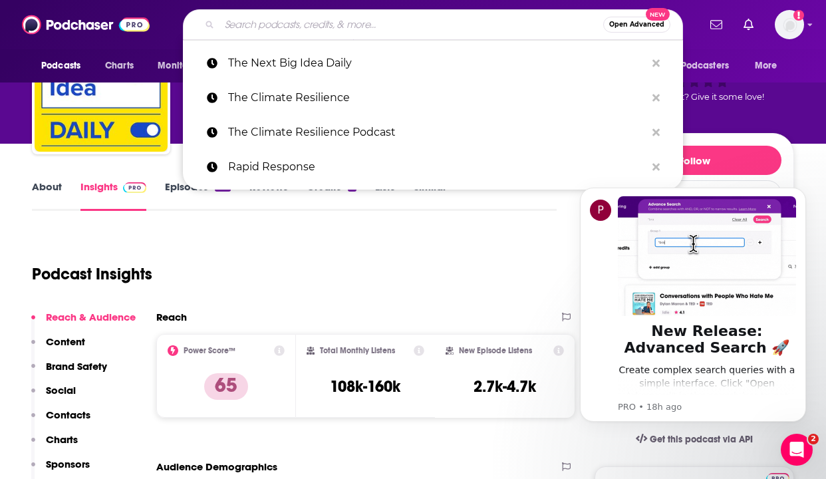
paste input "People I (Mostly) Admire"
type input "People I (Mostly) Admire"
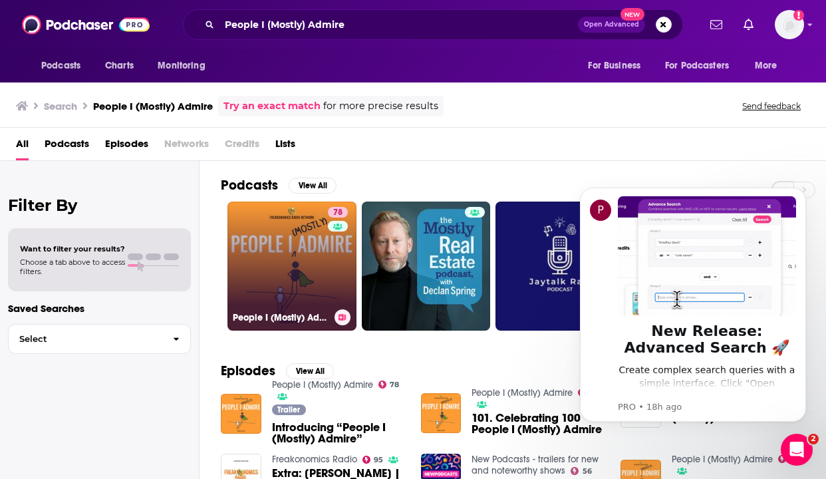
click at [275, 229] on link "78 People I (Mostly) Admire" at bounding box center [291, 265] width 129 height 129
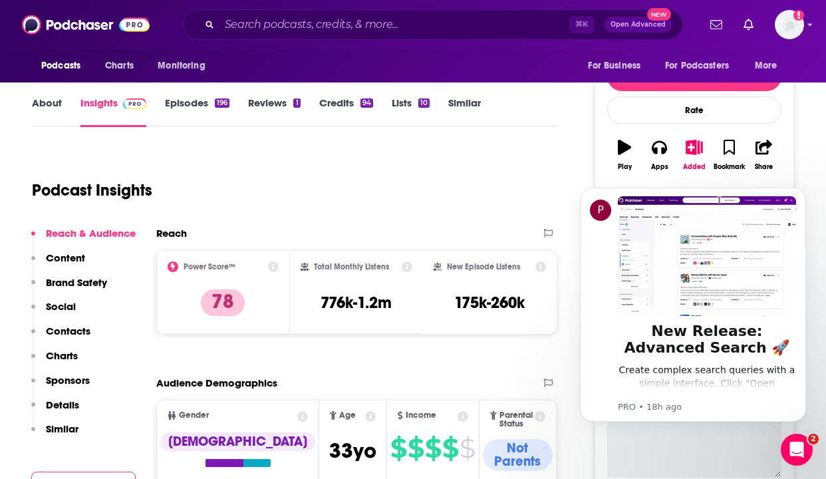
scroll to position [238, 0]
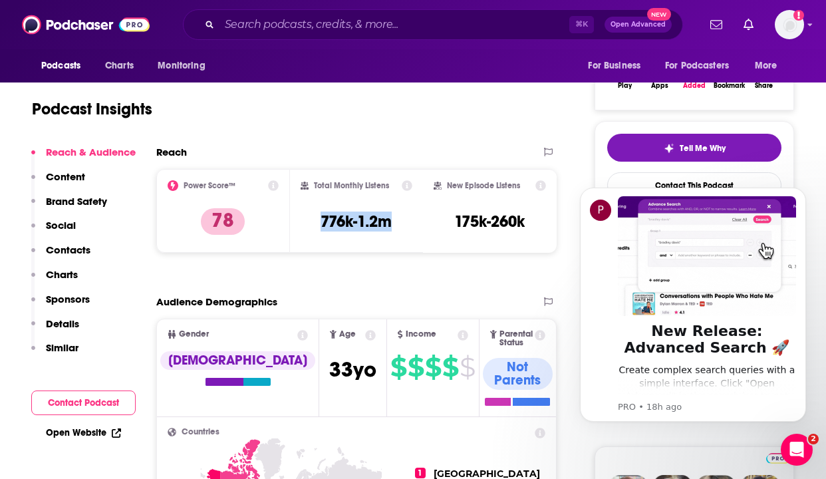
drag, startPoint x: 407, startPoint y: 219, endPoint x: 312, endPoint y: 225, distance: 95.2
click at [312, 225] on div "Total Monthly Listens 776k-1.2m" at bounding box center [357, 210] width 112 height 61
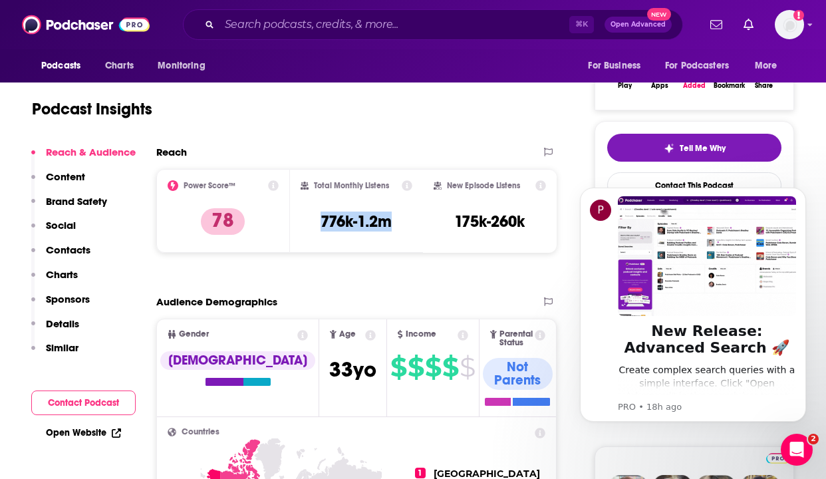
copy h3 "776k-1.2m"
